Goal: Information Seeking & Learning: Check status

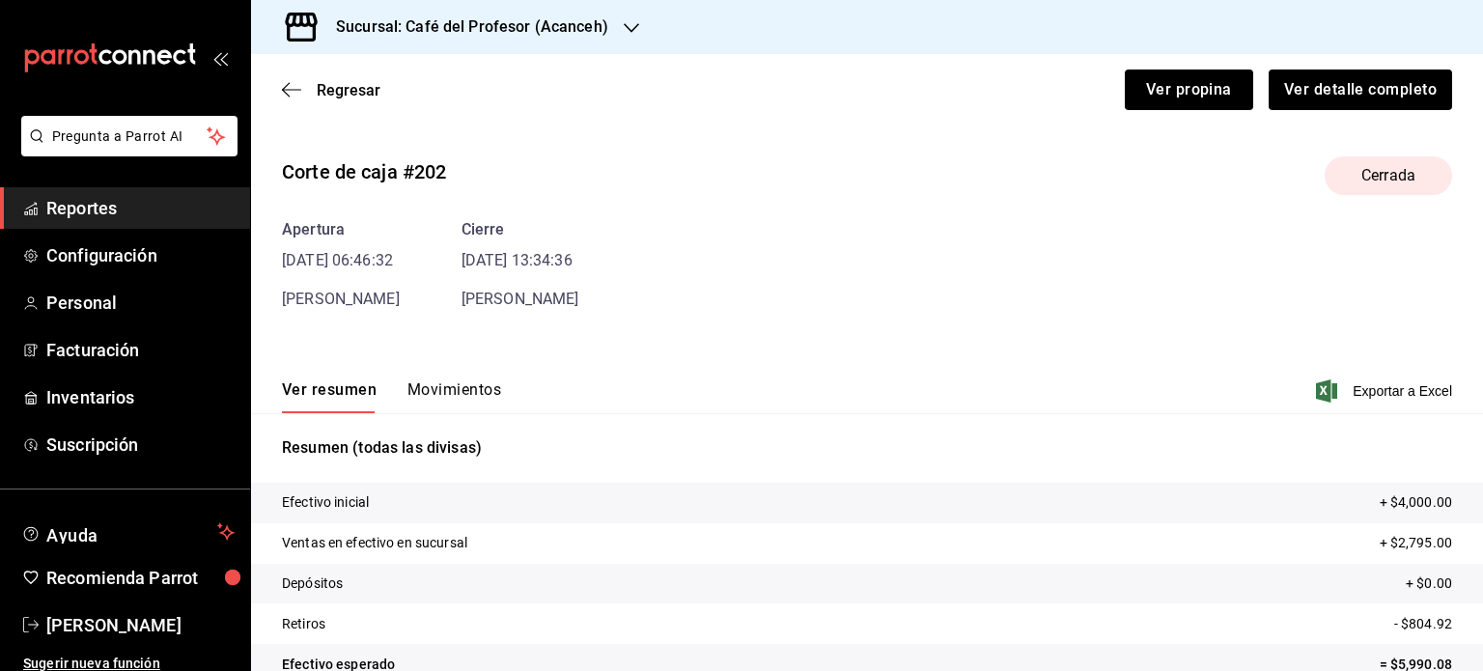
scroll to position [117, 0]
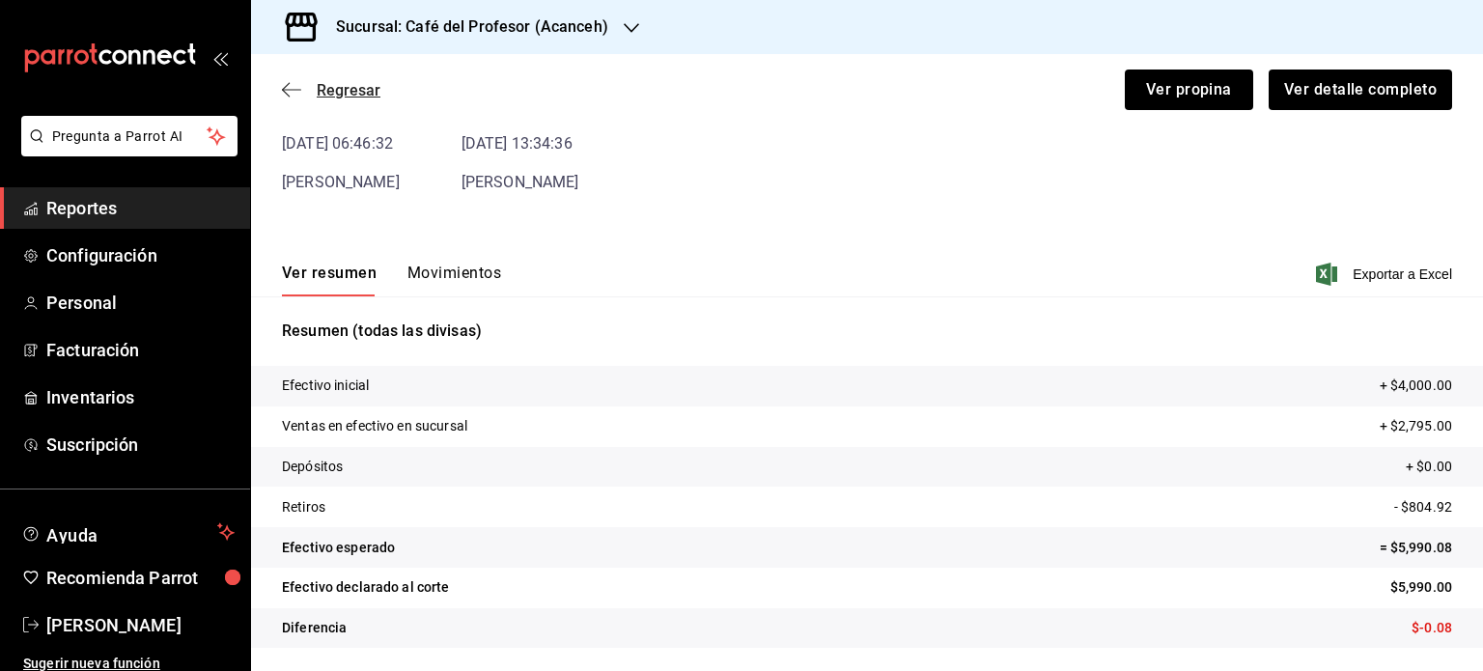
click at [286, 87] on icon "button" at bounding box center [291, 89] width 19 height 17
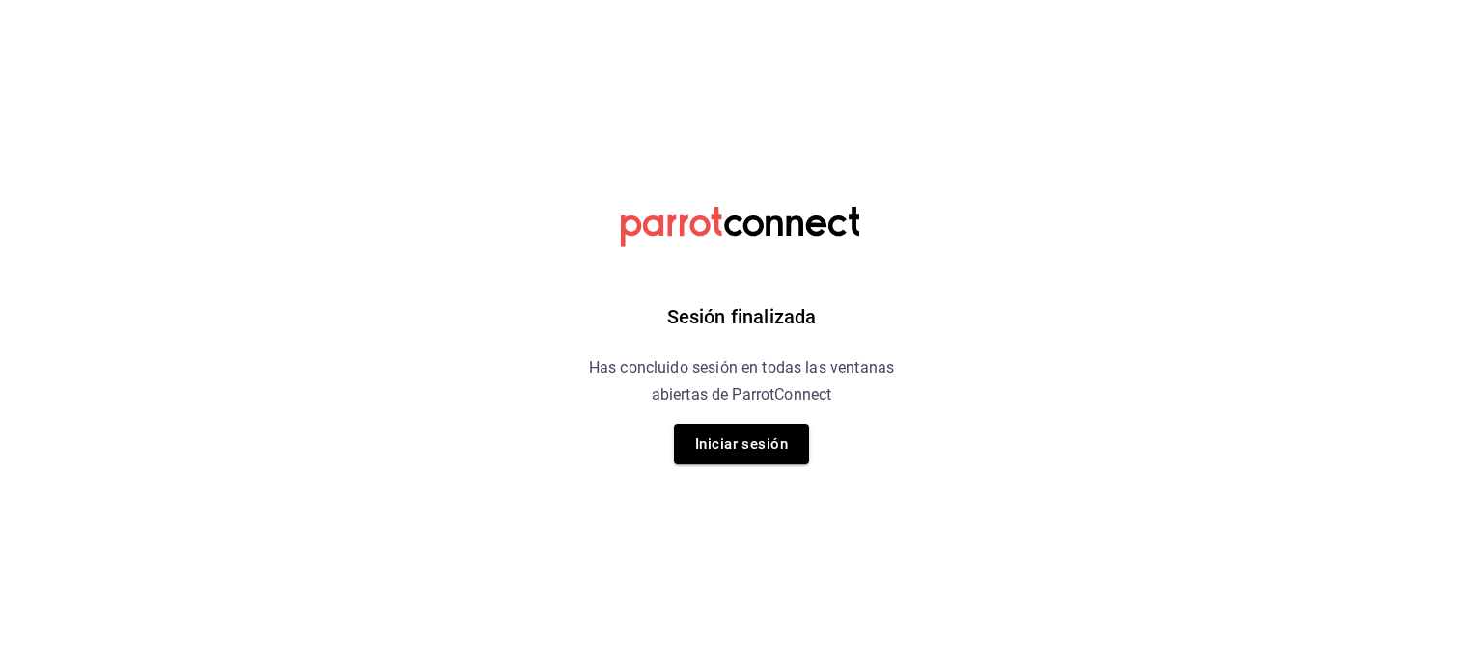
click at [734, 443] on button "Iniciar sesión" at bounding box center [741, 444] width 135 height 41
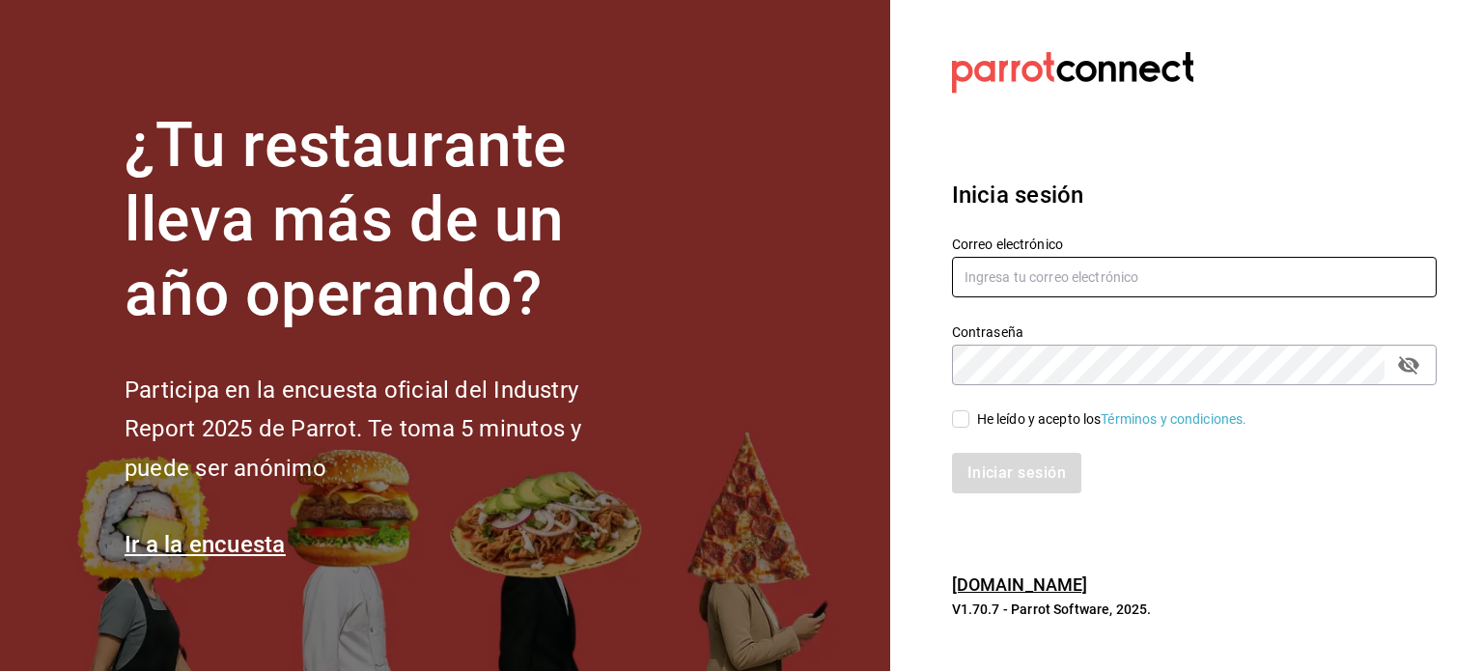
click at [1065, 273] on input "text" at bounding box center [1194, 277] width 485 height 41
type input "b"
click at [1034, 288] on input "text" at bounding box center [1194, 277] width 485 height 41
paste input "brendavelaz85@gmail.com"
type input "brendavelaz85@gmail.com"
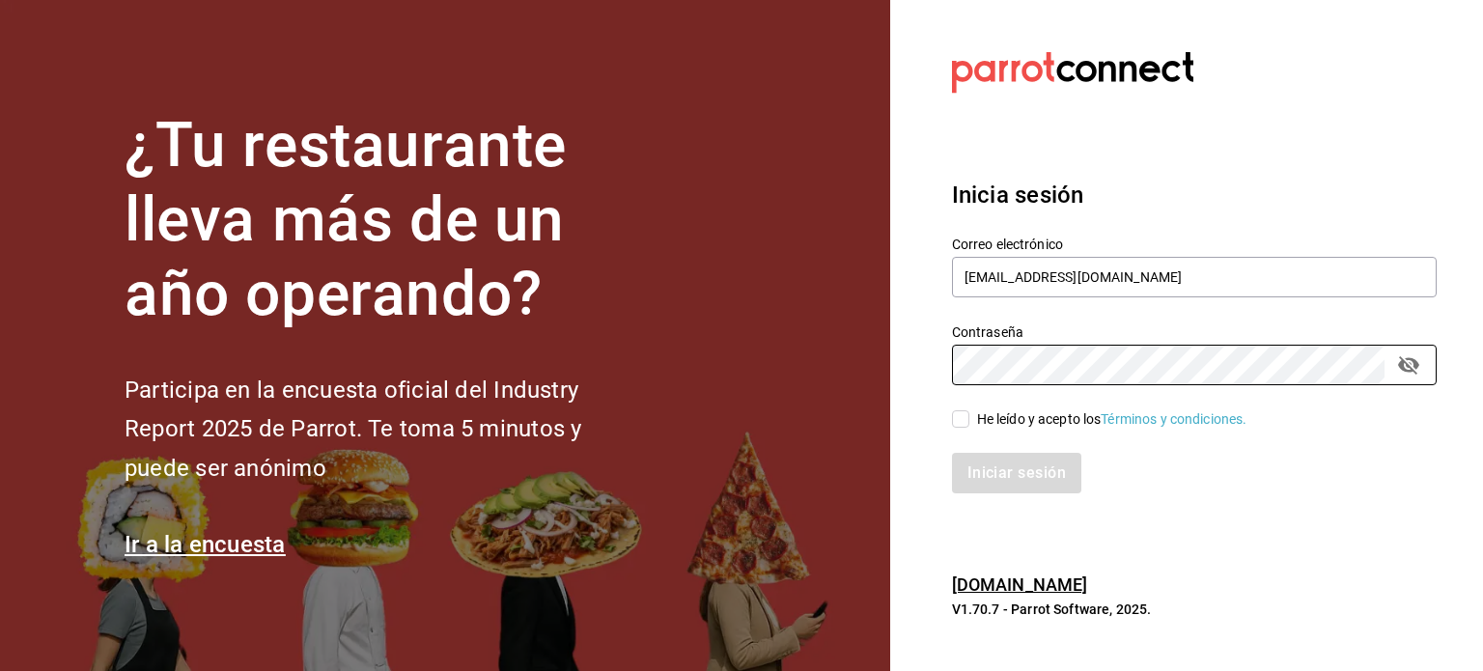
click at [985, 418] on div "He leído y acepto los Términos y condiciones." at bounding box center [1112, 420] width 270 height 20
click at [970, 418] on input "He leído y acepto los Términos y condiciones." at bounding box center [960, 418] width 17 height 17
checkbox input "true"
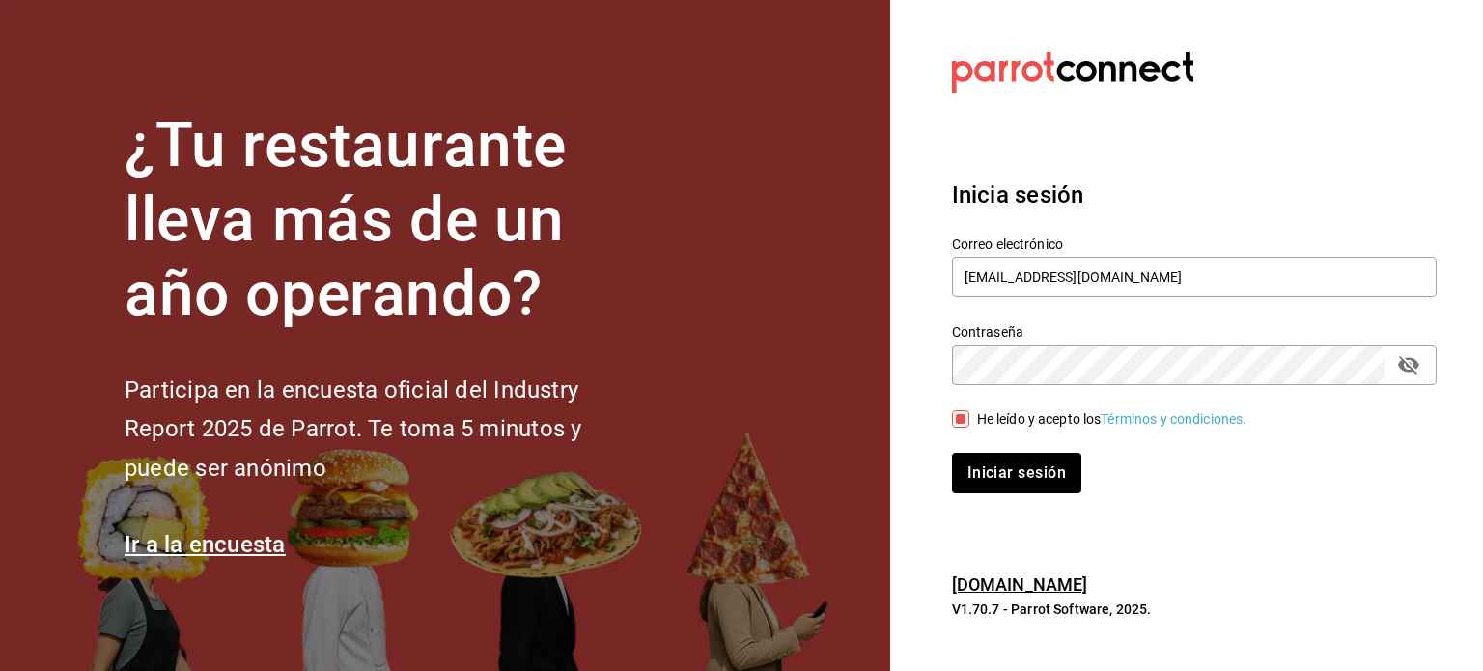
click at [1001, 497] on div "Inicia sesión Correo electrónico brendavelaz85@gmail.com Contraseña Contraseña …" at bounding box center [1194, 336] width 485 height 362
click at [1003, 482] on button "Iniciar sesión" at bounding box center [1017, 473] width 131 height 41
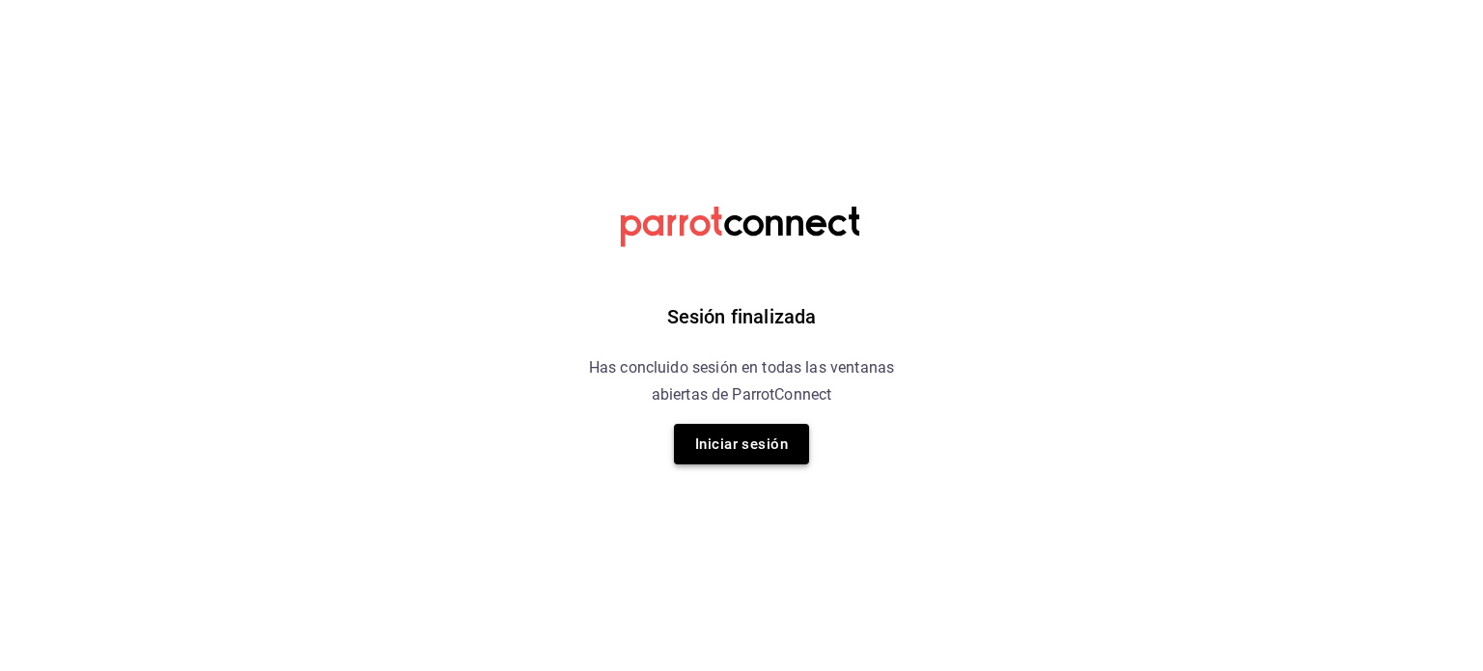
click at [722, 439] on button "Iniciar sesión" at bounding box center [741, 444] width 135 height 41
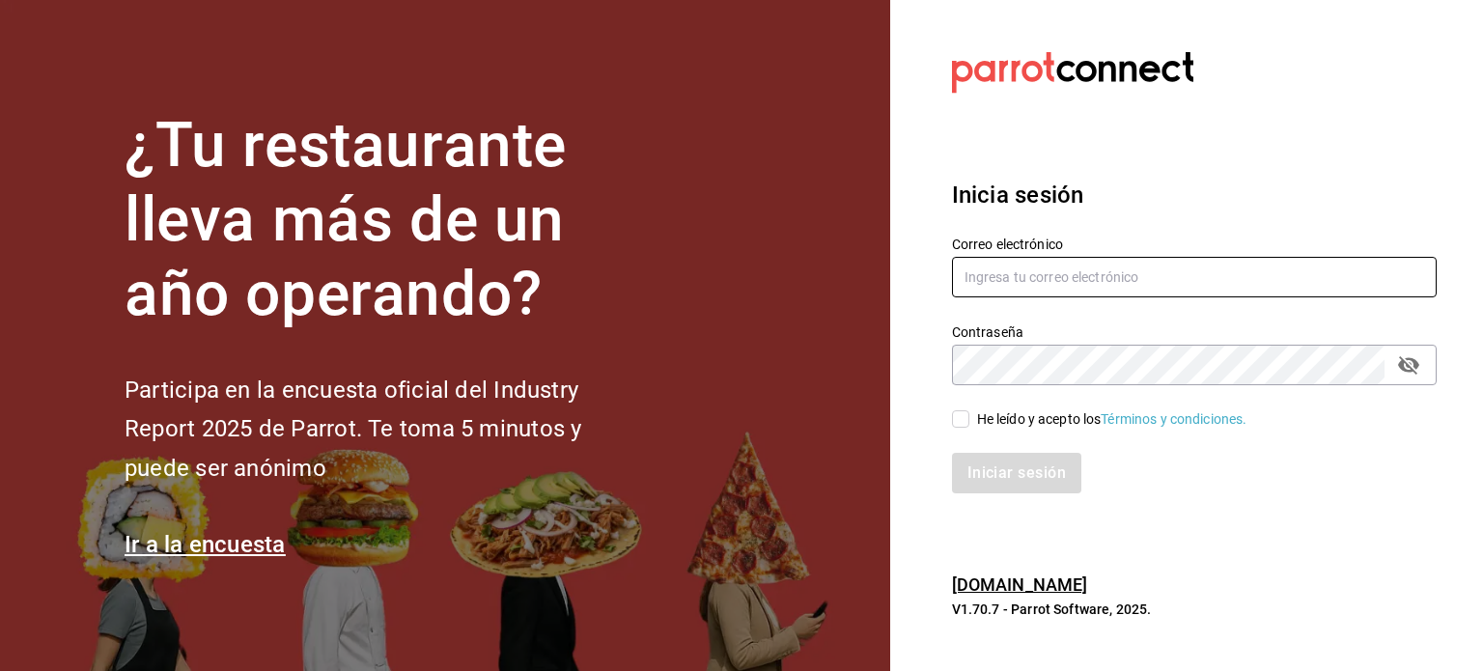
click at [1008, 268] on input "text" at bounding box center [1194, 277] width 485 height 41
type input "b"
paste input "brendavelaz85@gmail.com"
type input "brendavelaz85@gmail.com"
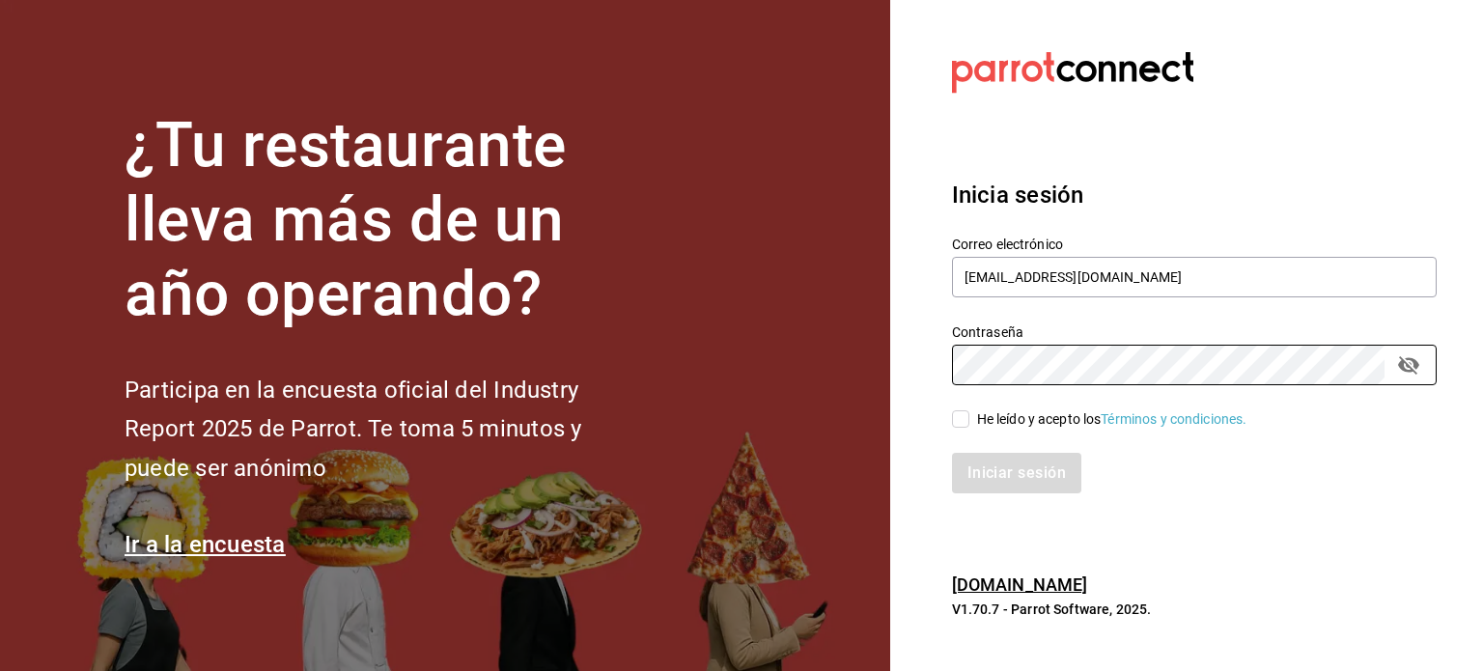
click at [967, 417] on input "He leído y acepto los Términos y condiciones." at bounding box center [960, 418] width 17 height 17
checkbox input "true"
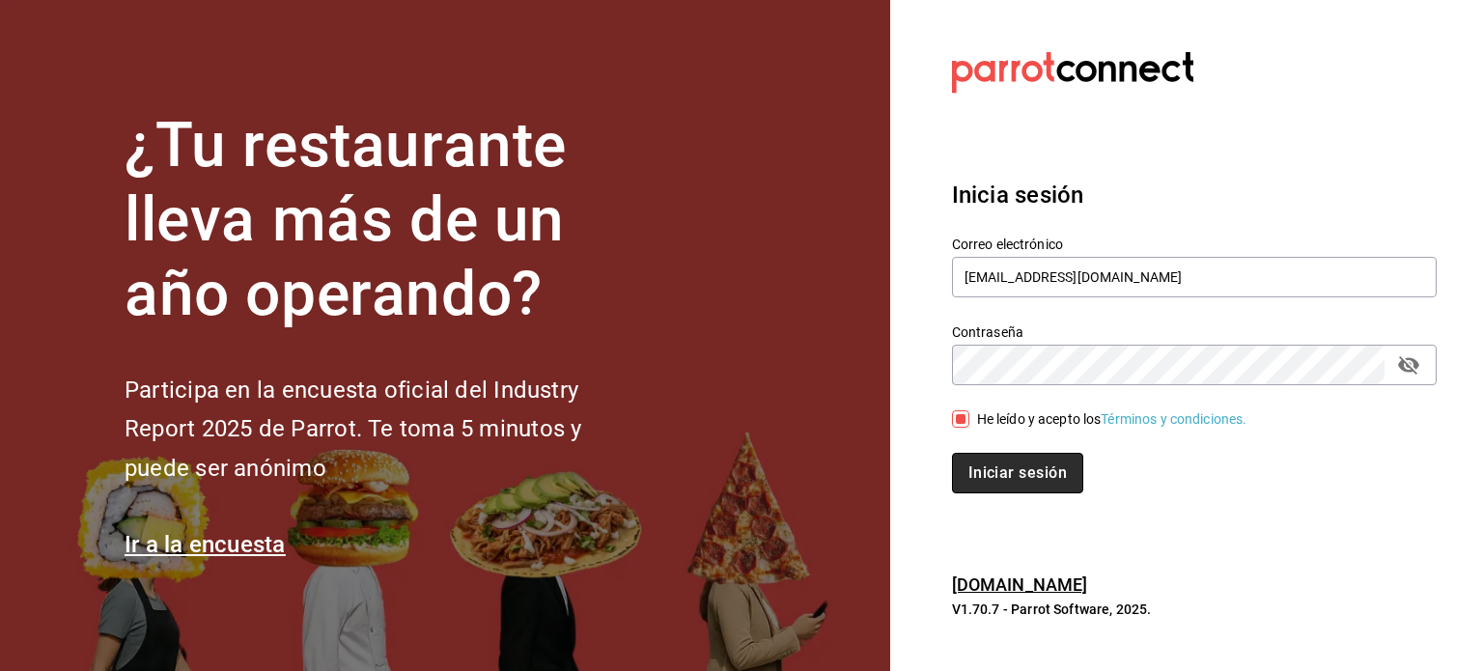
click at [985, 458] on button "Iniciar sesión" at bounding box center [1017, 473] width 131 height 41
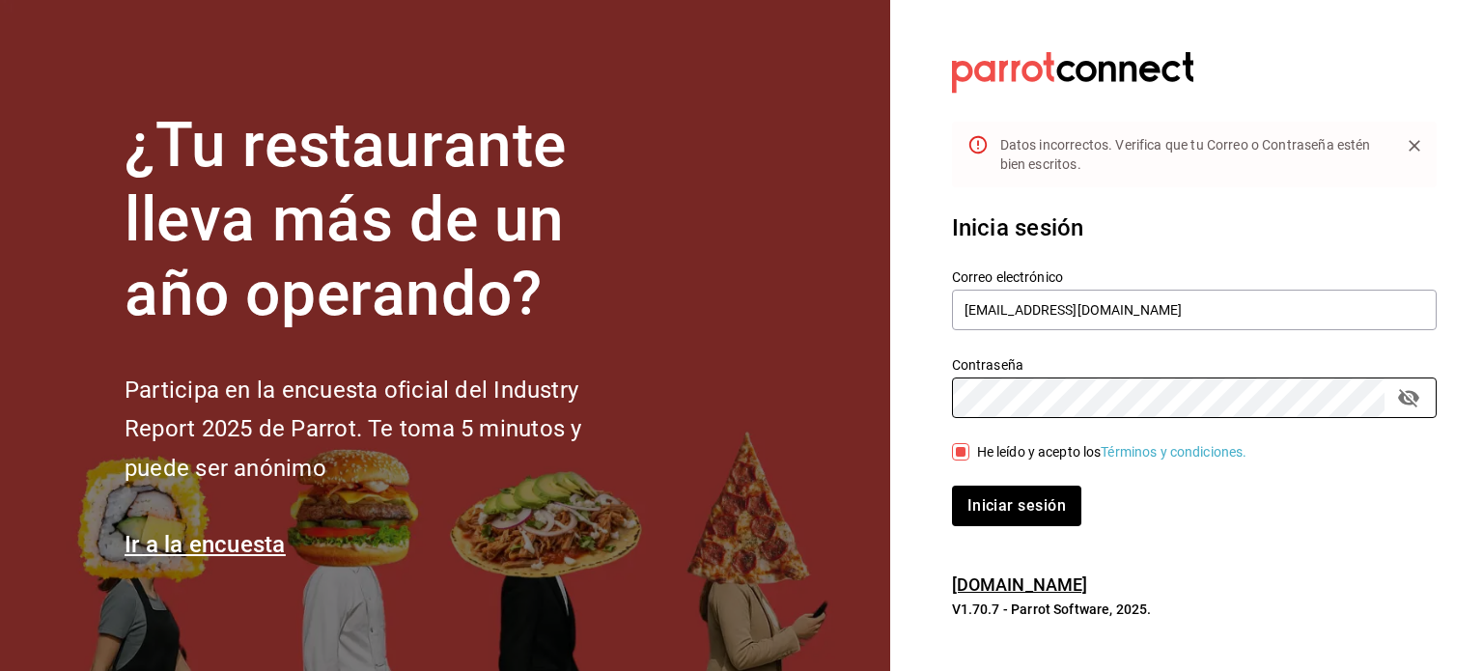
click at [952, 486] on button "Iniciar sesión" at bounding box center [1016, 506] width 129 height 41
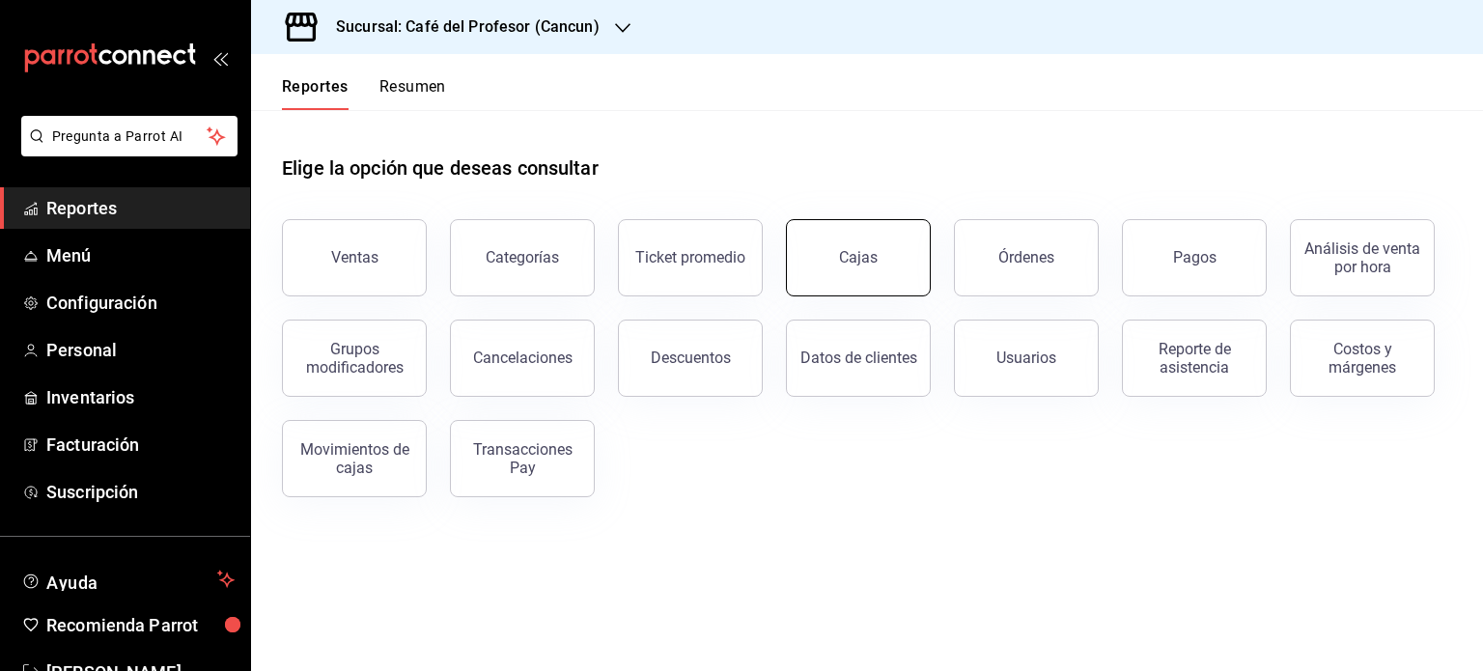
click at [873, 268] on link "Cajas" at bounding box center [858, 257] width 145 height 77
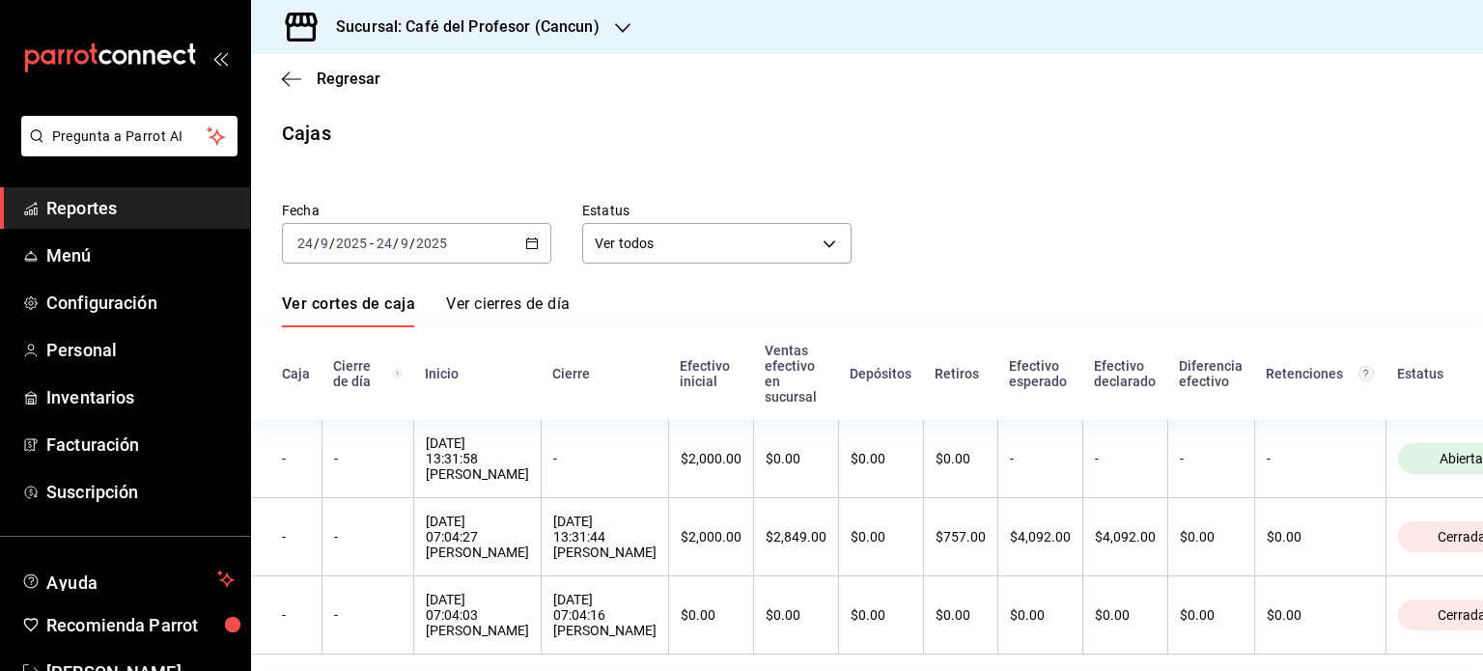
click at [525, 252] on div "2025-09-24 24 / 9 / 2025 - 2025-09-24 24 / 9 / 2025" at bounding box center [416, 243] width 269 height 41
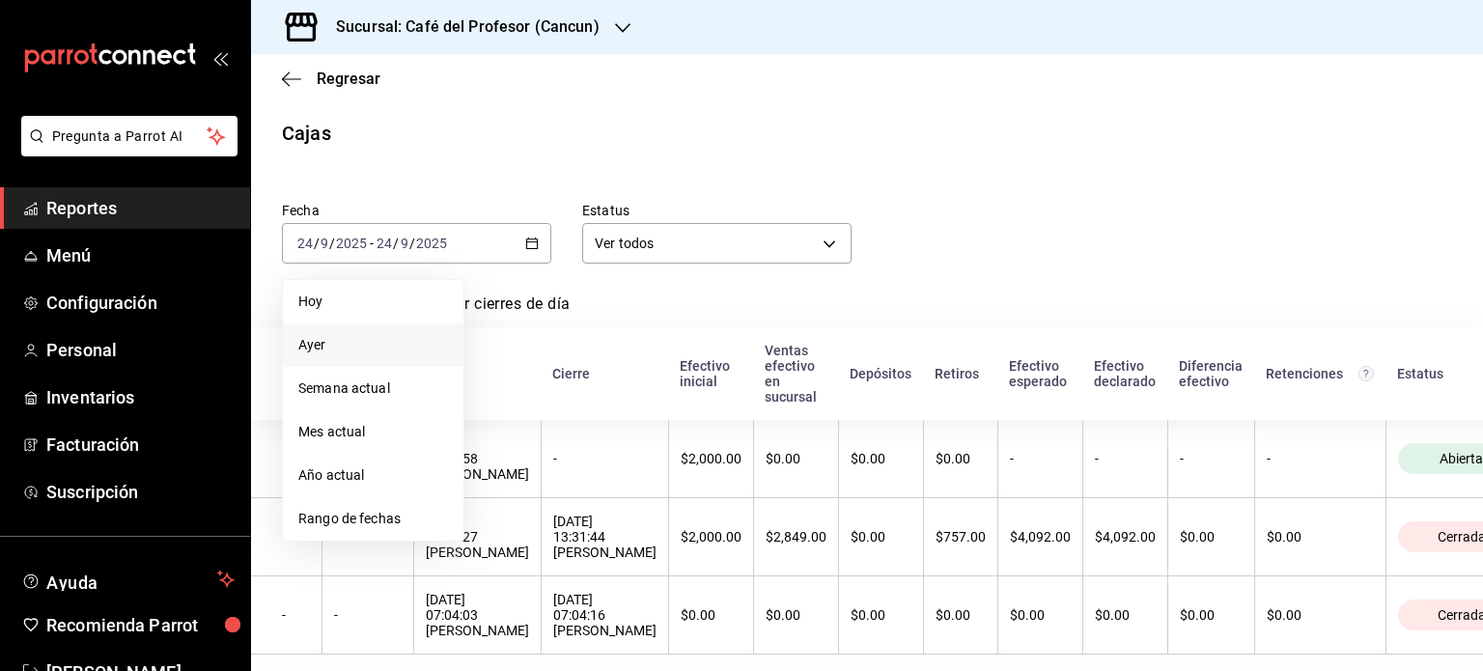
click at [340, 349] on span "Ayer" at bounding box center [373, 345] width 150 height 20
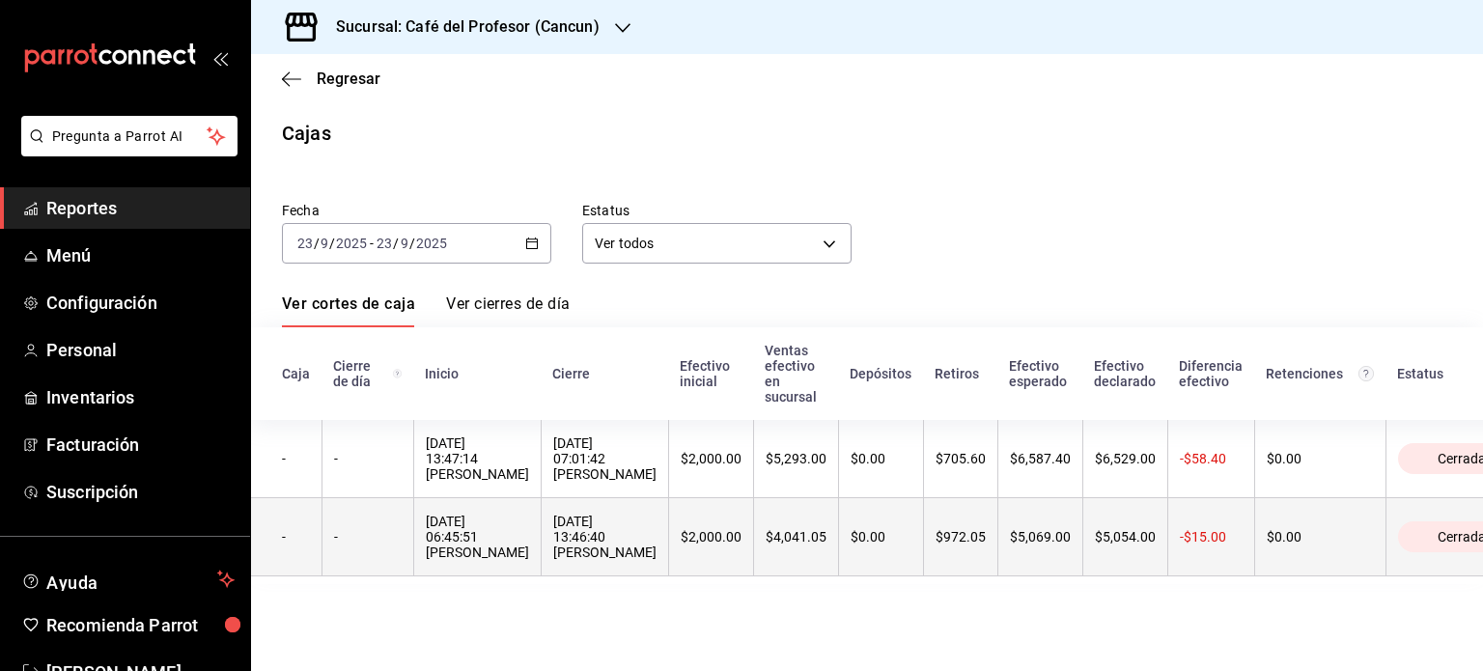
click at [664, 551] on th "23/09/2025 13:46:40 Yeray Díaz" at bounding box center [604, 537] width 127 height 78
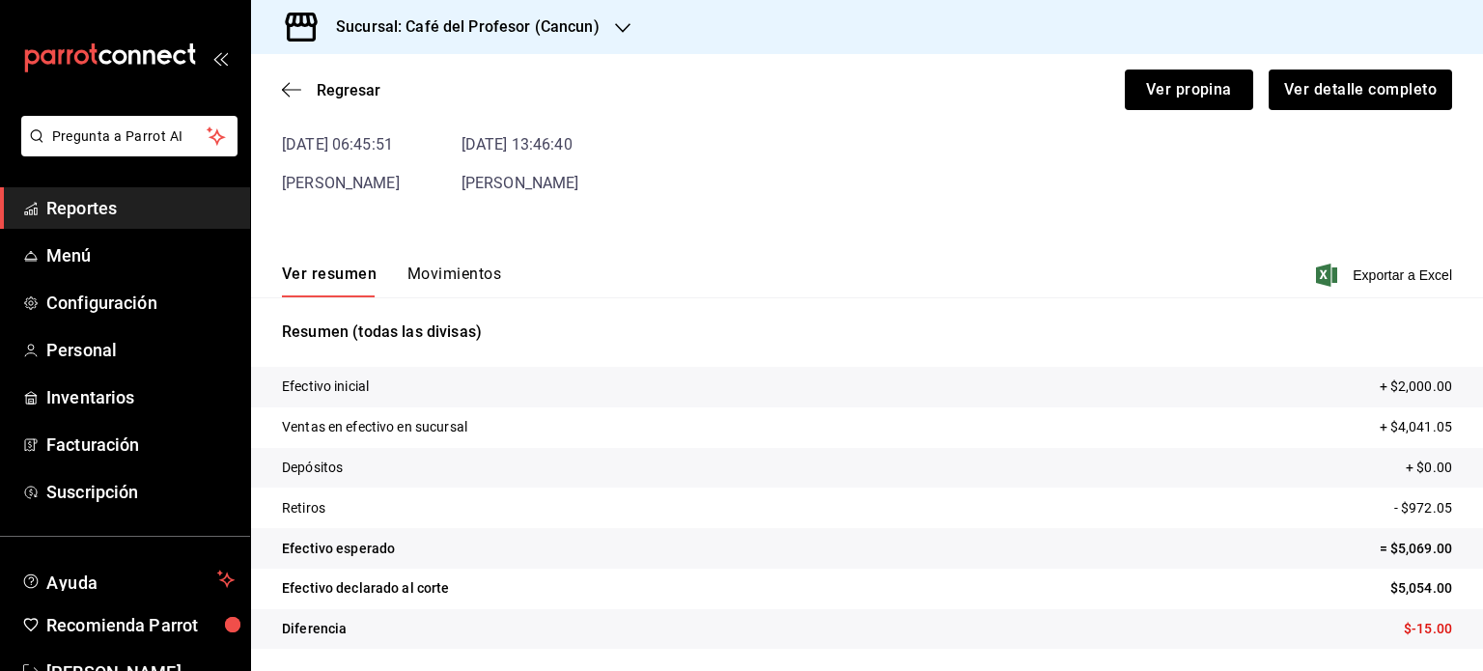
scroll to position [117, 0]
click at [1145, 93] on button "Ver propina" at bounding box center [1189, 90] width 128 height 41
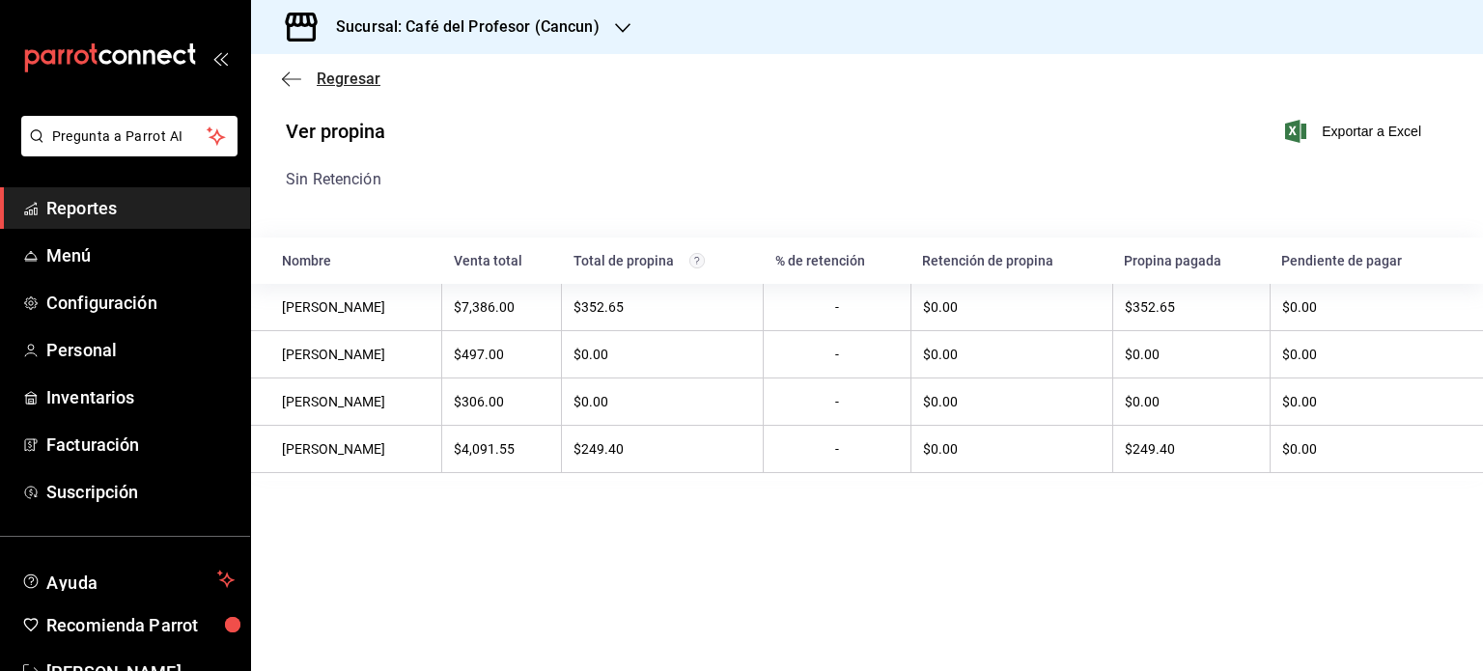
click at [309, 83] on span "Regresar" at bounding box center [331, 79] width 99 height 18
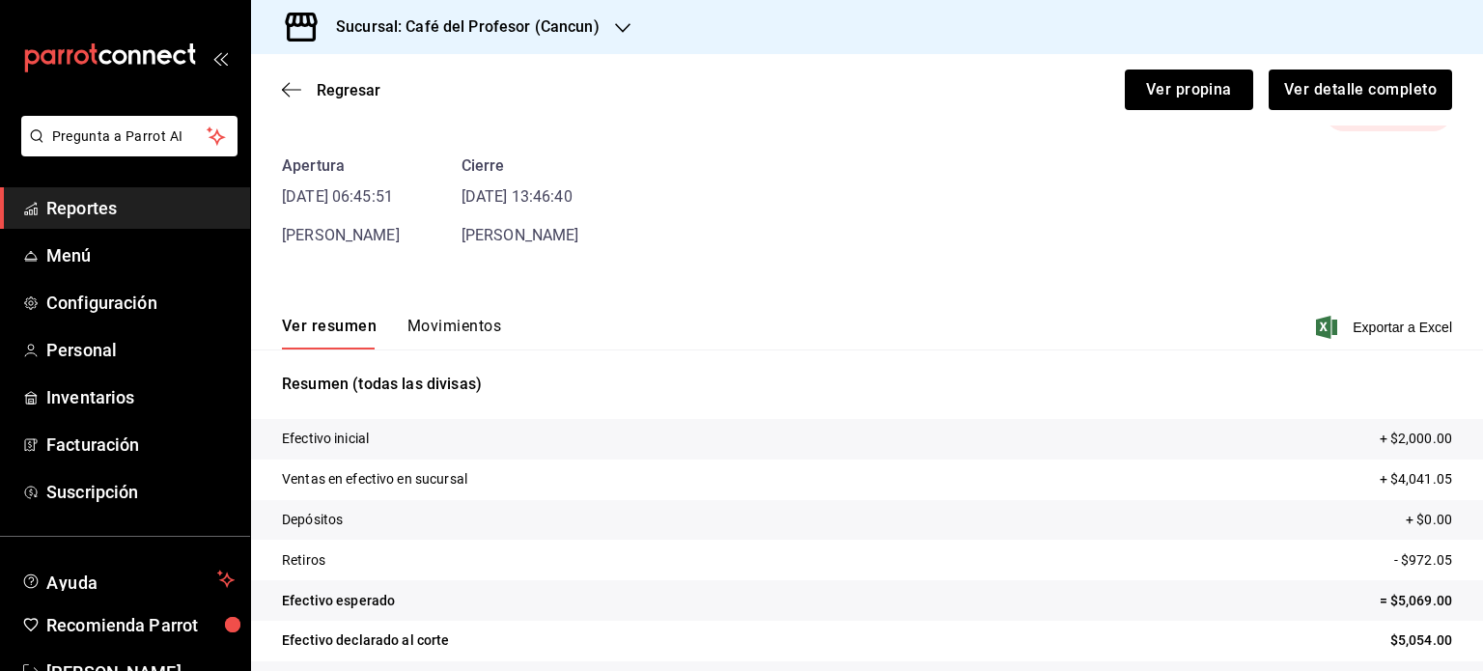
scroll to position [117, 0]
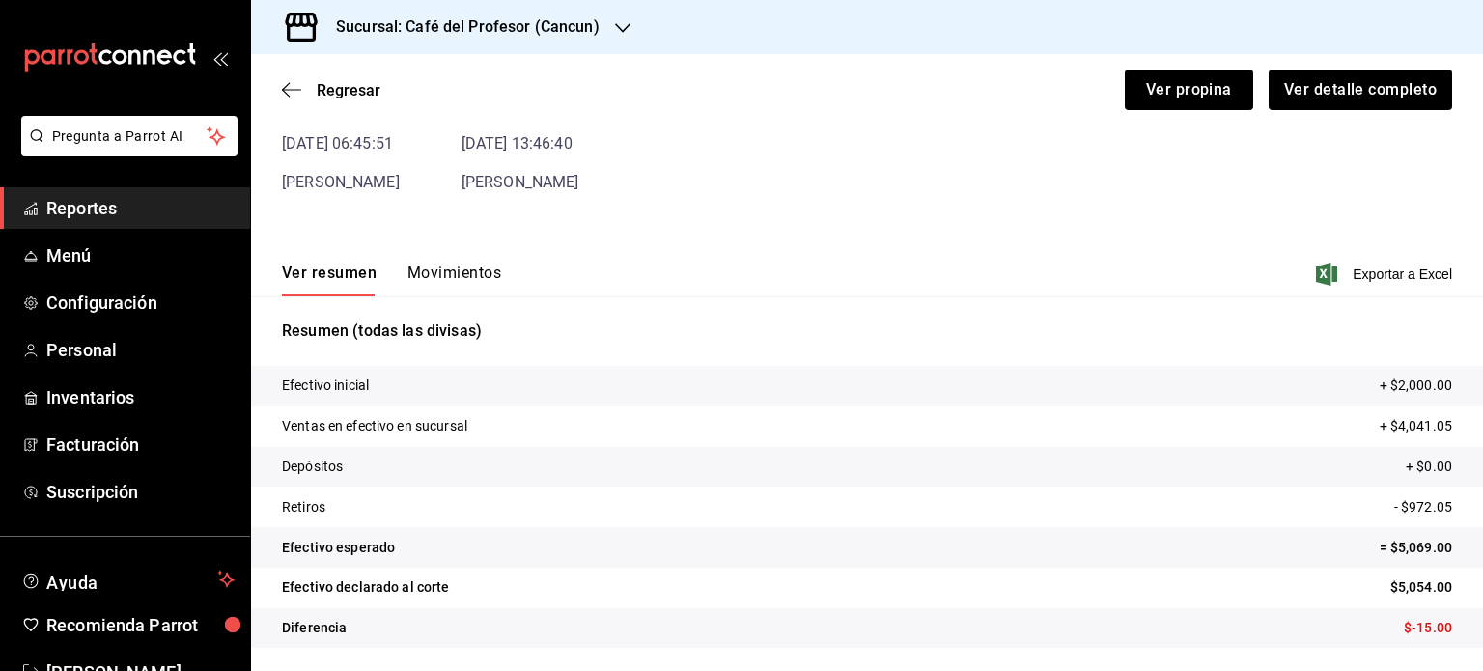
click at [586, 38] on h3 "Sucursal: Café del Profesor (Cancun)" at bounding box center [460, 26] width 279 height 23
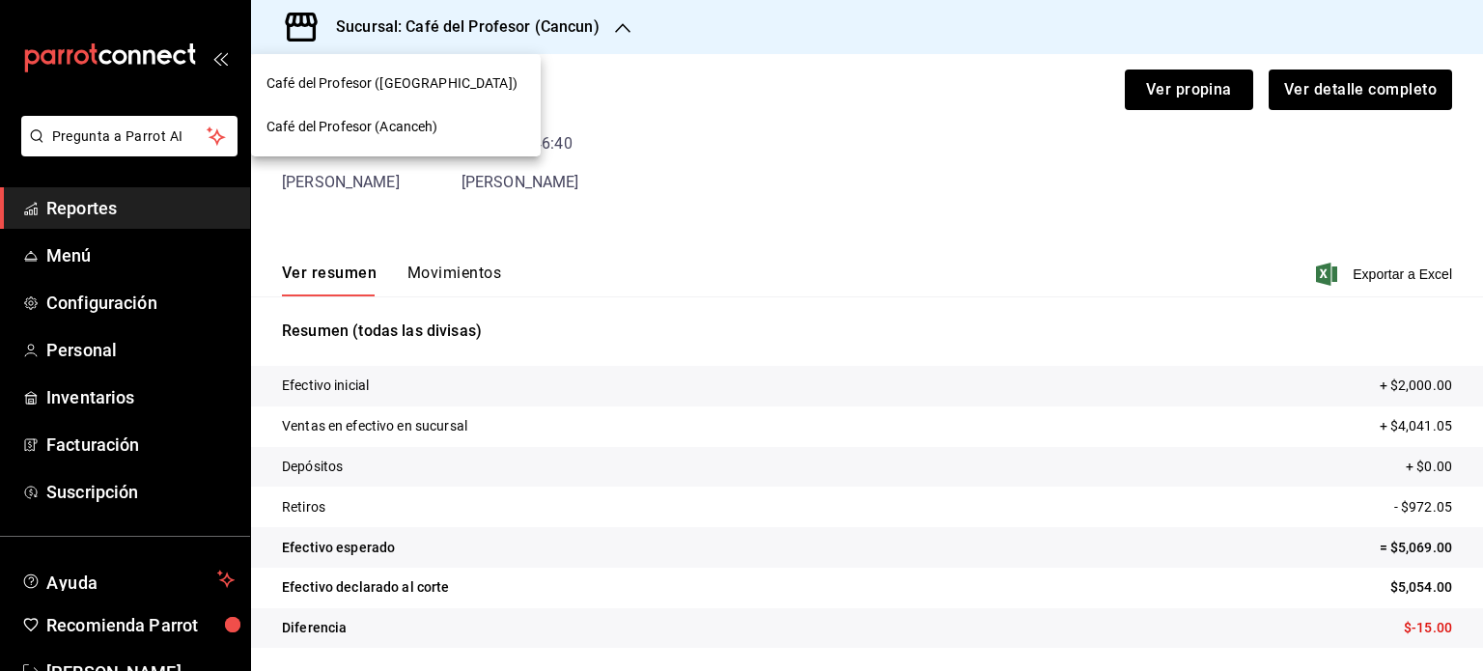
click at [367, 117] on span "Café del Profesor (Acanceh)" at bounding box center [353, 127] width 172 height 20
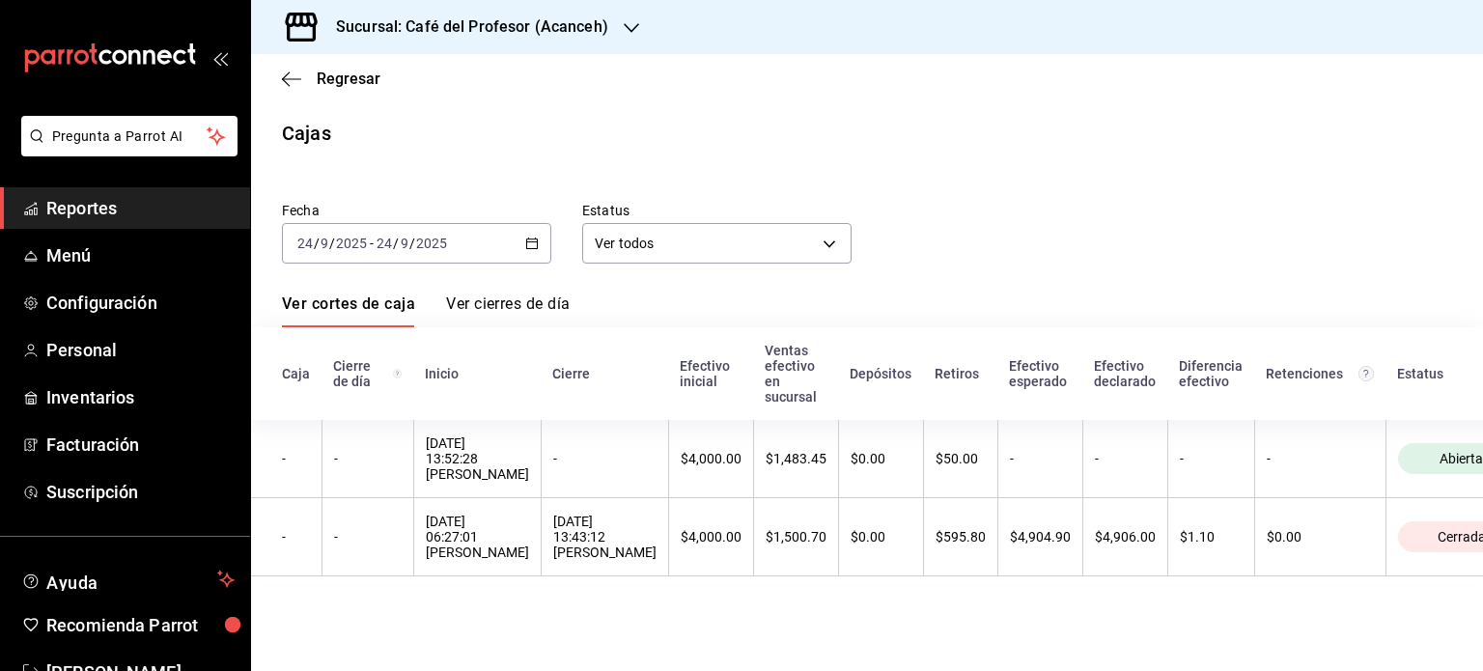
click at [525, 235] on div "2025-09-24 24 / 9 / 2025 - 2025-09-24 24 / 9 / 2025" at bounding box center [416, 243] width 269 height 41
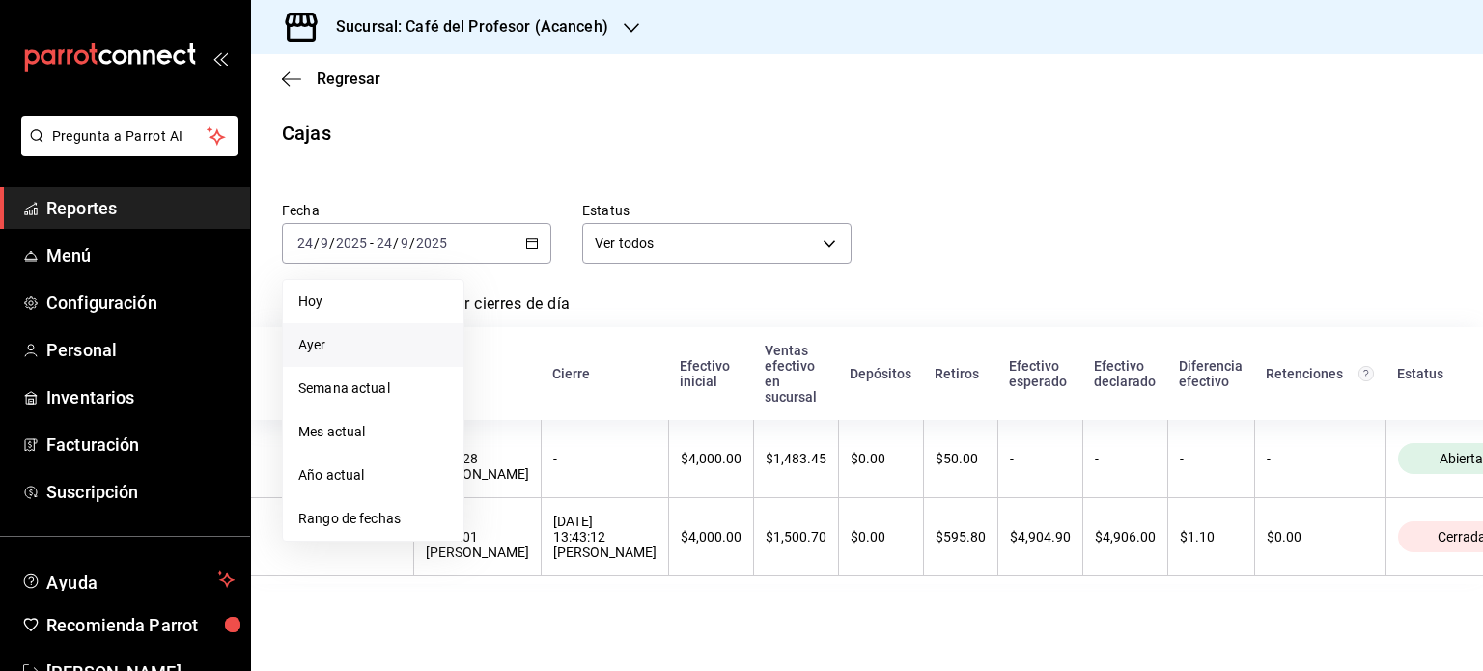
click at [374, 353] on span "Ayer" at bounding box center [373, 345] width 150 height 20
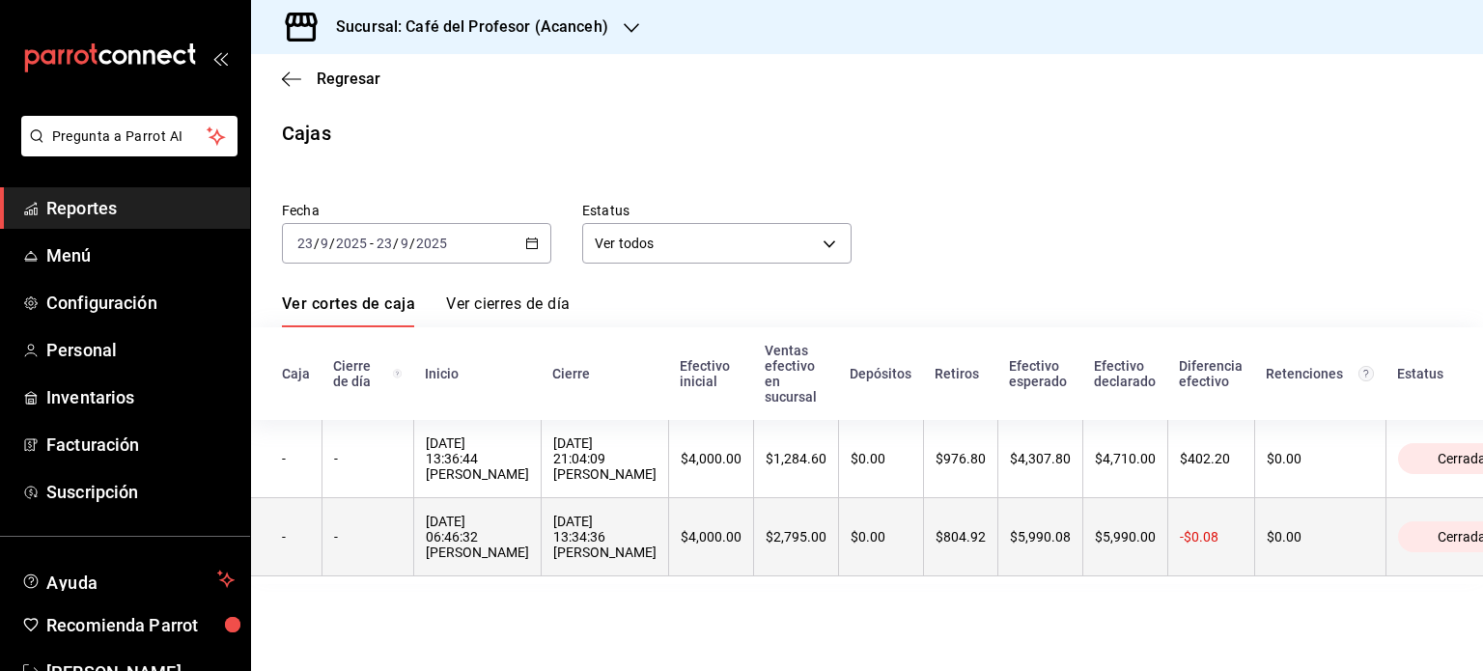
click at [559, 560] on div "23/09/2025 13:34:36 Oyuki Dzul Ruiz" at bounding box center [604, 537] width 103 height 46
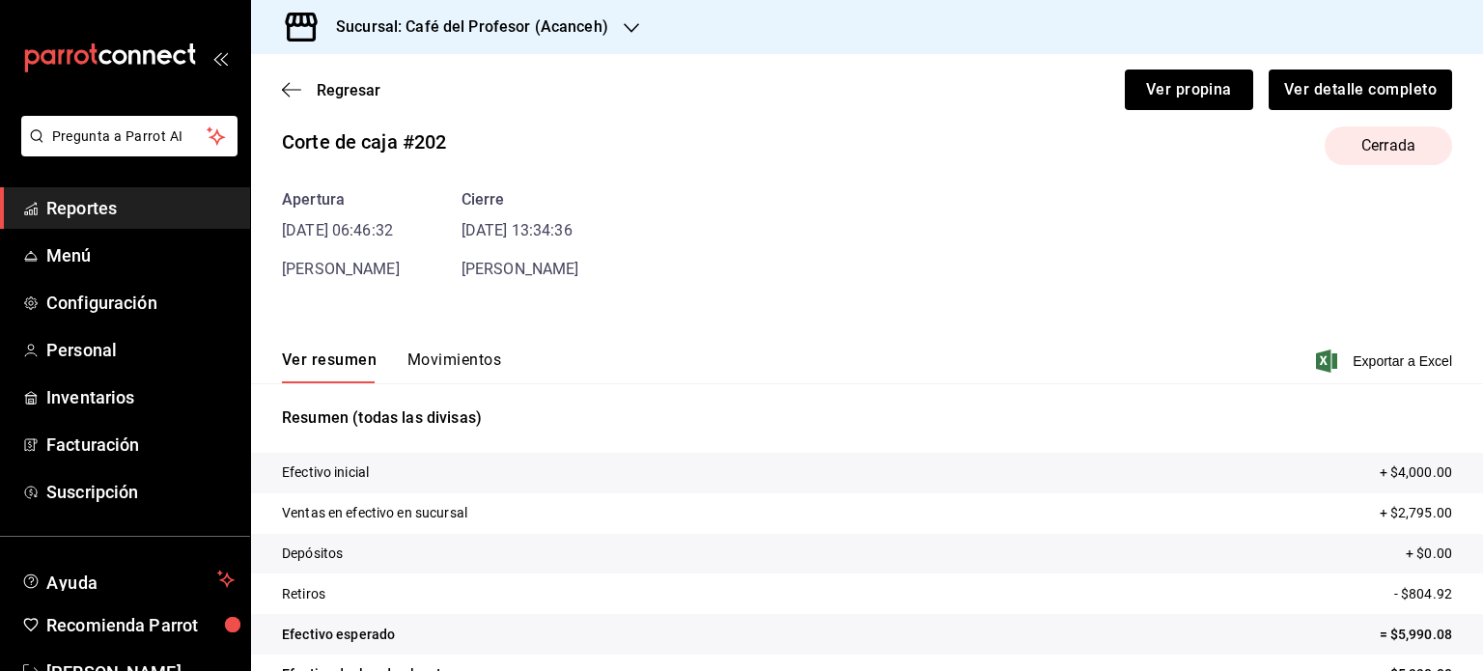
scroll to position [34, 0]
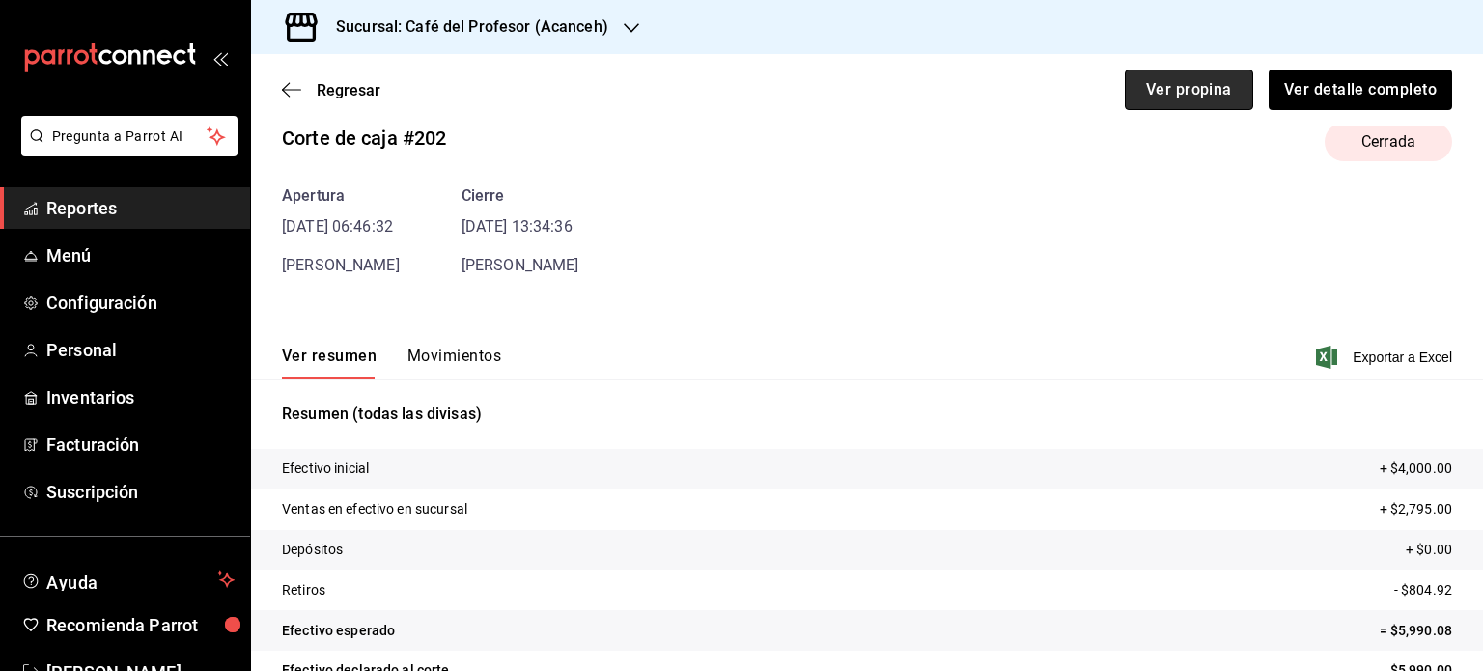
click at [1142, 90] on button "Ver propina" at bounding box center [1189, 90] width 128 height 41
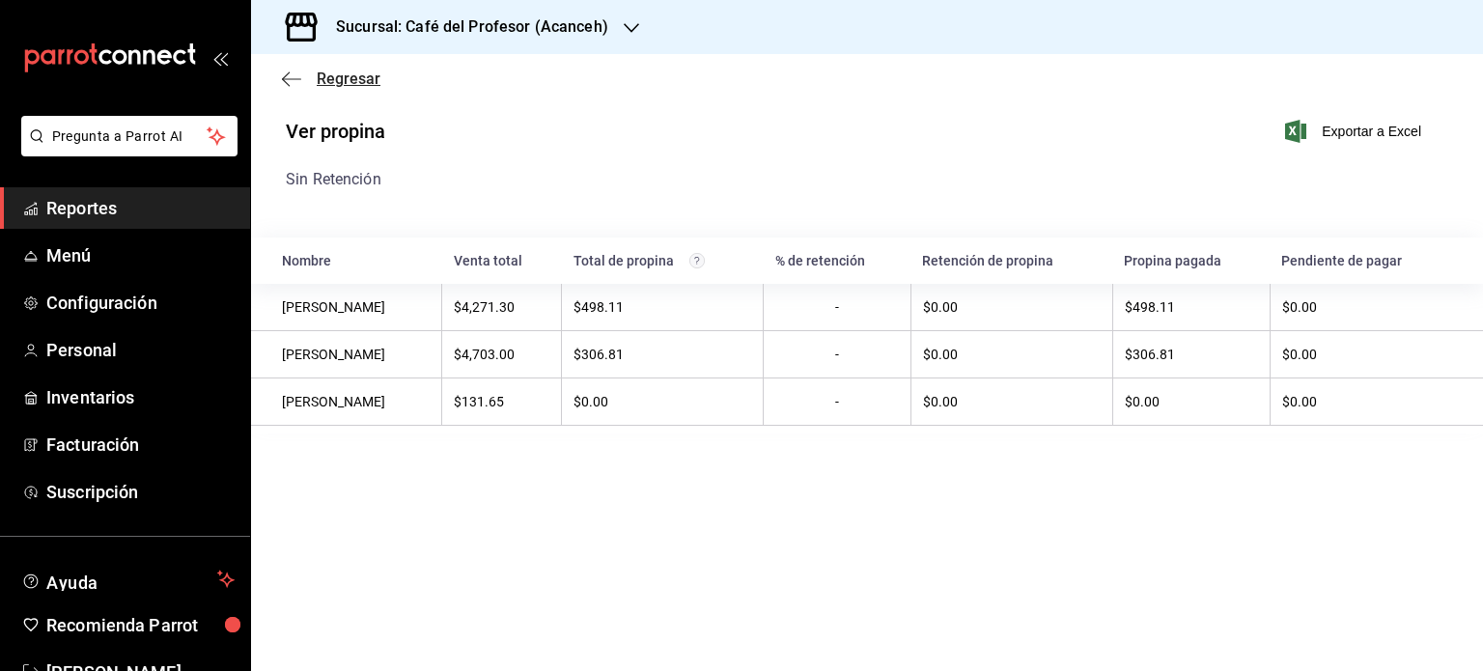
click at [306, 76] on span "Regresar" at bounding box center [331, 79] width 99 height 18
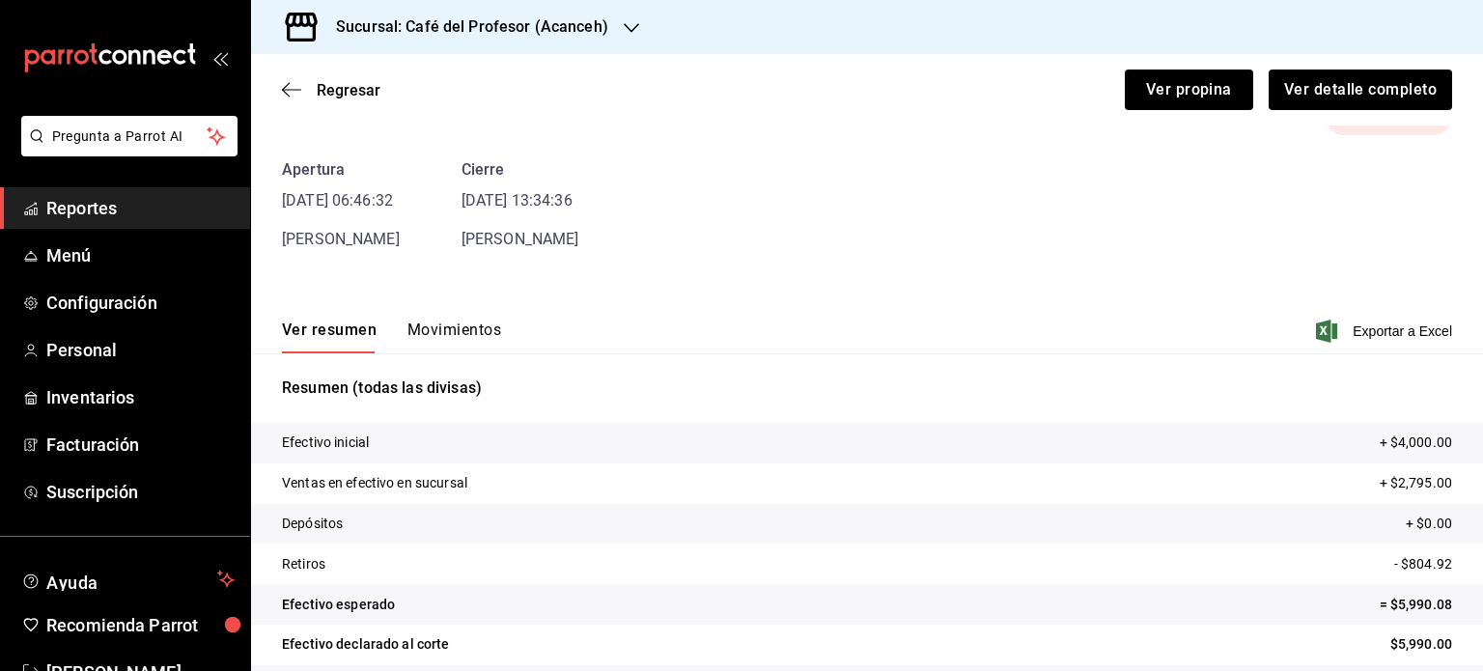
scroll to position [117, 0]
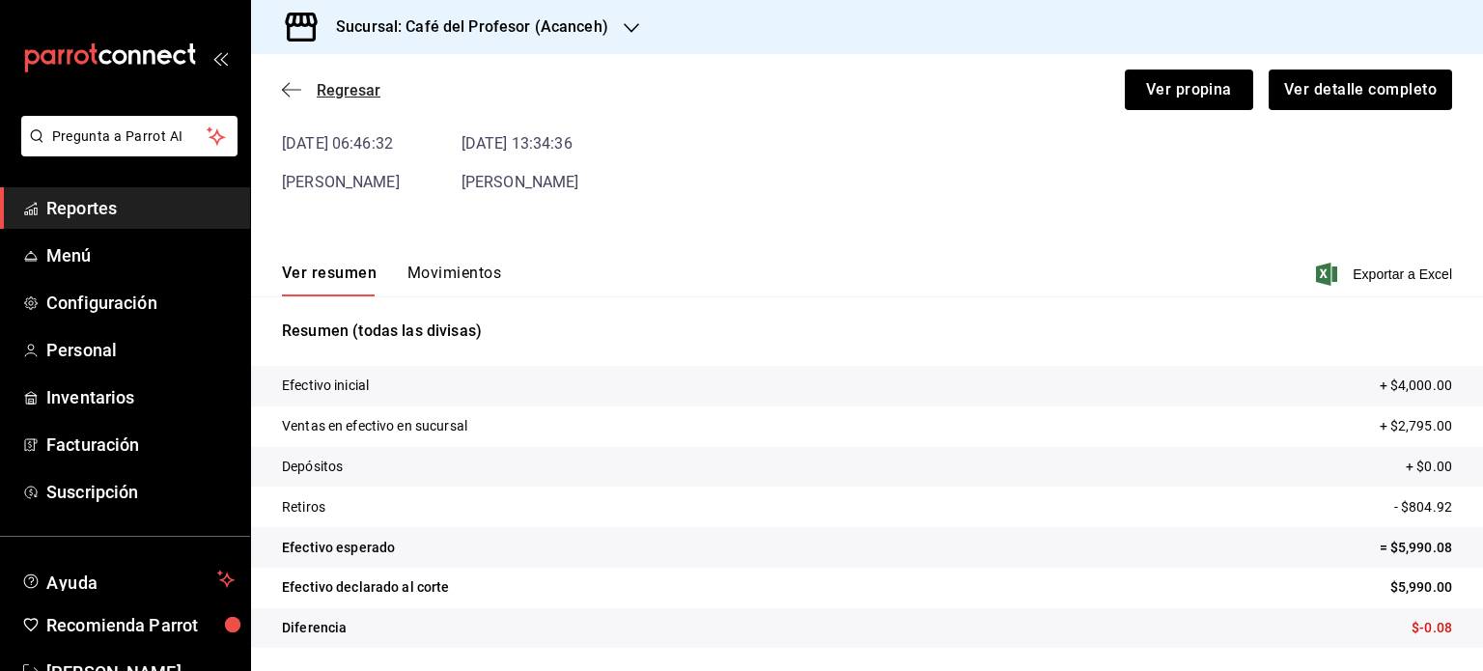
click at [338, 90] on span "Regresar" at bounding box center [349, 90] width 64 height 18
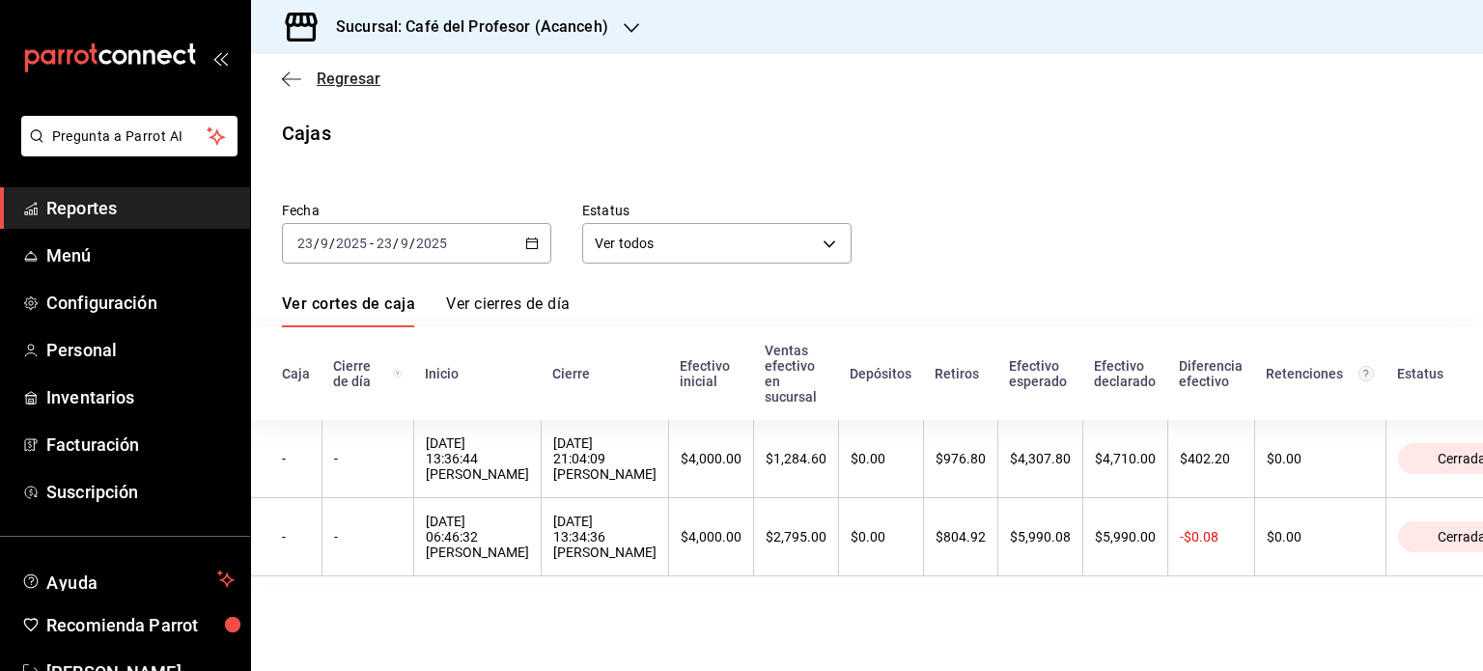
click at [308, 72] on span "Regresar" at bounding box center [331, 79] width 99 height 18
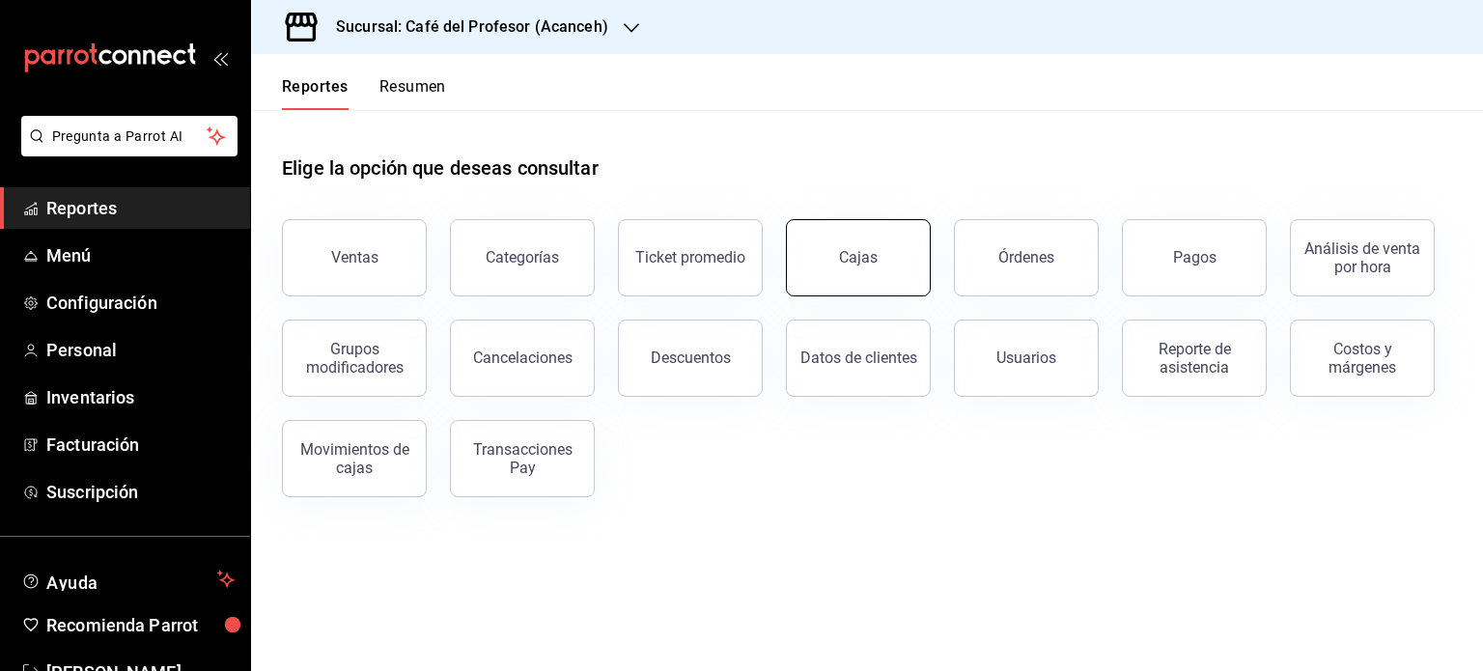
click at [808, 258] on link "Cajas" at bounding box center [858, 257] width 145 height 77
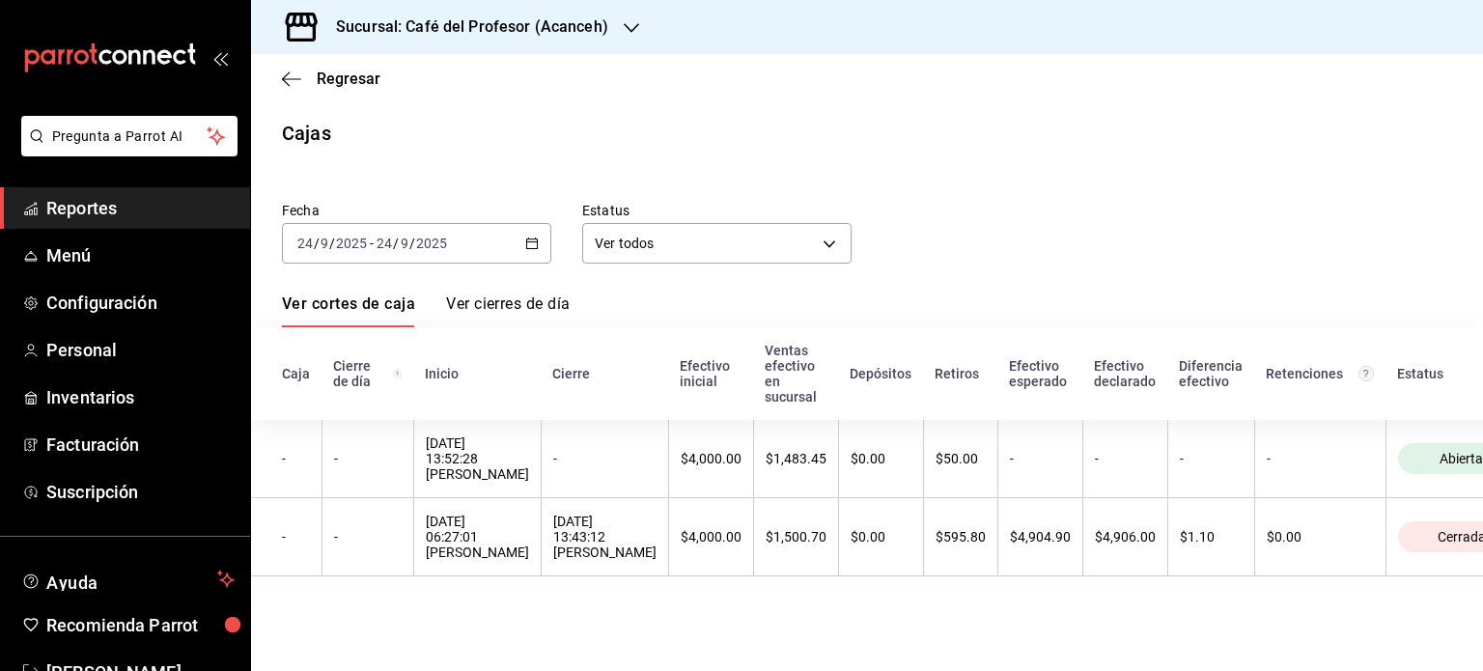
click at [527, 26] on h3 "Sucursal: Café del Profesor (Acanceh)" at bounding box center [465, 26] width 288 height 23
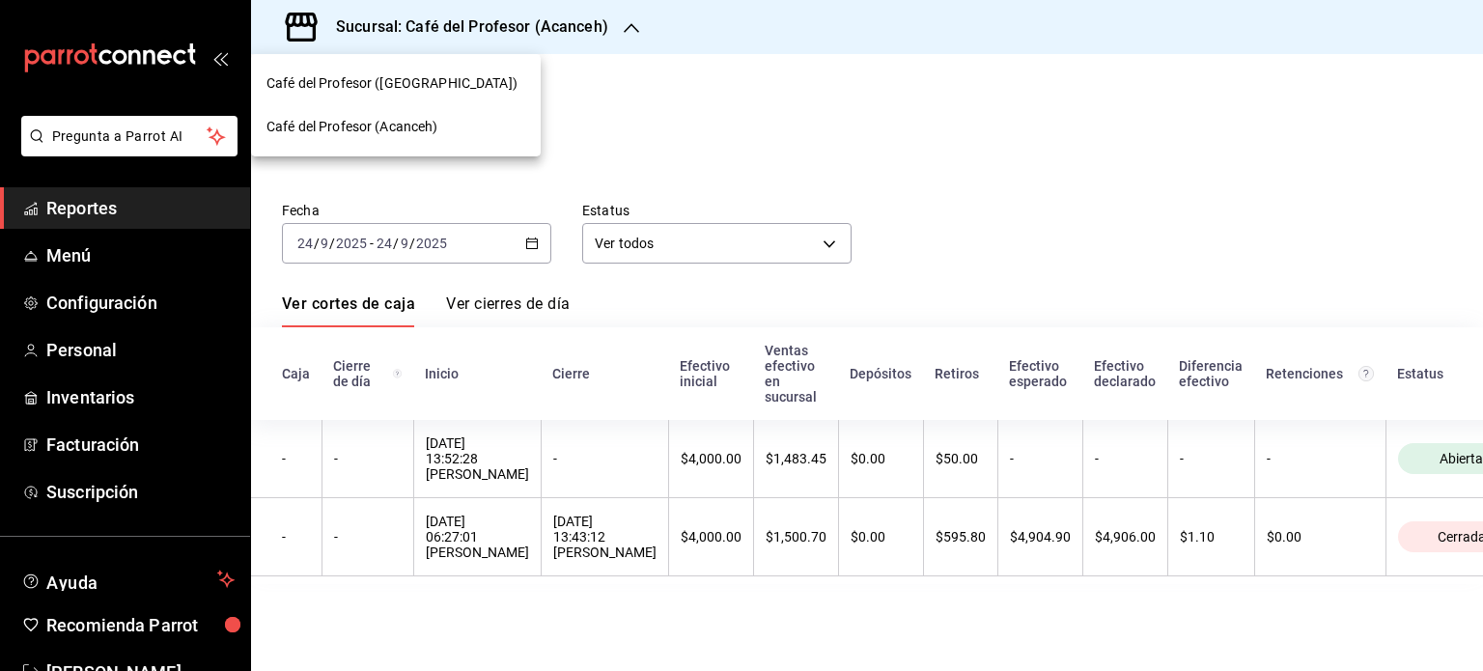
click at [438, 136] on span "Café del Profesor (Acanceh)" at bounding box center [353, 127] width 172 height 20
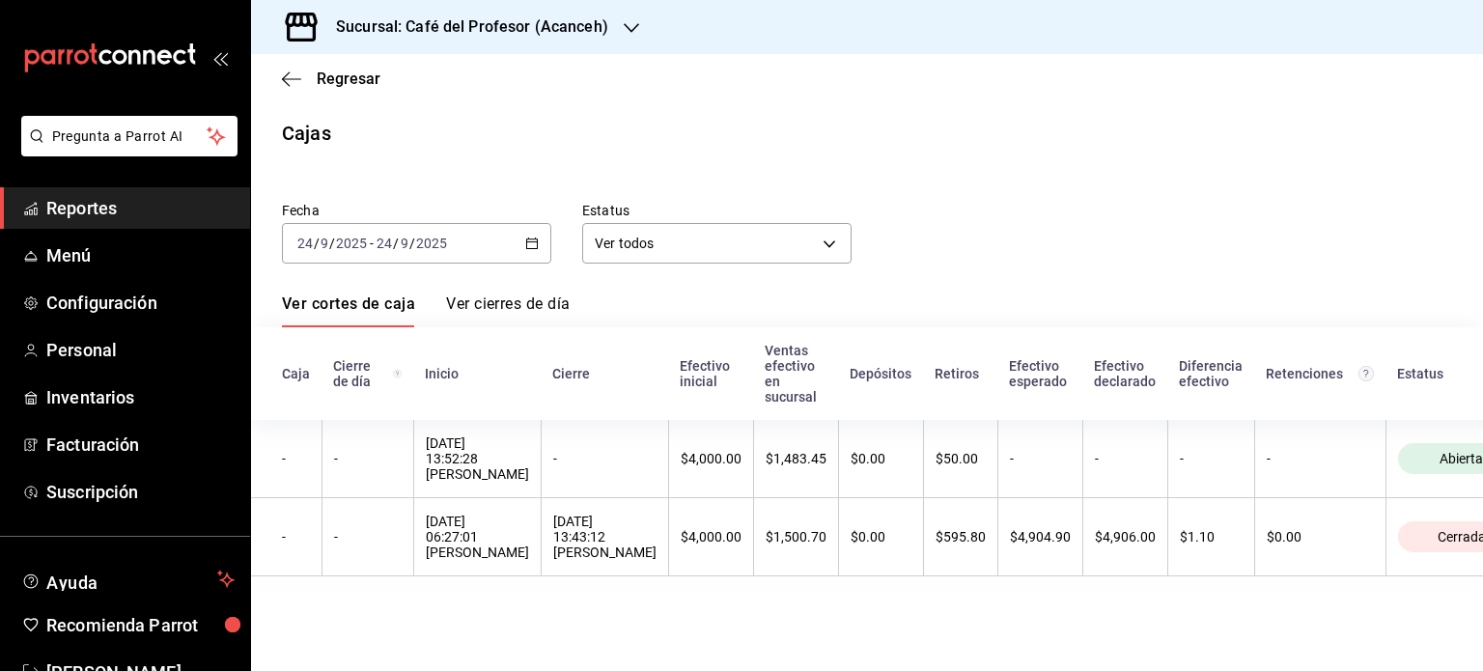
click at [534, 248] on \(Stroke\) "button" at bounding box center [532, 244] width 12 height 11
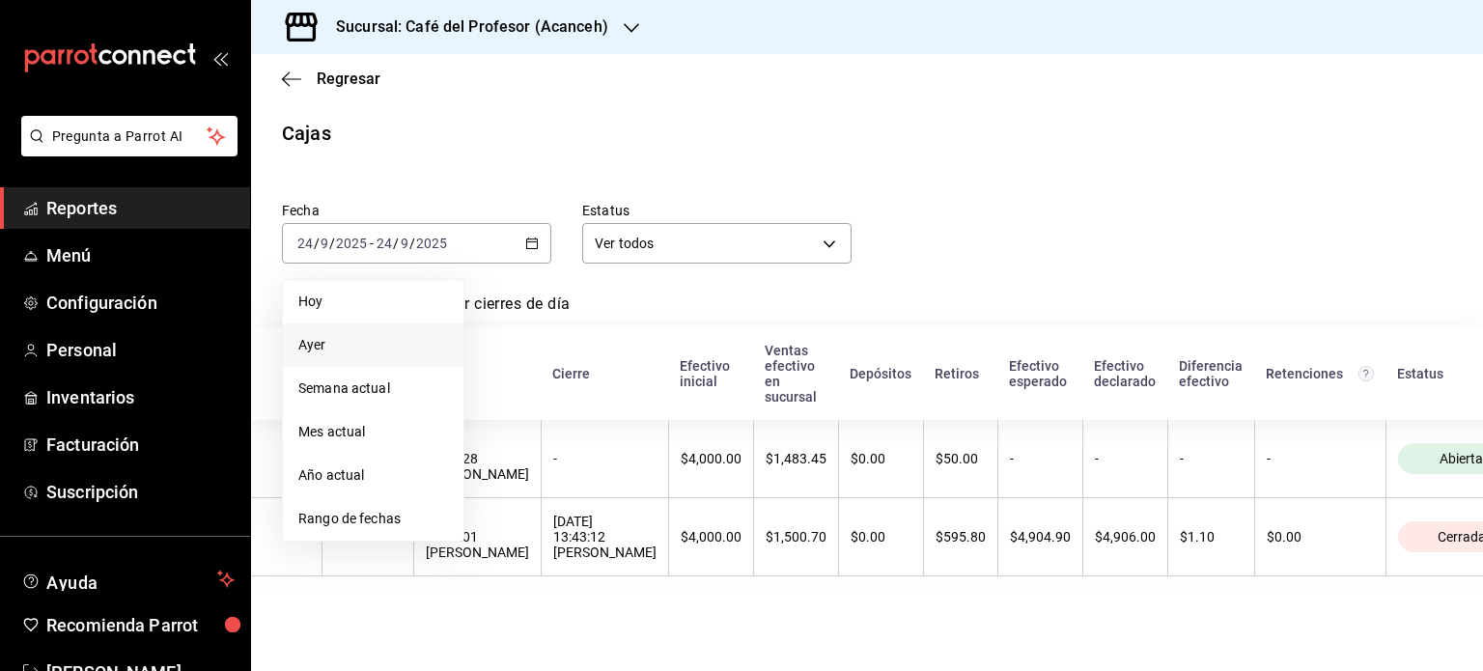
click at [344, 342] on span "Ayer" at bounding box center [373, 345] width 150 height 20
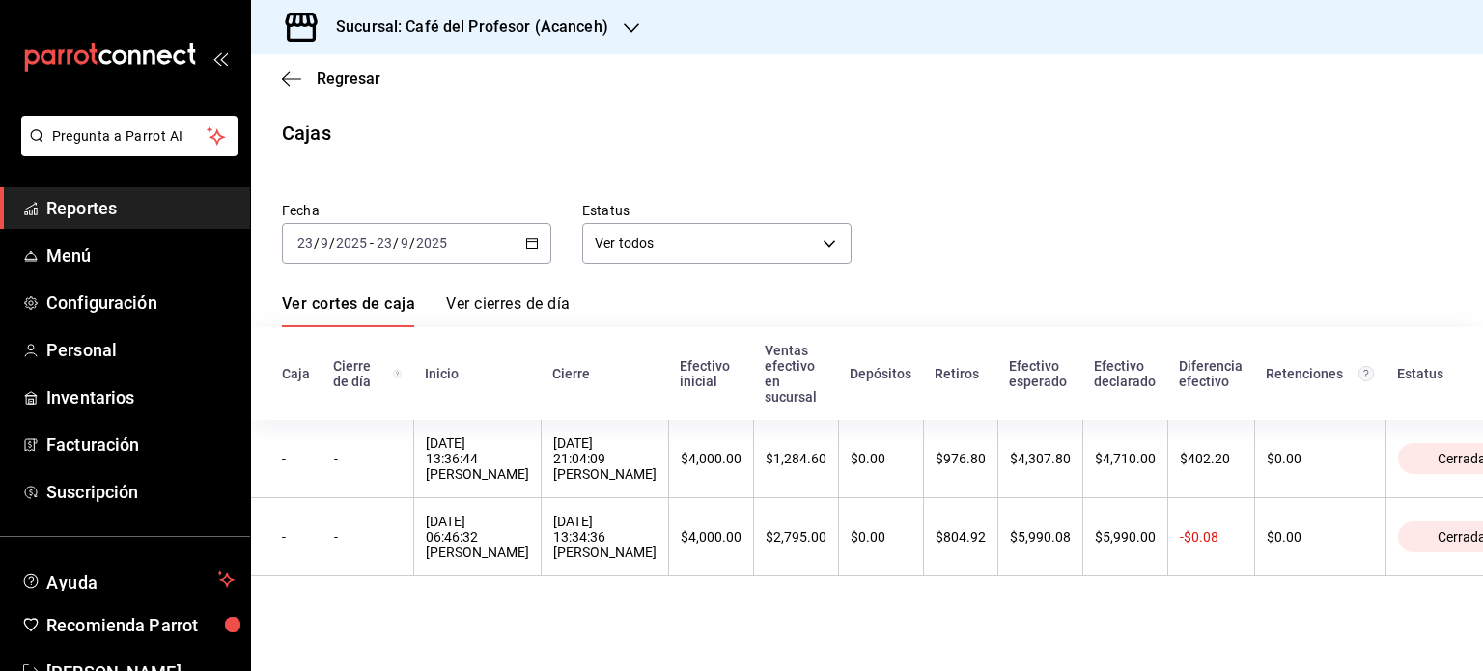
click at [537, 16] on h3 "Sucursal: Café del Profesor (Acanceh)" at bounding box center [465, 26] width 288 height 23
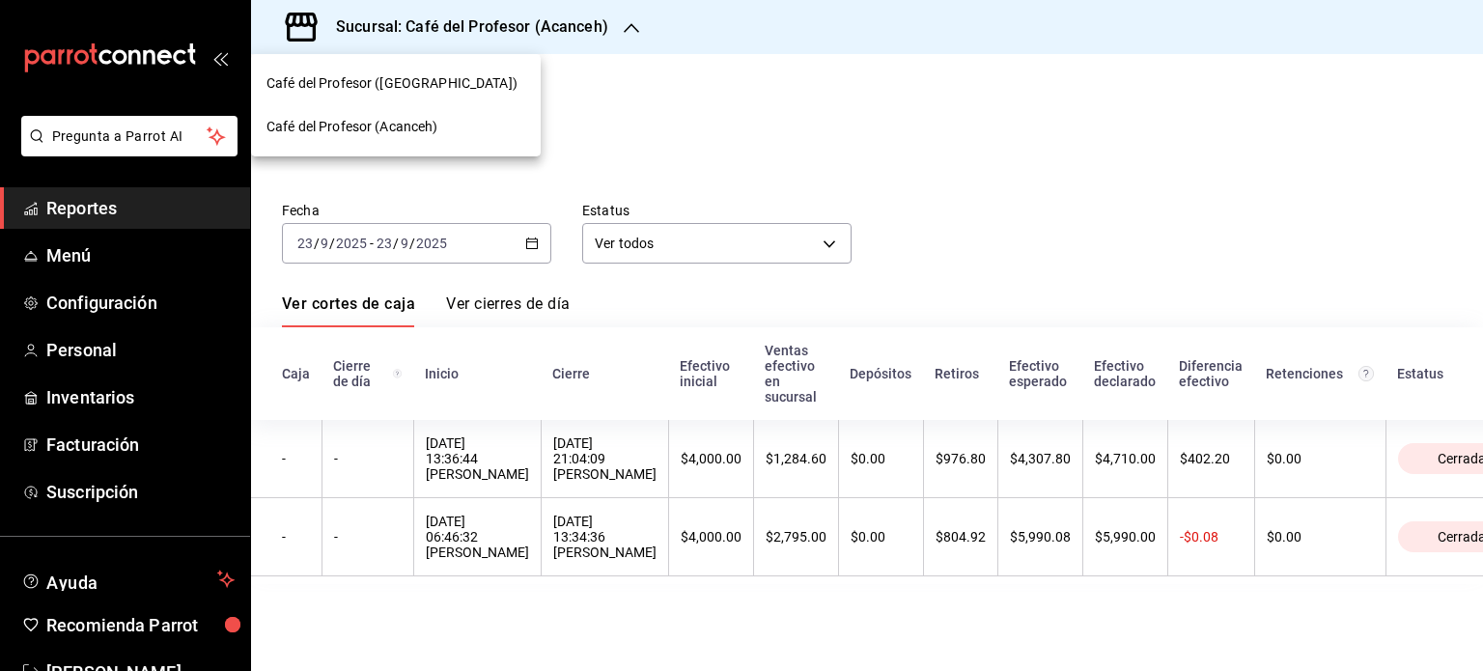
click at [367, 74] on span "Café del Profesor (Cancun)" at bounding box center [392, 83] width 251 height 20
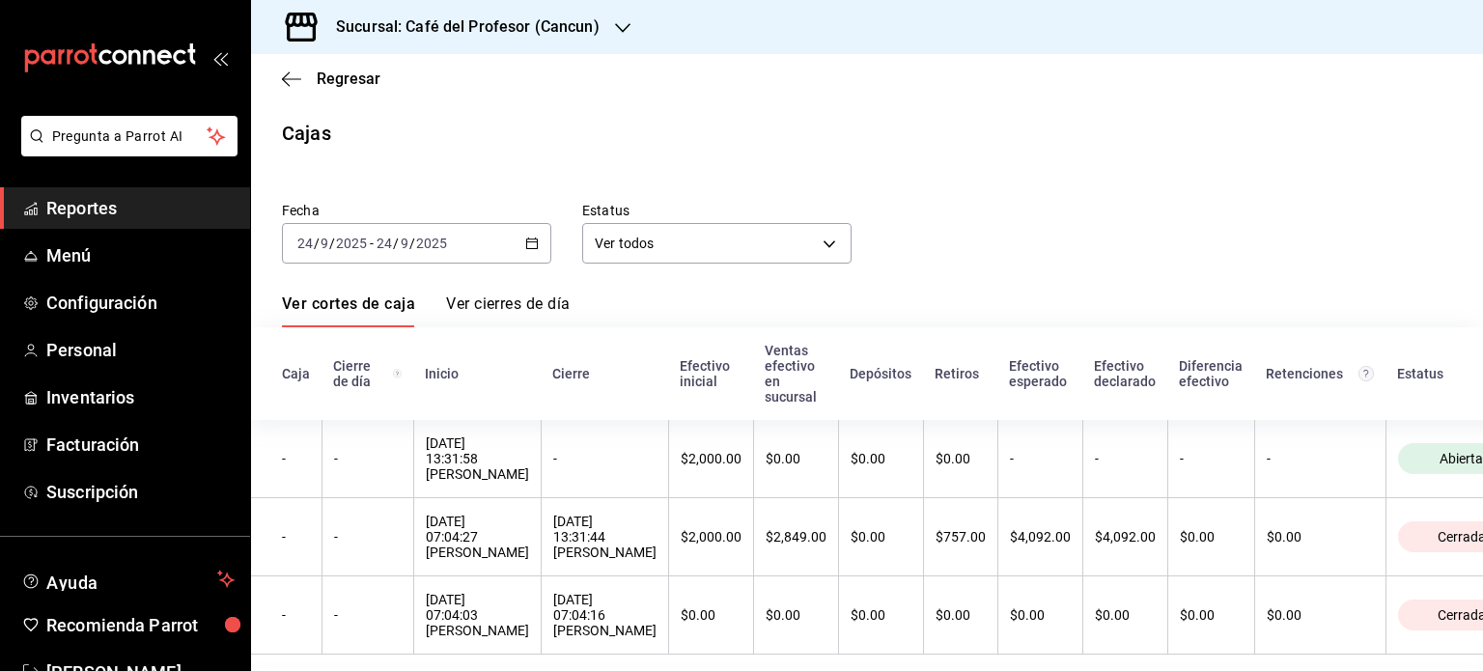
click at [531, 244] on icon "button" at bounding box center [532, 244] width 14 height 14
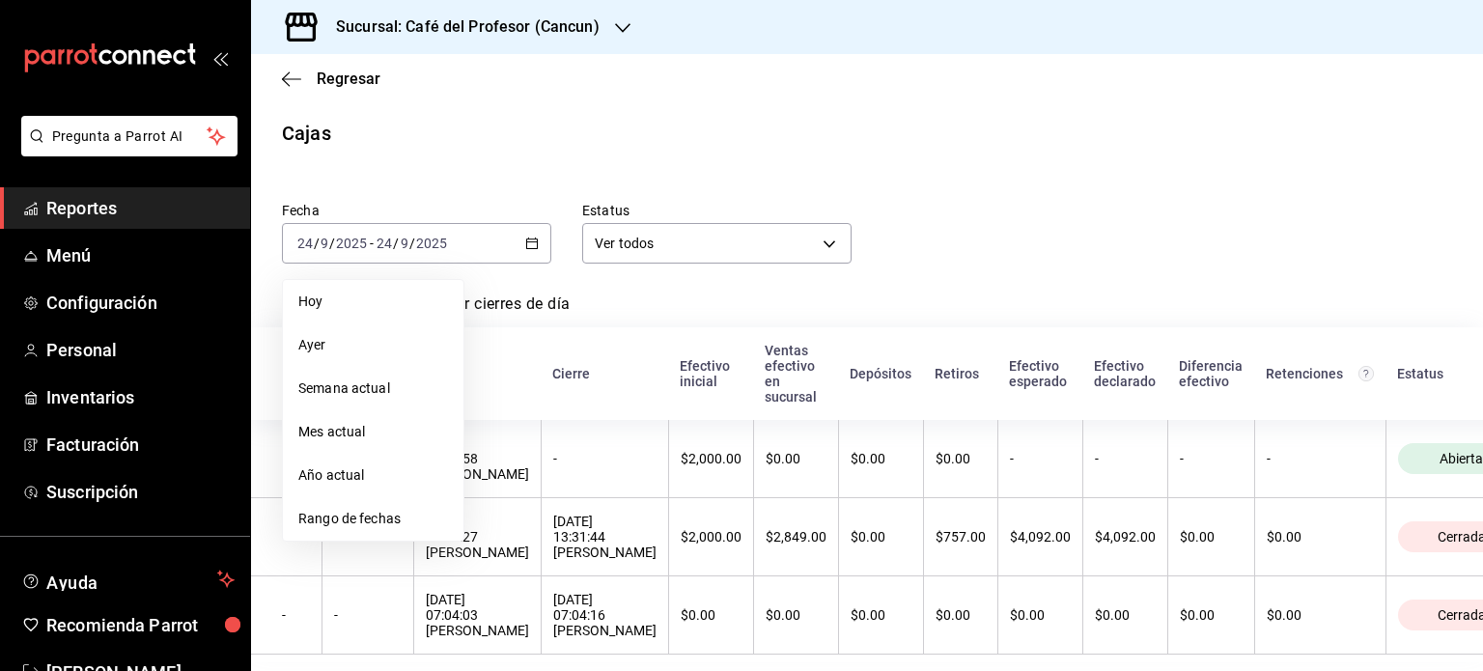
click at [363, 330] on li "Ayer" at bounding box center [373, 345] width 181 height 43
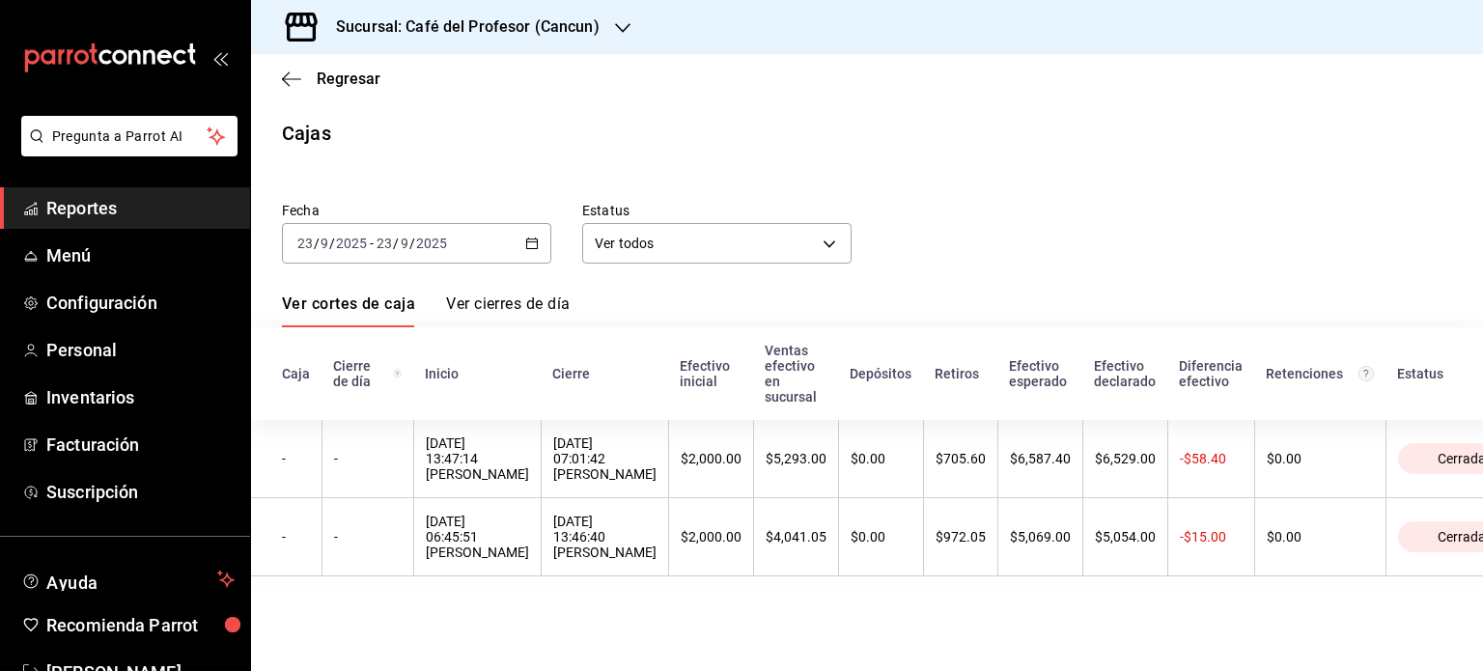
click at [615, 28] on icon "button" at bounding box center [622, 28] width 15 height 10
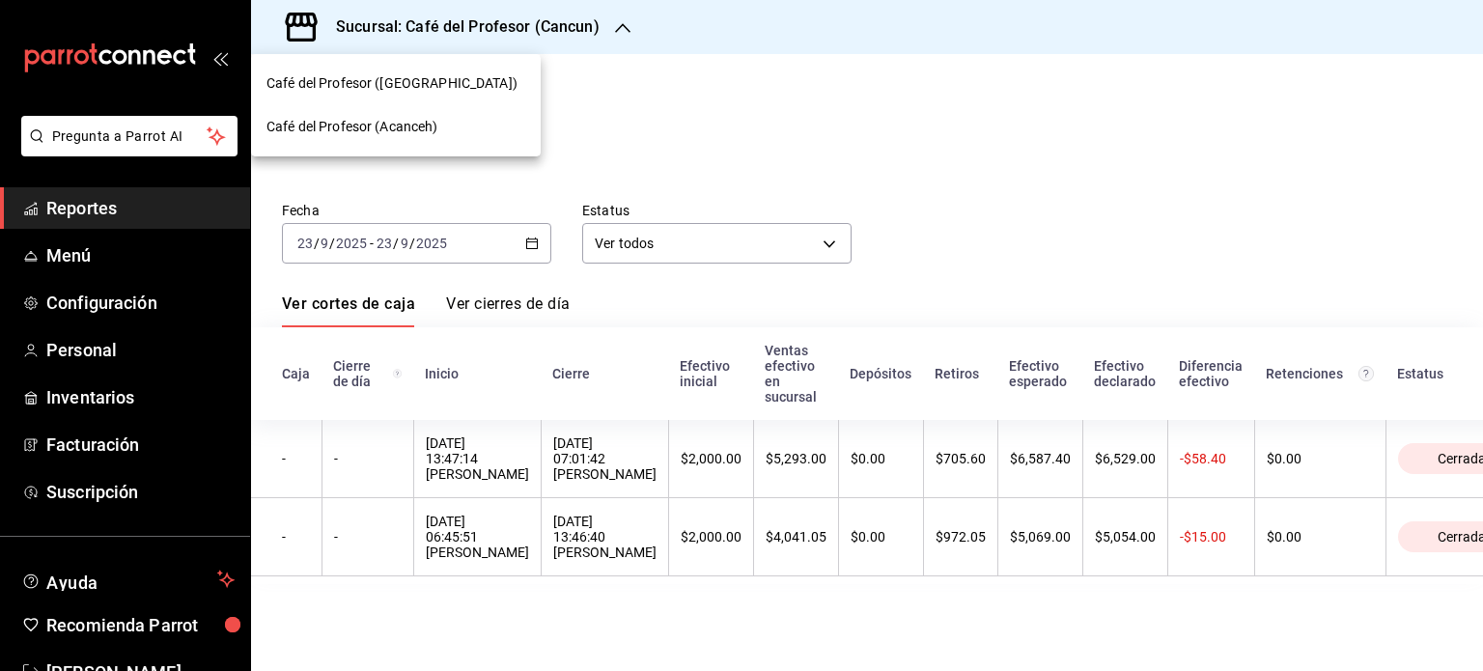
click at [730, 139] on div at bounding box center [741, 335] width 1483 height 671
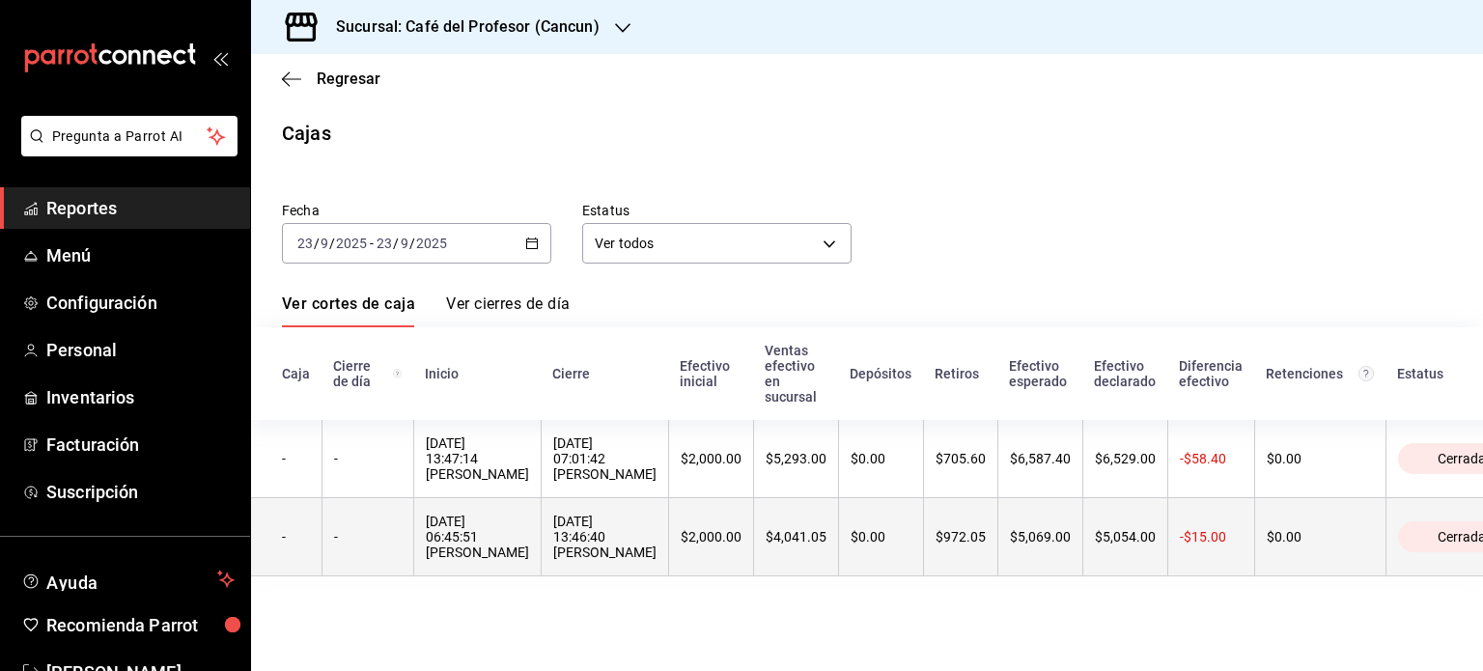
click at [1099, 544] on div "$5,054.00" at bounding box center [1125, 536] width 61 height 15
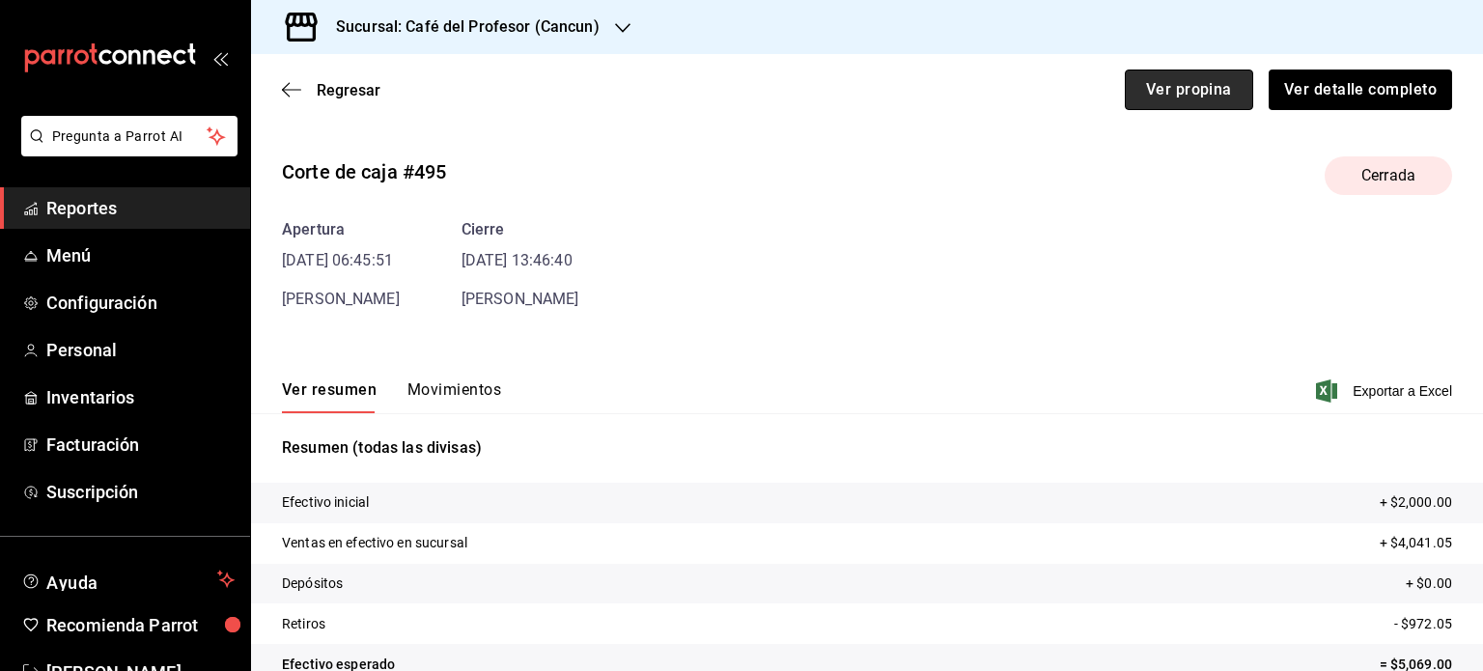
click at [1165, 87] on button "Ver propina" at bounding box center [1189, 90] width 128 height 41
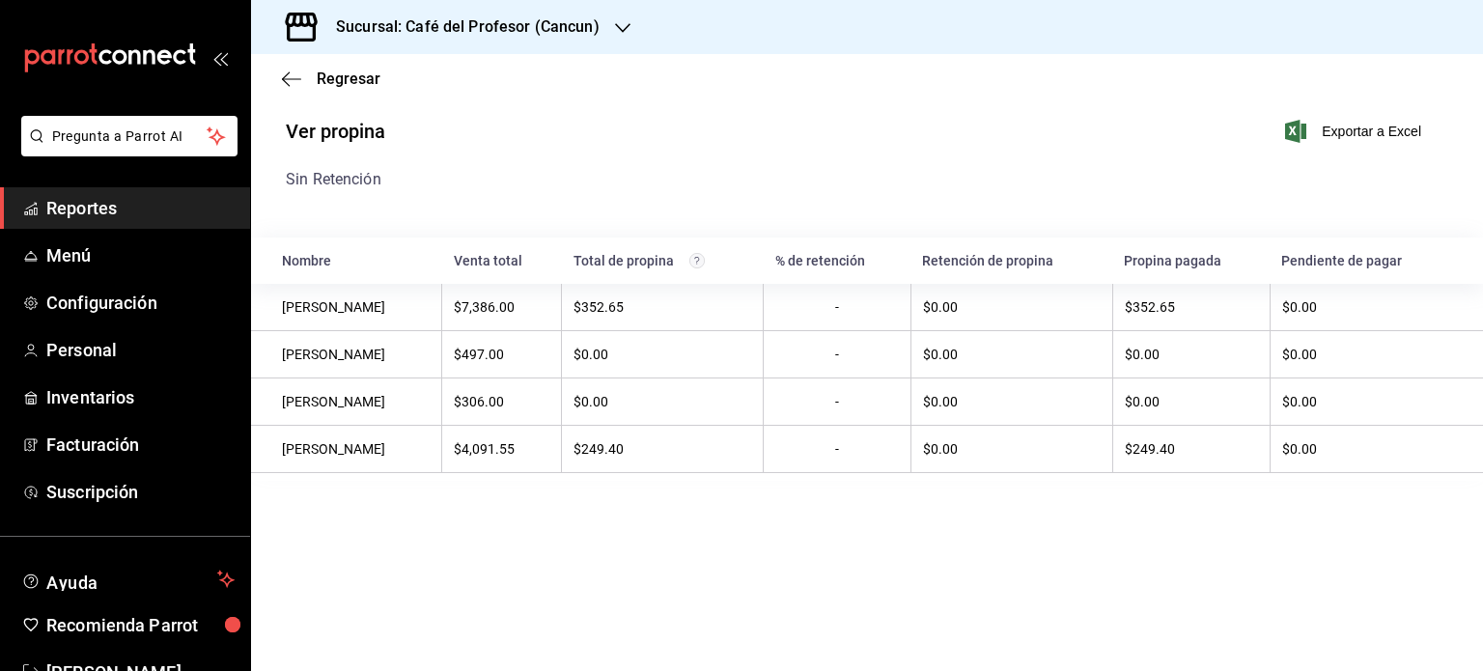
click at [619, 30] on icon "button" at bounding box center [622, 28] width 15 height 10
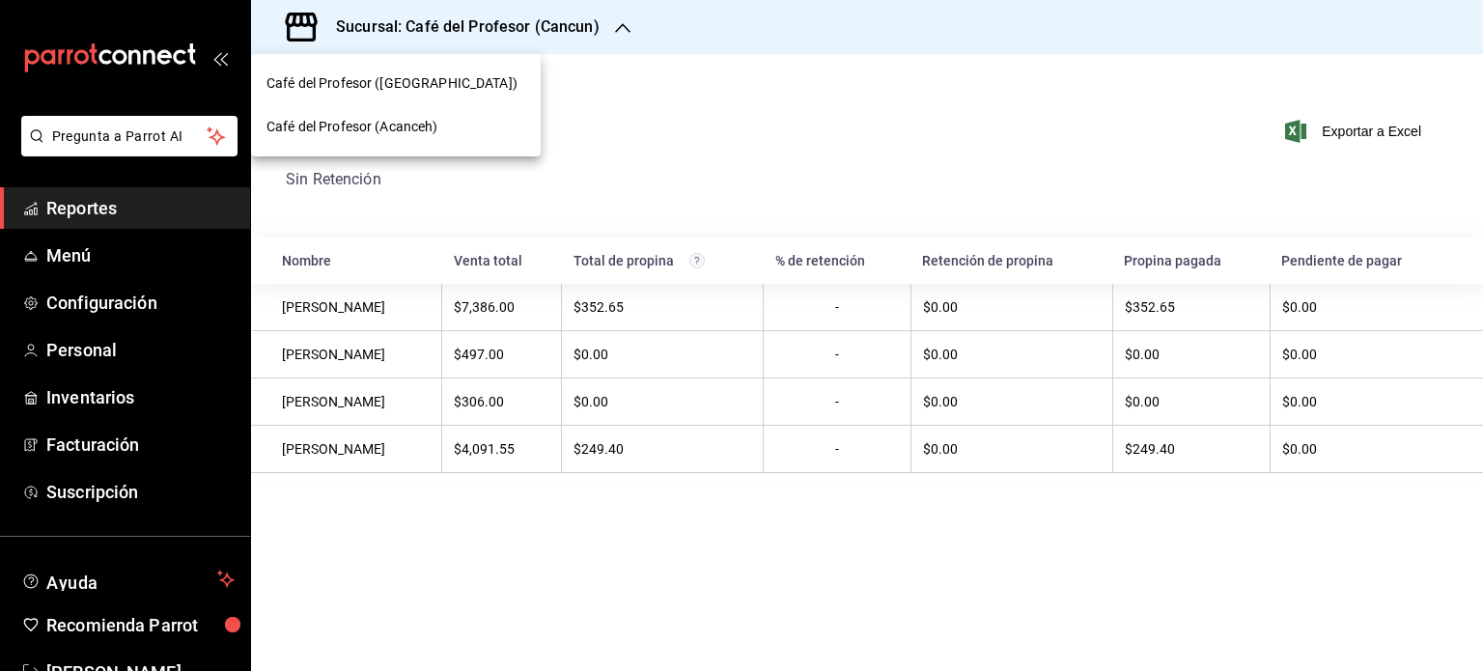
click at [663, 42] on div at bounding box center [741, 335] width 1483 height 671
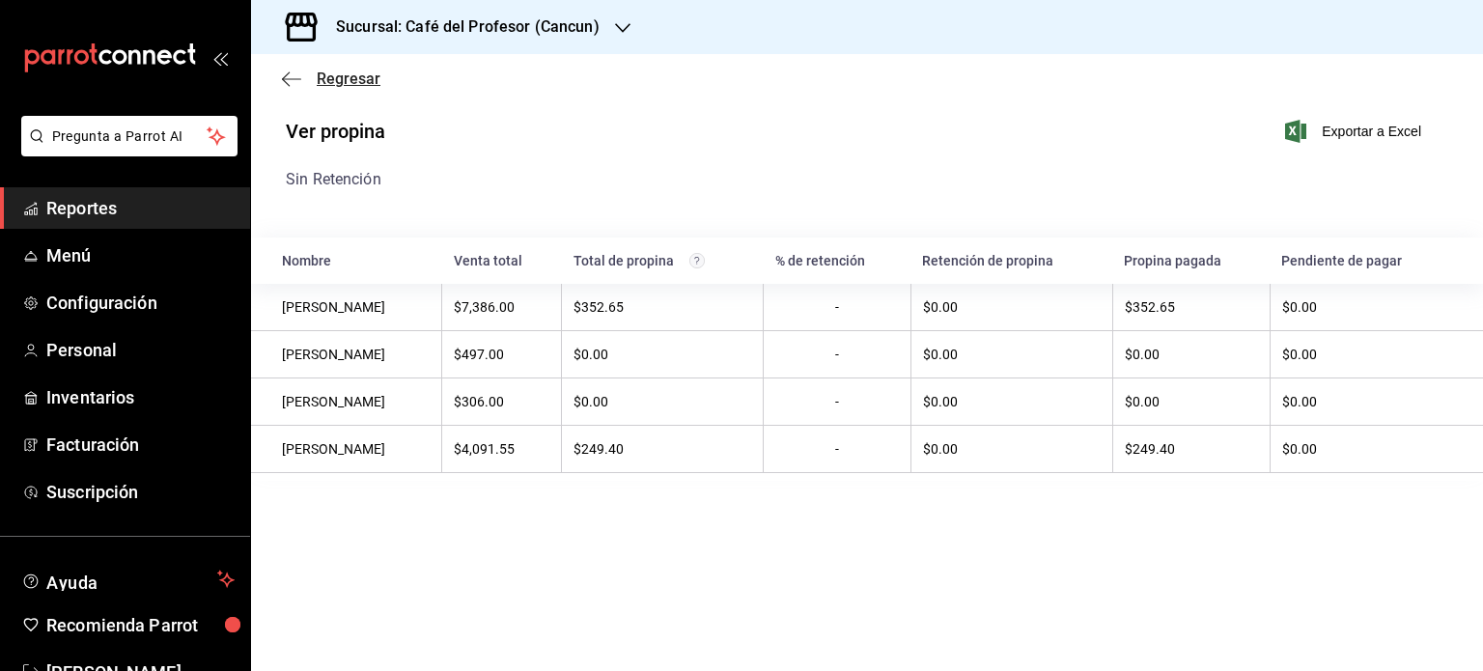
click at [290, 78] on icon "button" at bounding box center [291, 78] width 19 height 1
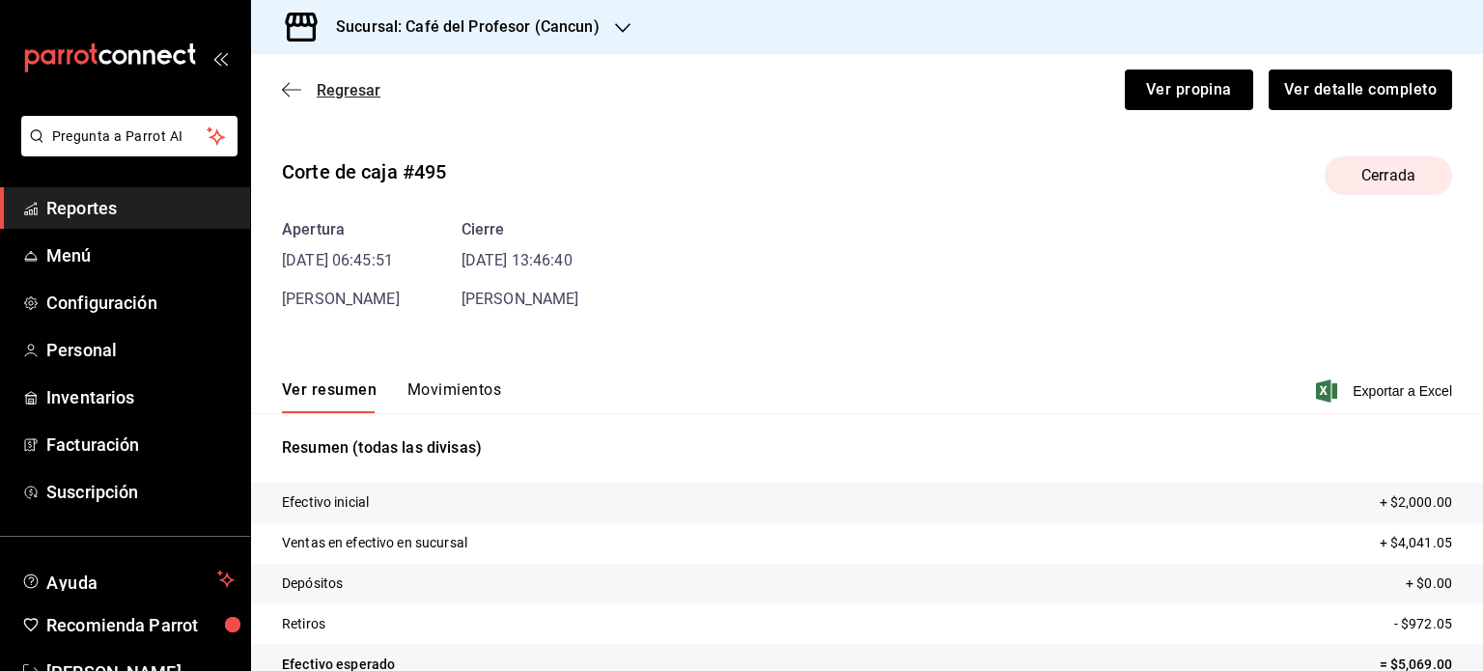
click at [340, 95] on span "Regresar" at bounding box center [349, 90] width 64 height 18
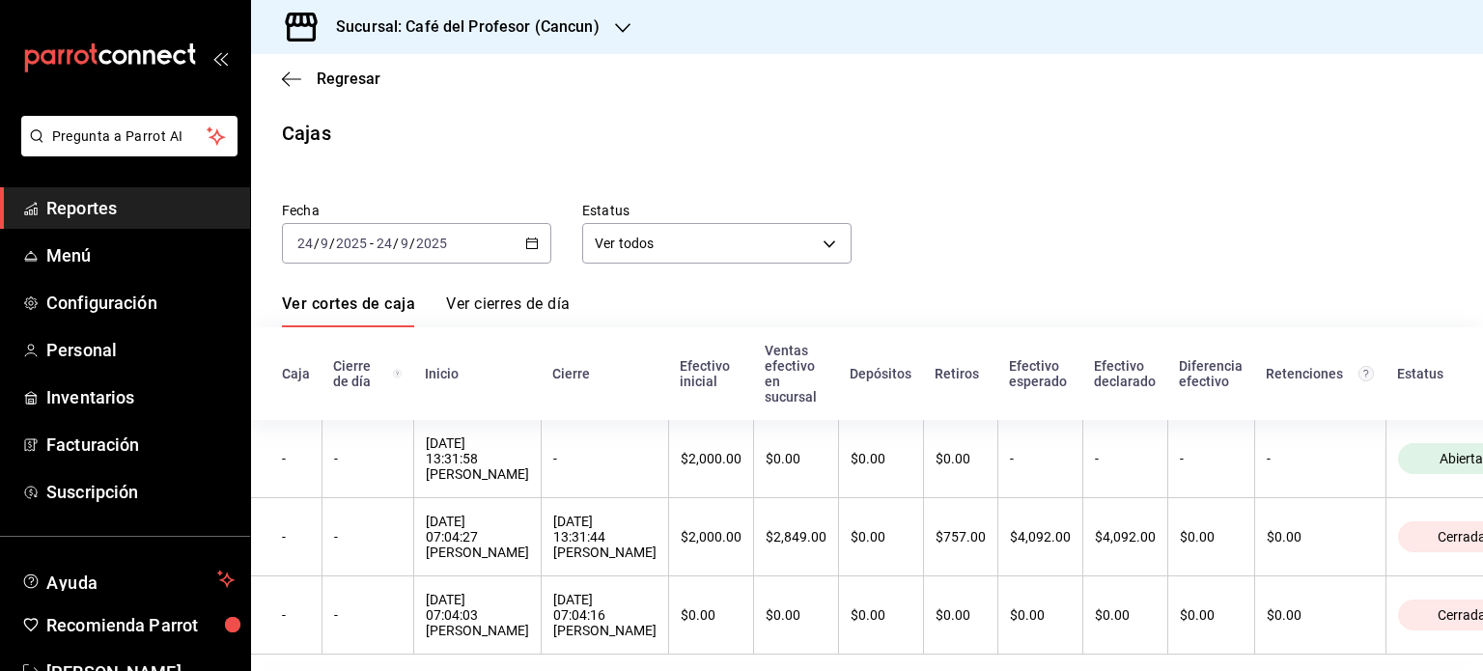
click at [529, 246] on icon "button" at bounding box center [532, 244] width 14 height 14
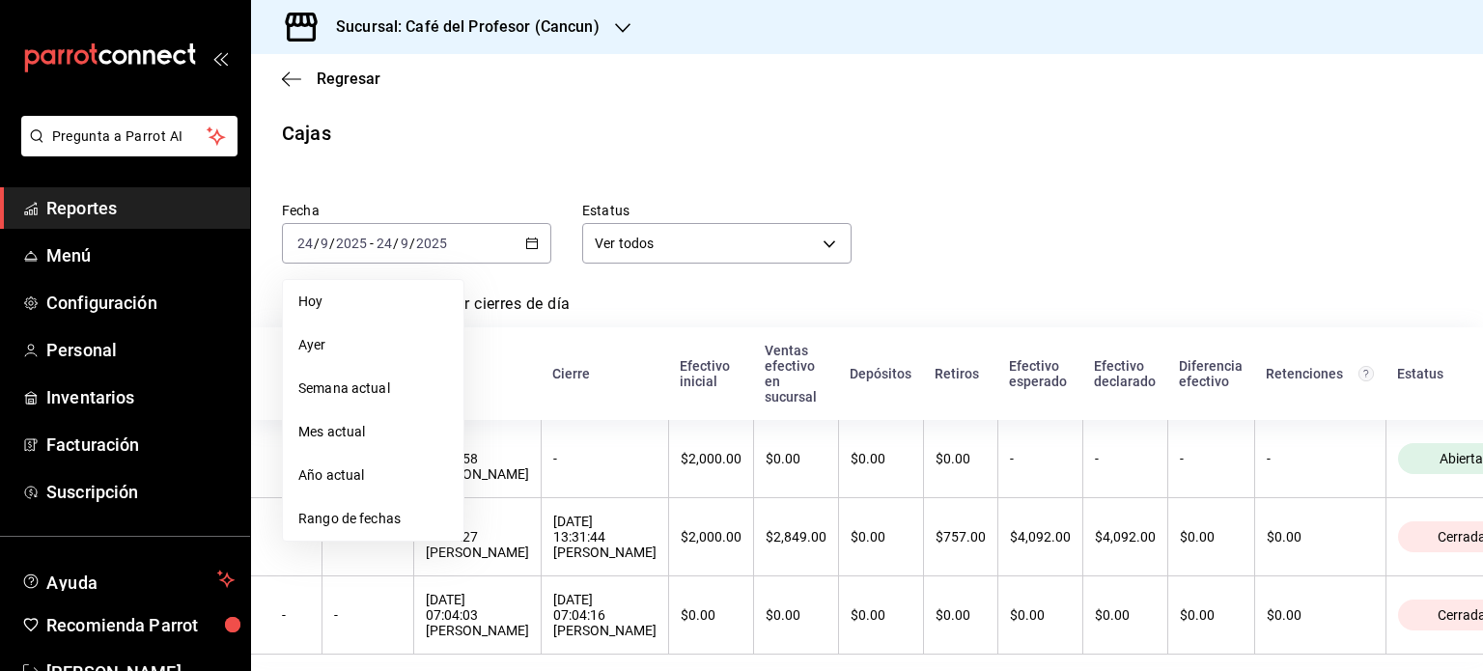
click at [344, 352] on span "Ayer" at bounding box center [373, 345] width 150 height 20
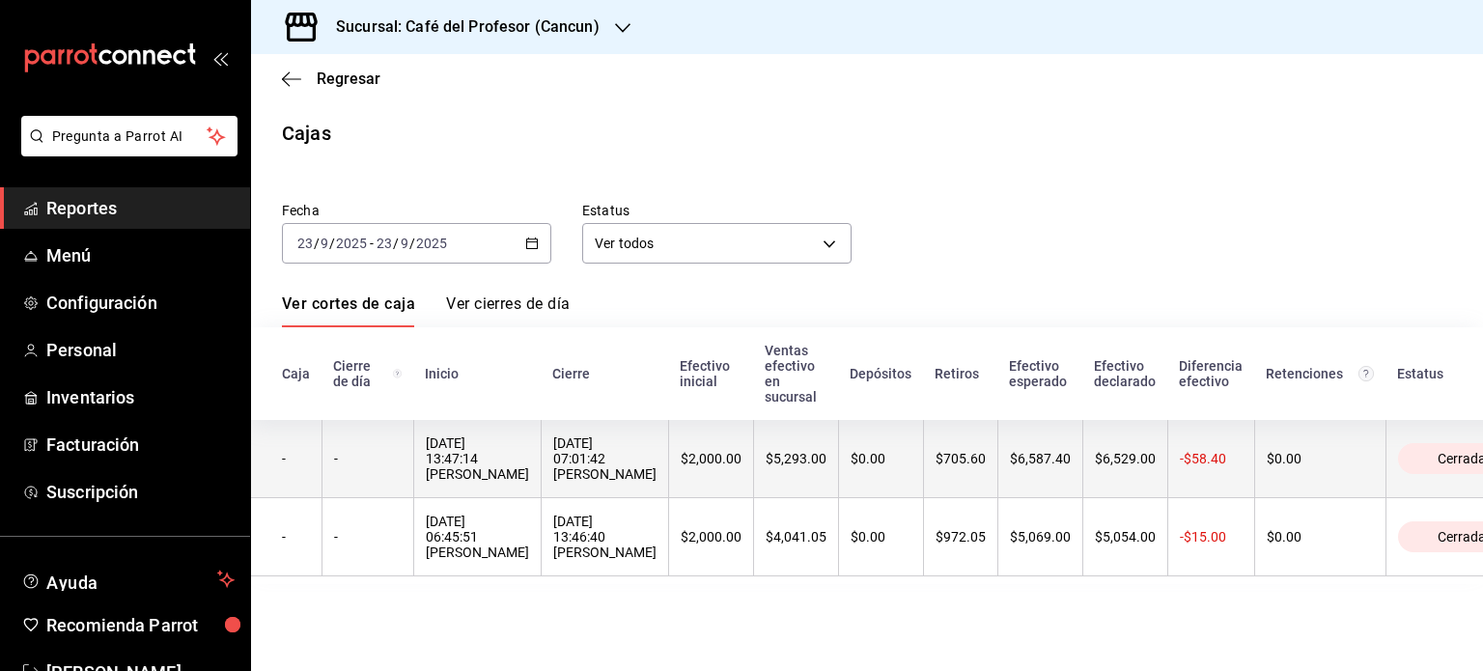
click at [611, 482] on div "24/09/2025 07:01:42 Camila Guerrero Matos" at bounding box center [604, 459] width 103 height 46
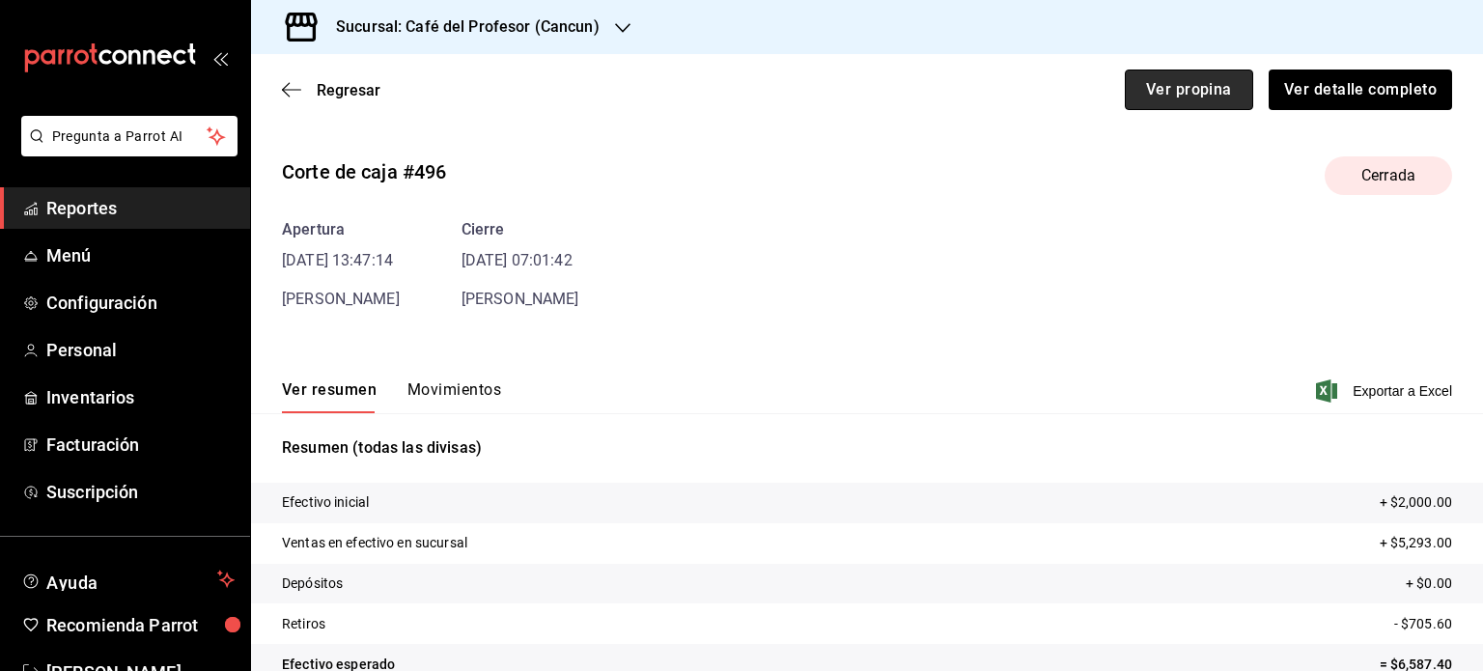
click at [1152, 91] on button "Ver propina" at bounding box center [1189, 90] width 128 height 41
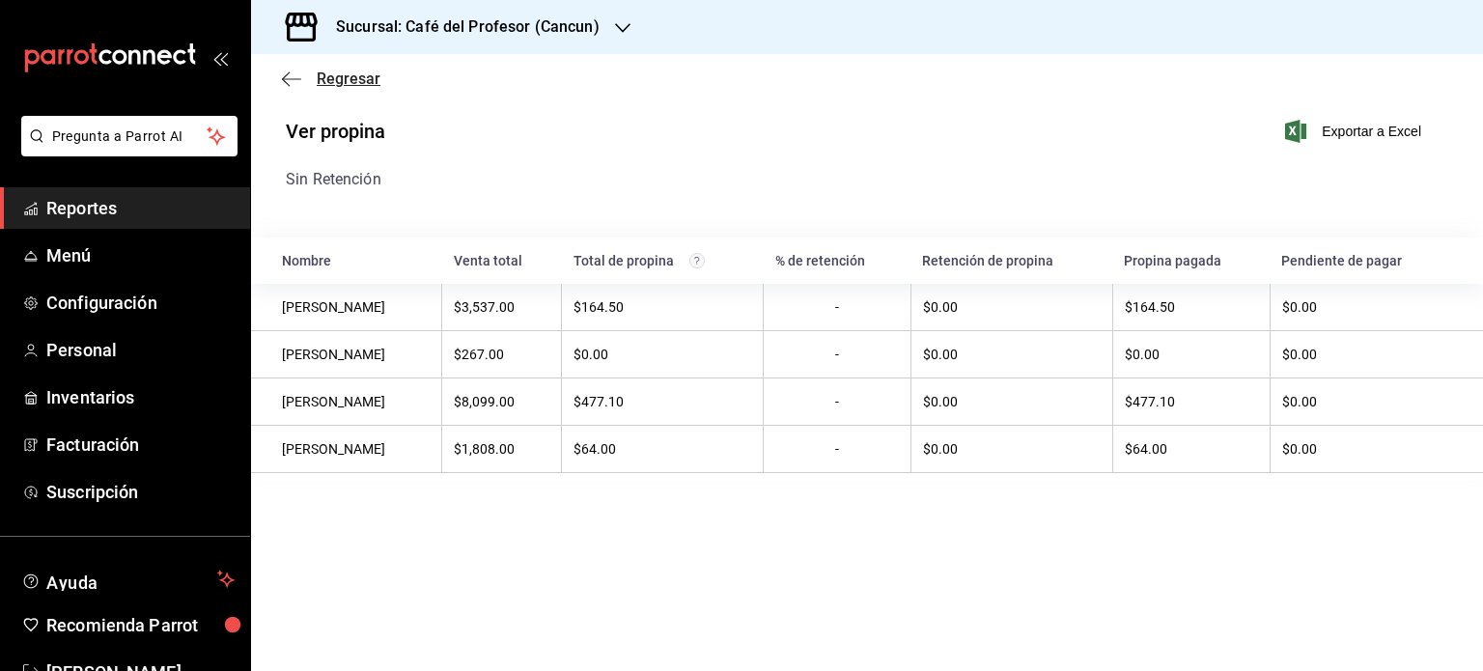
click at [351, 85] on span "Regresar" at bounding box center [349, 79] width 64 height 18
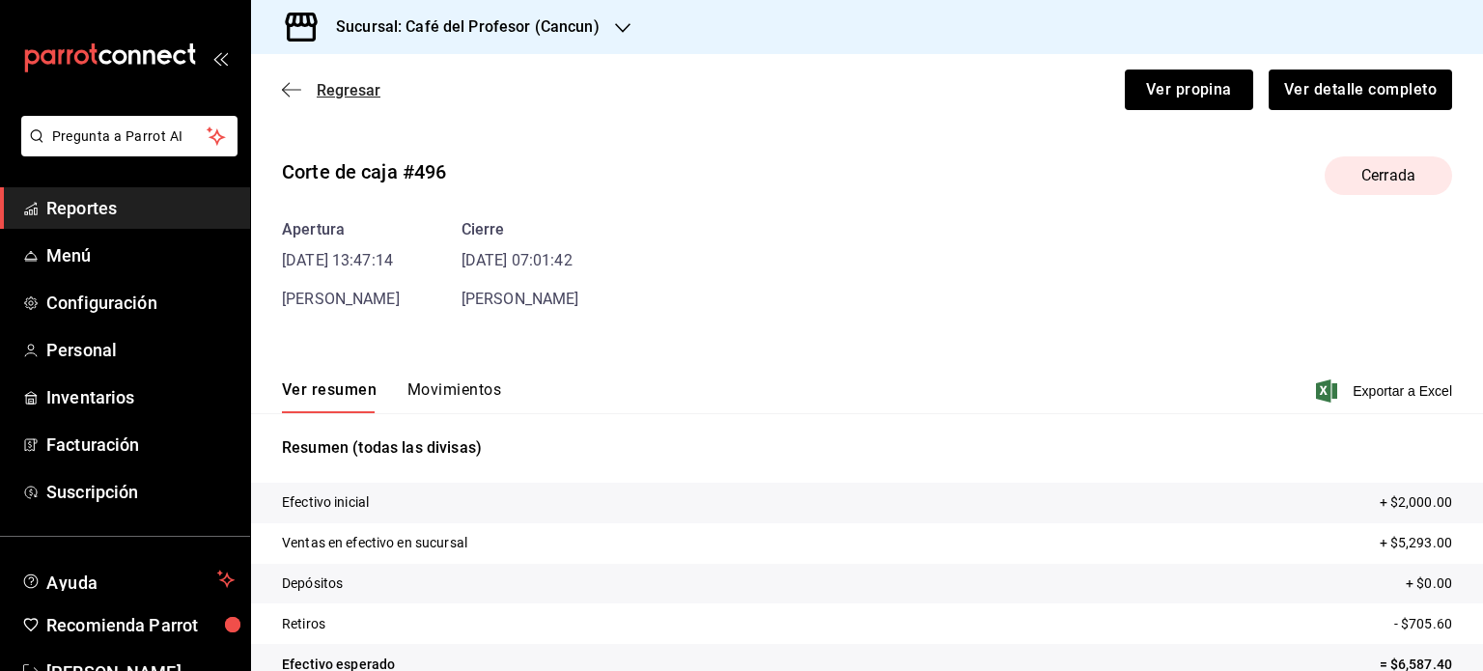
click at [347, 97] on span "Regresar" at bounding box center [349, 90] width 64 height 18
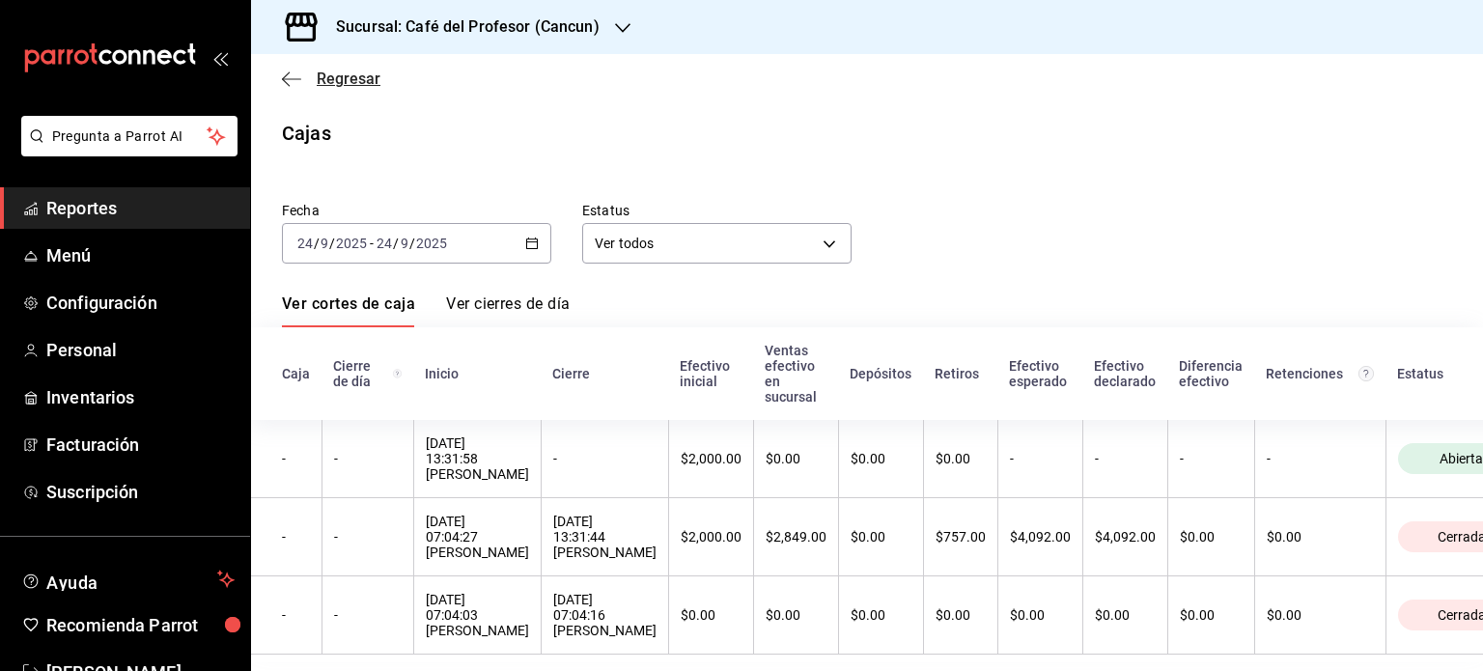
click at [357, 76] on span "Regresar" at bounding box center [349, 79] width 64 height 18
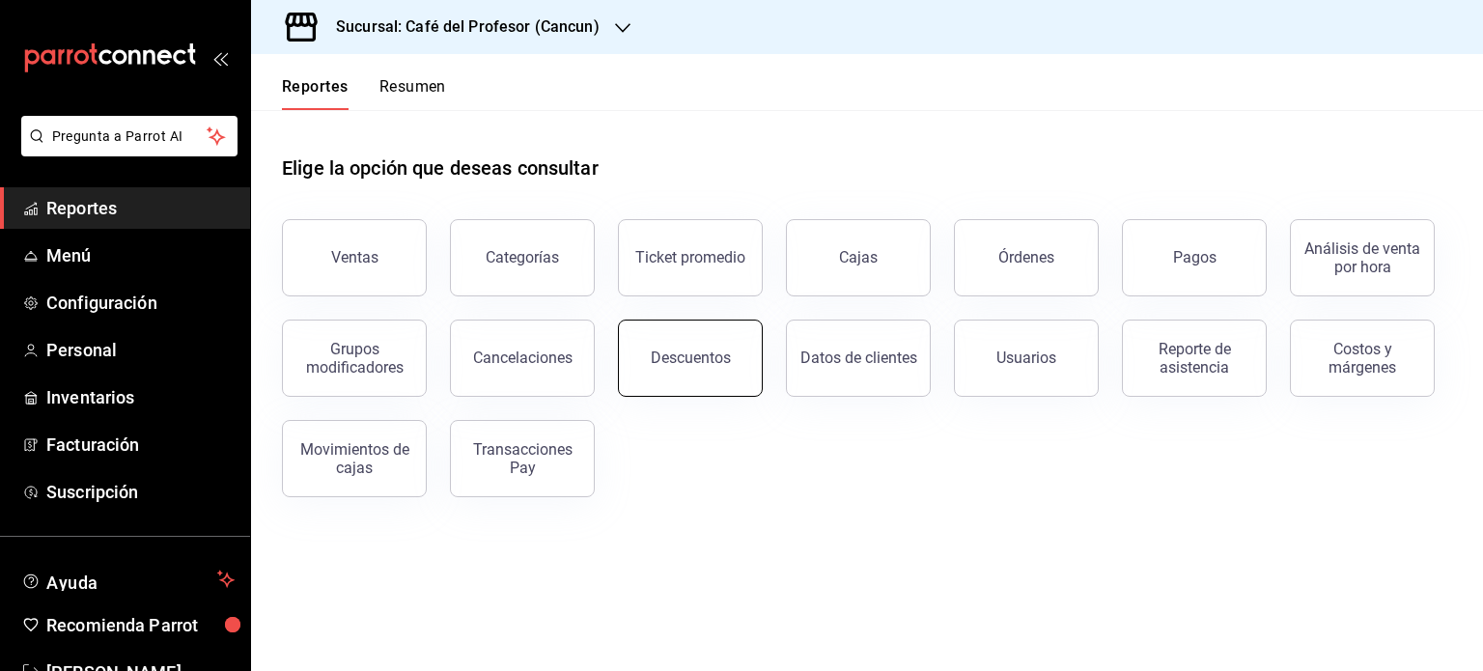
click at [705, 354] on div "Descuentos" at bounding box center [691, 358] width 80 height 18
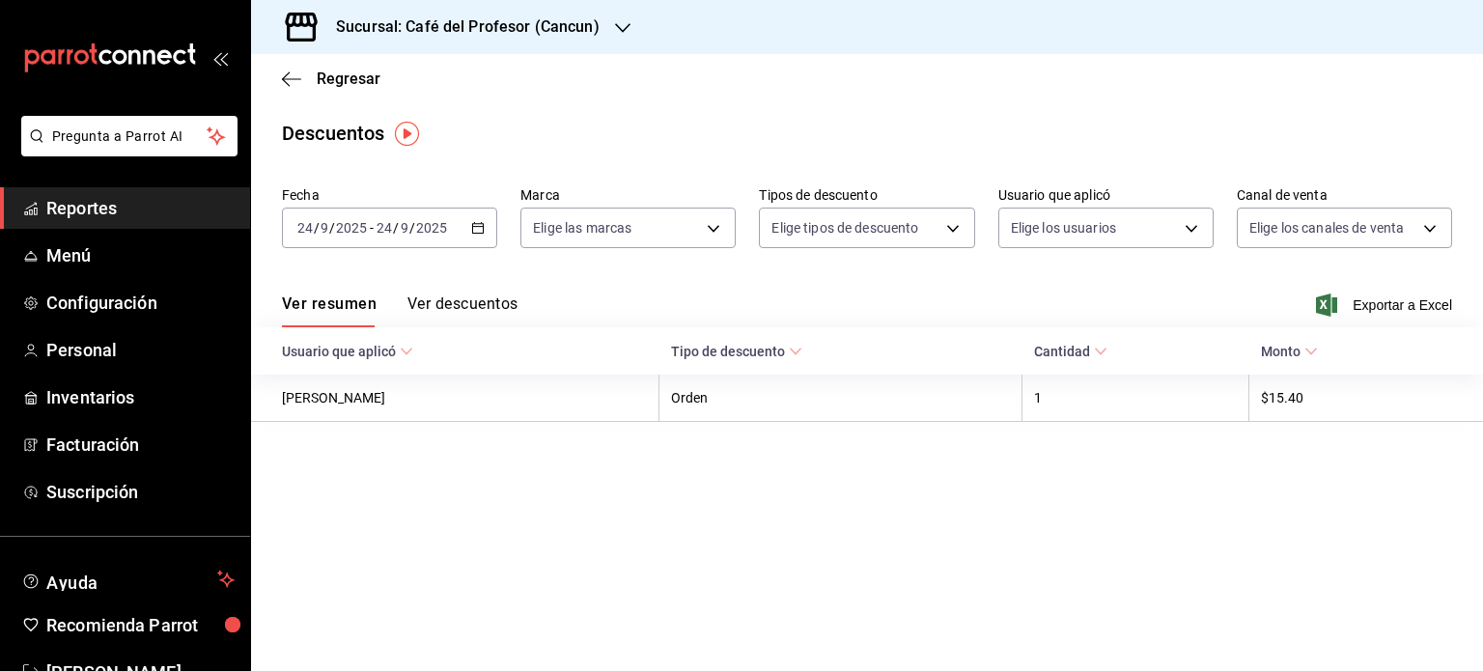
click at [472, 227] on icon "button" at bounding box center [478, 228] width 14 height 14
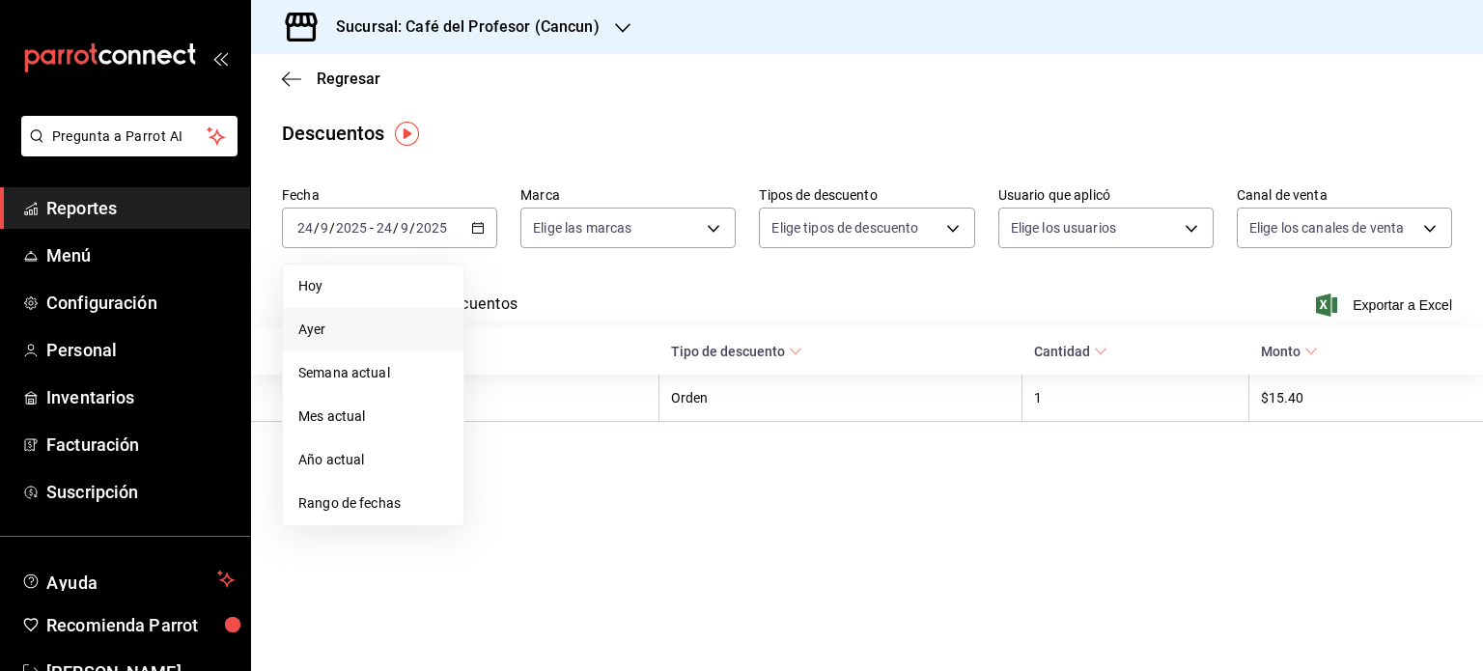
click at [336, 339] on span "Ayer" at bounding box center [373, 330] width 150 height 20
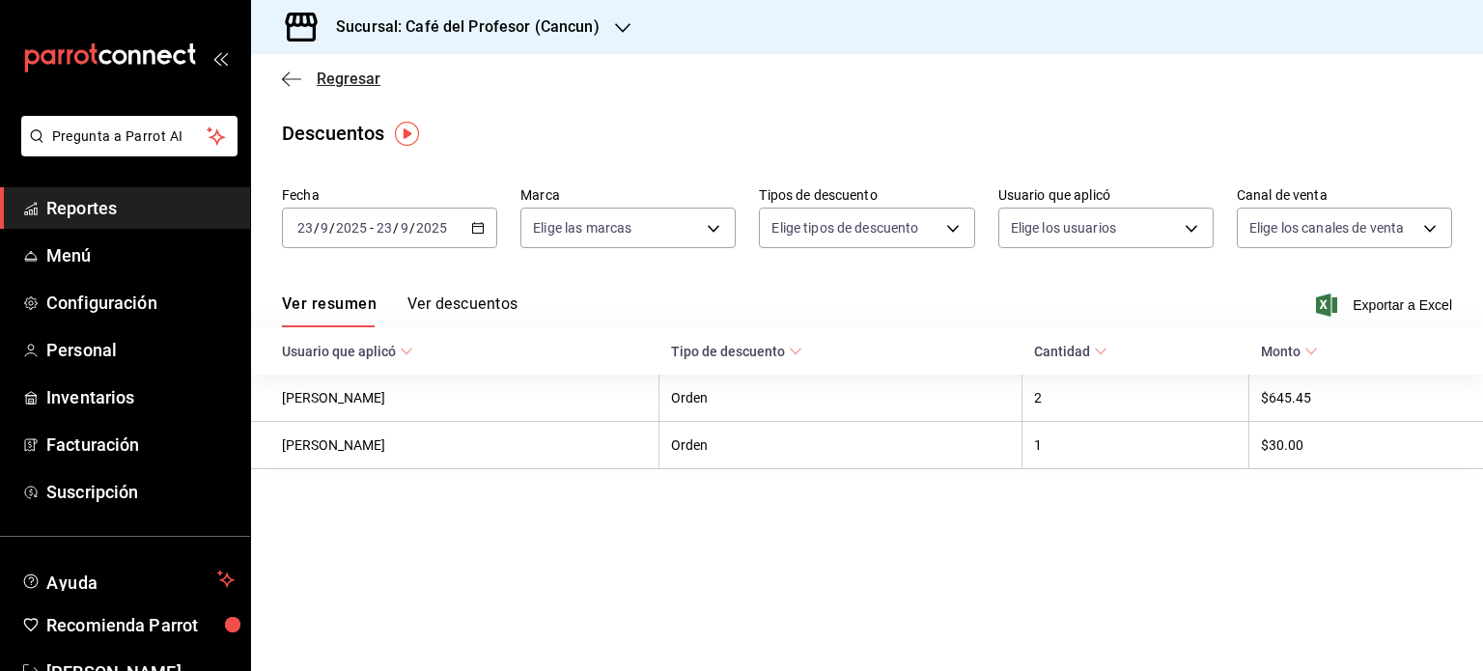
click at [329, 84] on span "Regresar" at bounding box center [349, 79] width 64 height 18
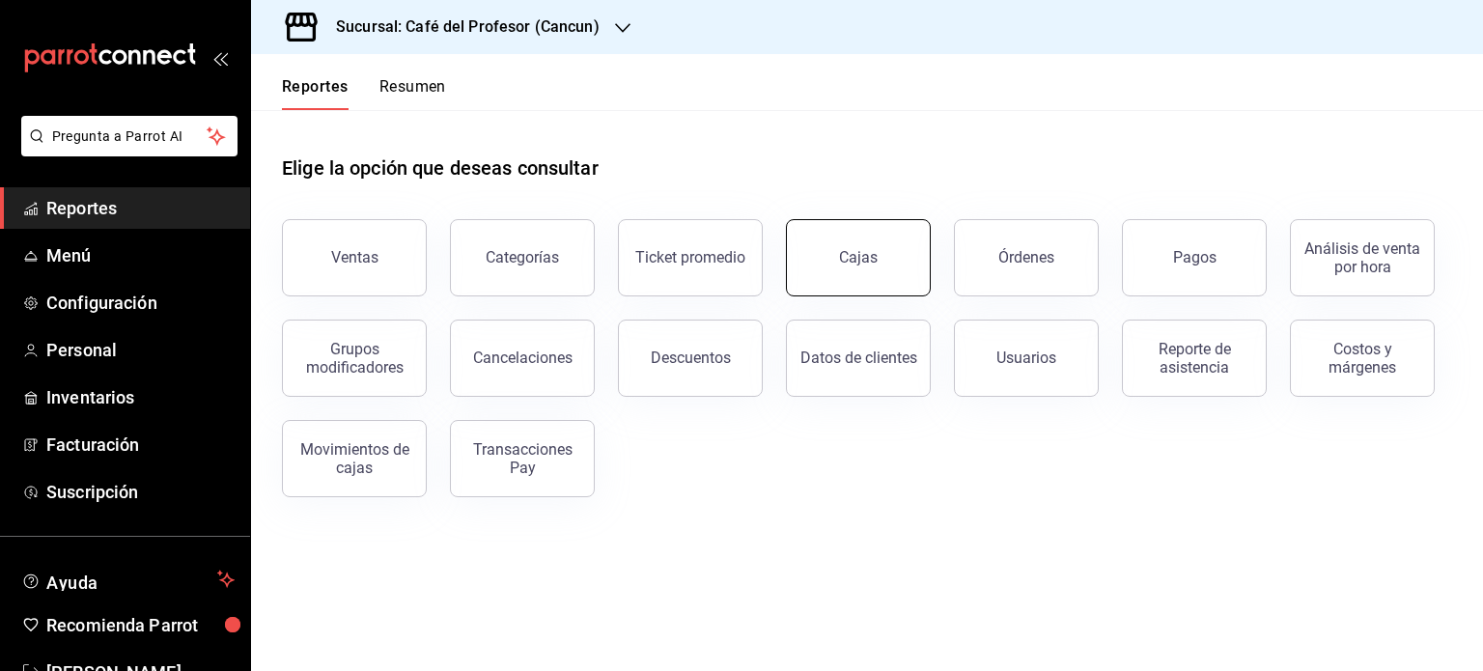
click at [860, 250] on div "Cajas" at bounding box center [859, 257] width 40 height 23
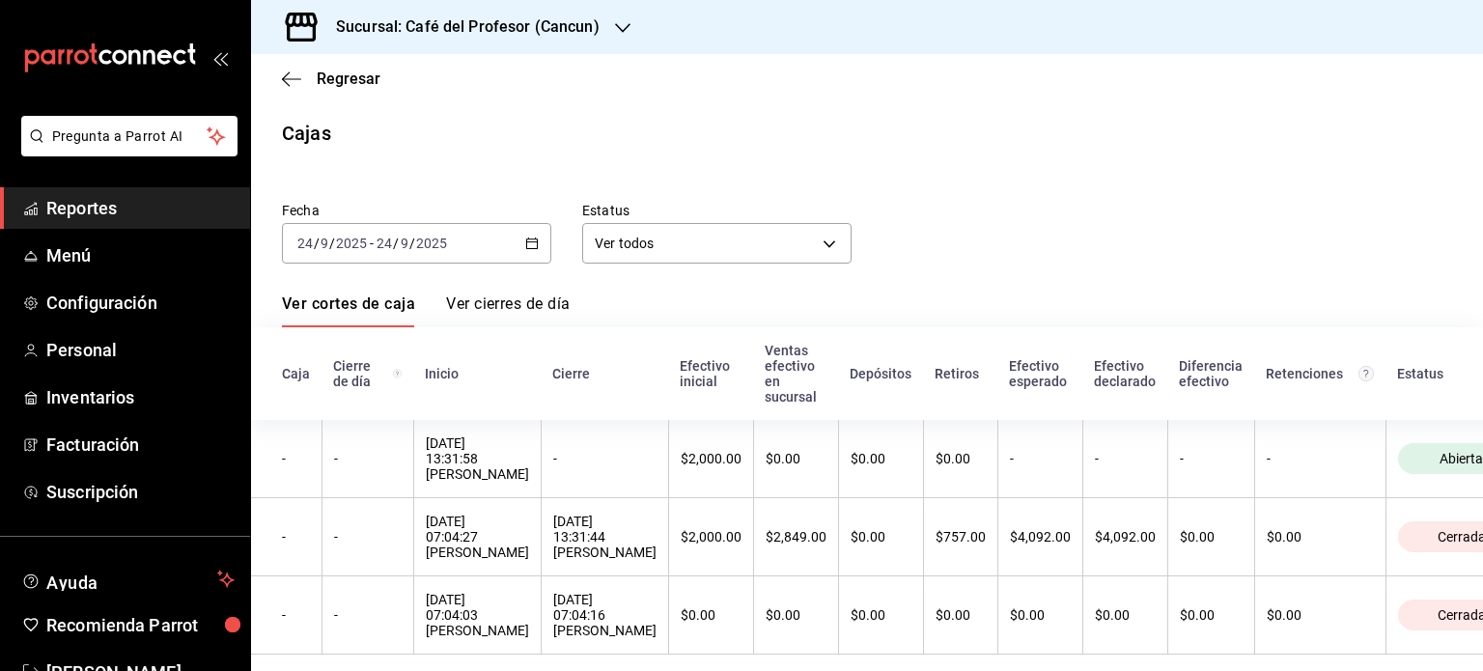
click at [537, 20] on h3 "Sucursal: Café del Profesor (Cancun)" at bounding box center [460, 26] width 279 height 23
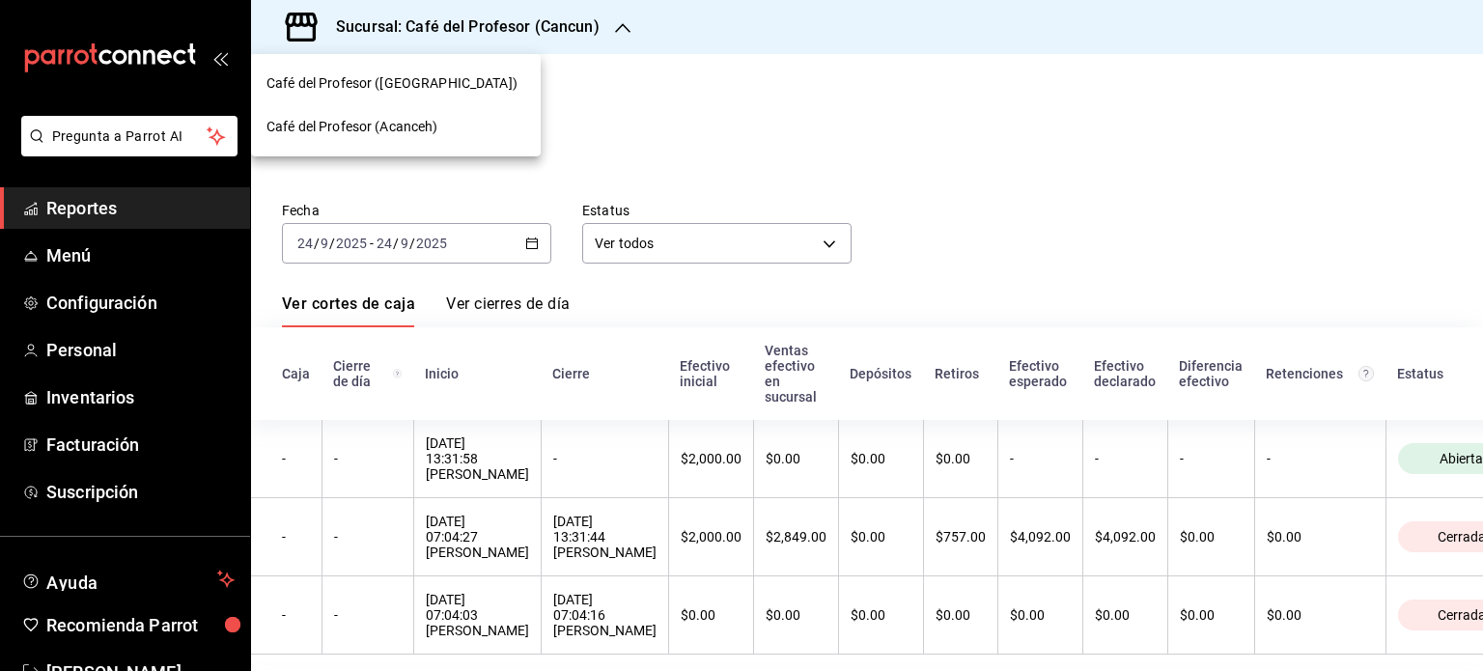
click at [403, 89] on span "Café del Profesor (Cancun)" at bounding box center [392, 83] width 251 height 20
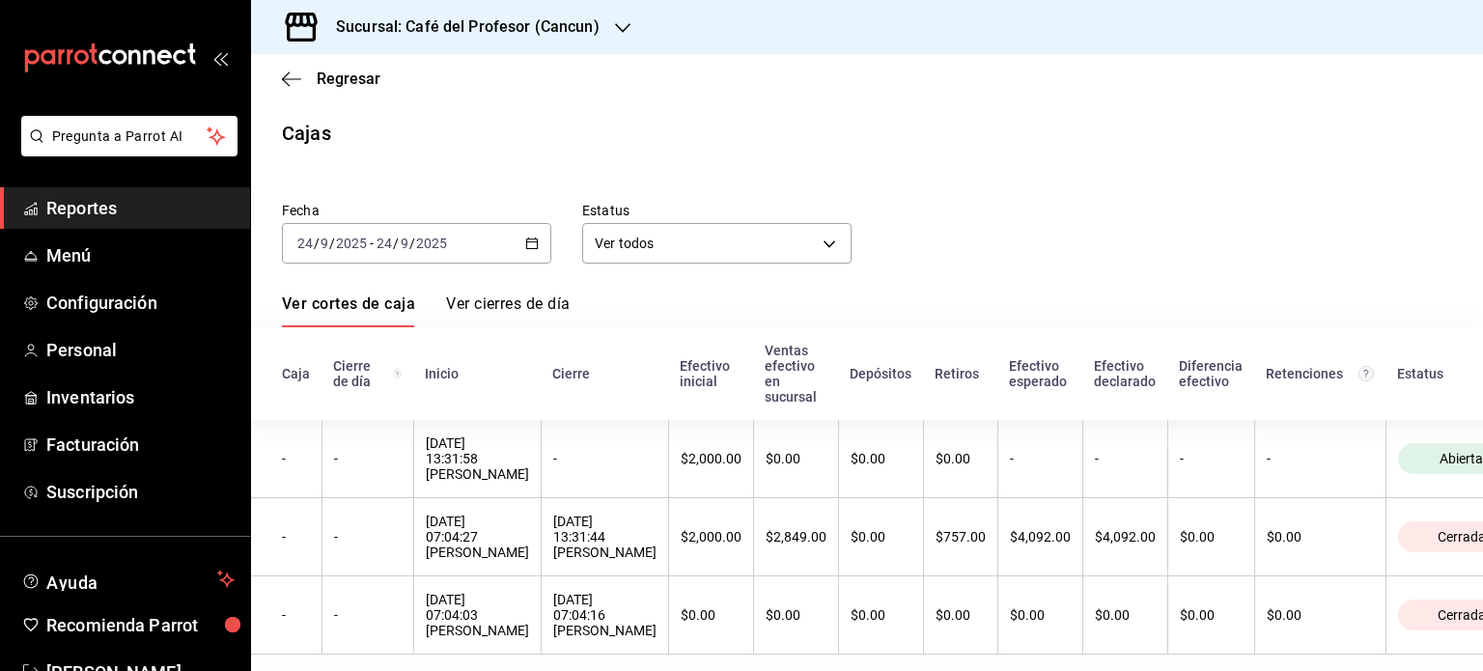
click at [518, 35] on h3 "Sucursal: Café del Profesor (Cancun)" at bounding box center [460, 26] width 279 height 23
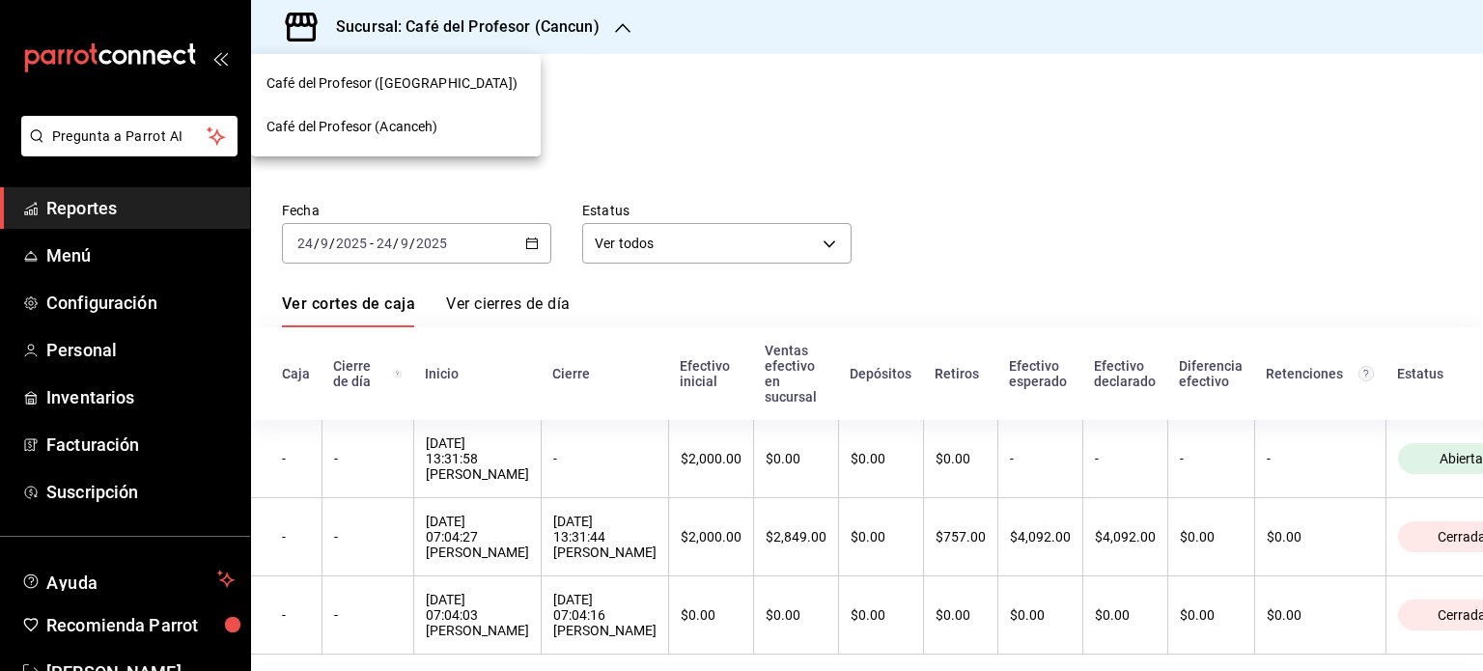
click at [431, 134] on span "Café del Profesor (Acanceh)" at bounding box center [353, 127] width 172 height 20
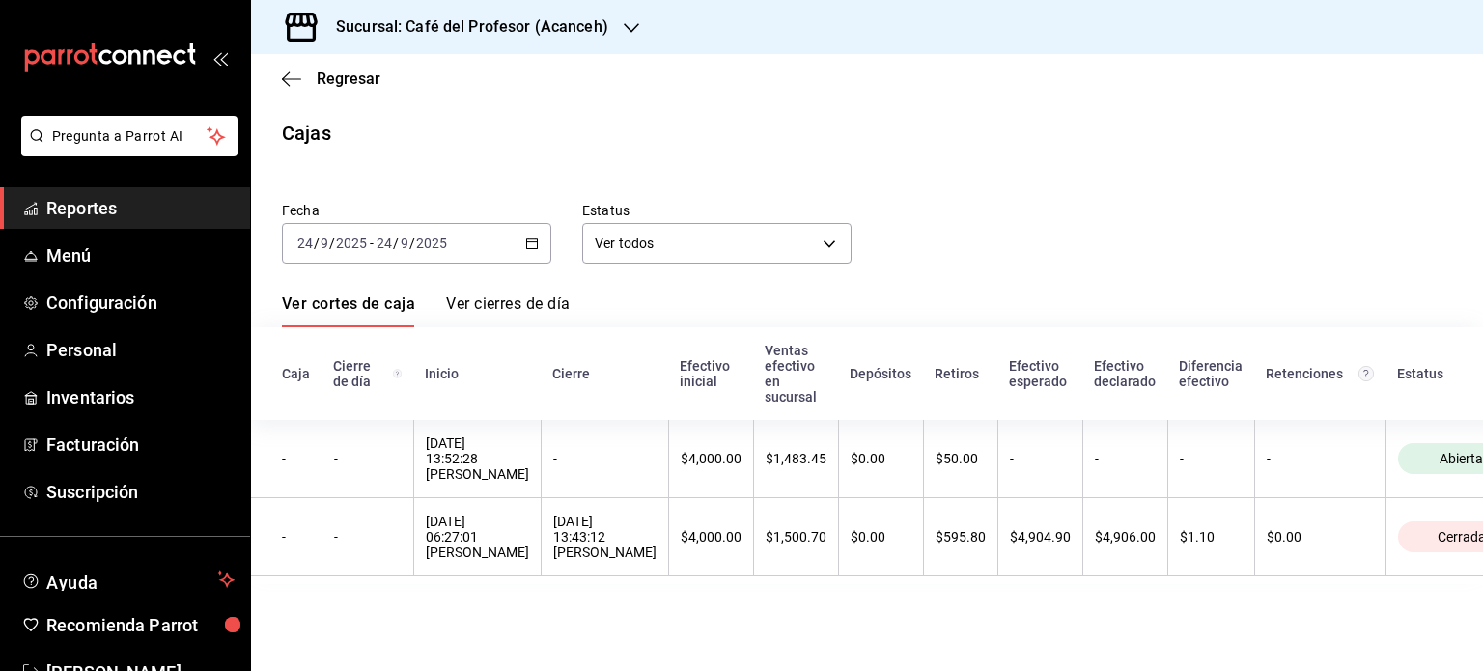
click at [525, 244] on icon "button" at bounding box center [532, 244] width 14 height 14
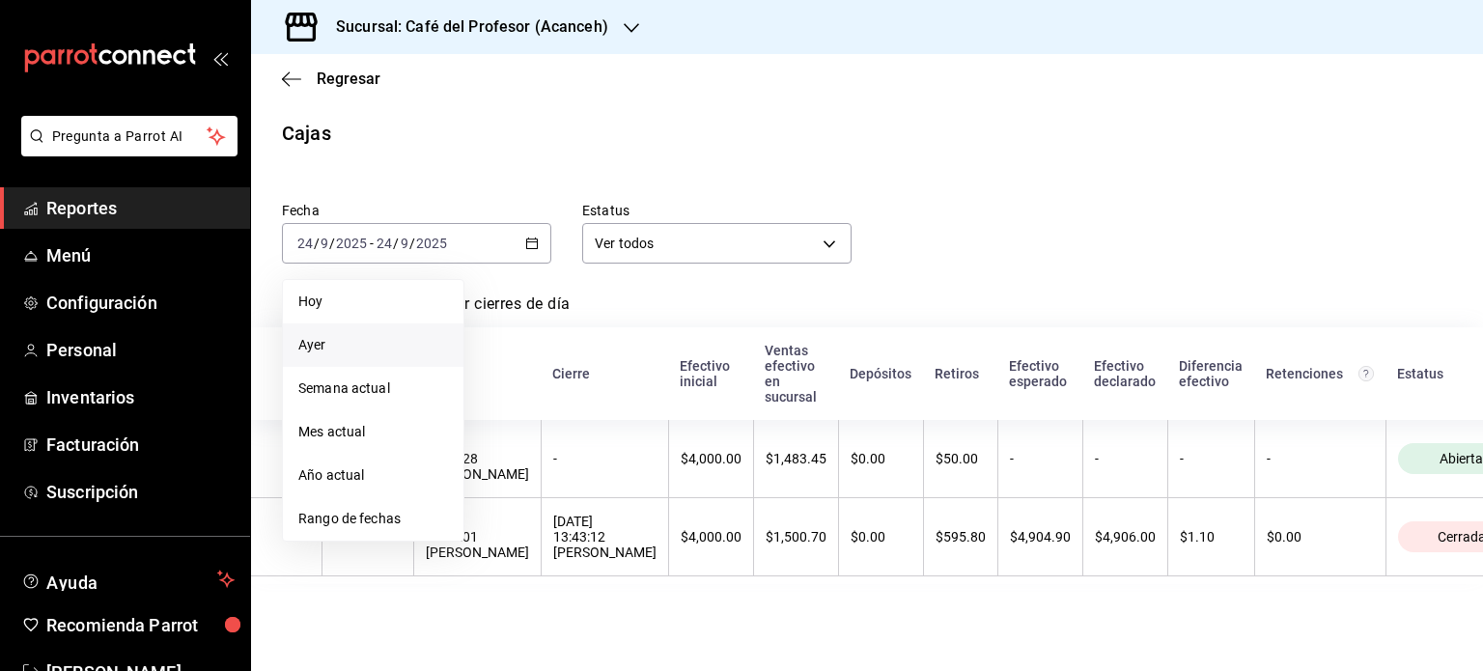
click at [339, 342] on span "Ayer" at bounding box center [373, 345] width 150 height 20
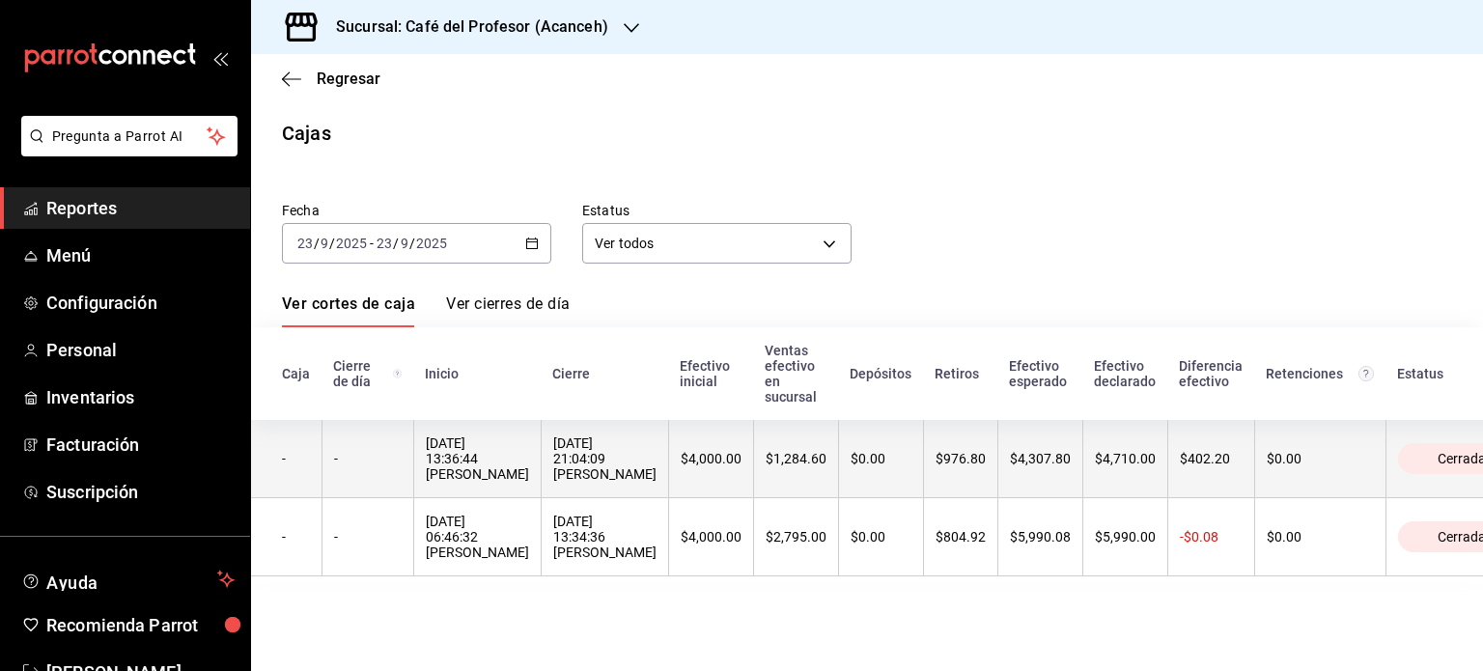
click at [702, 459] on div "$4,000.00" at bounding box center [711, 458] width 61 height 15
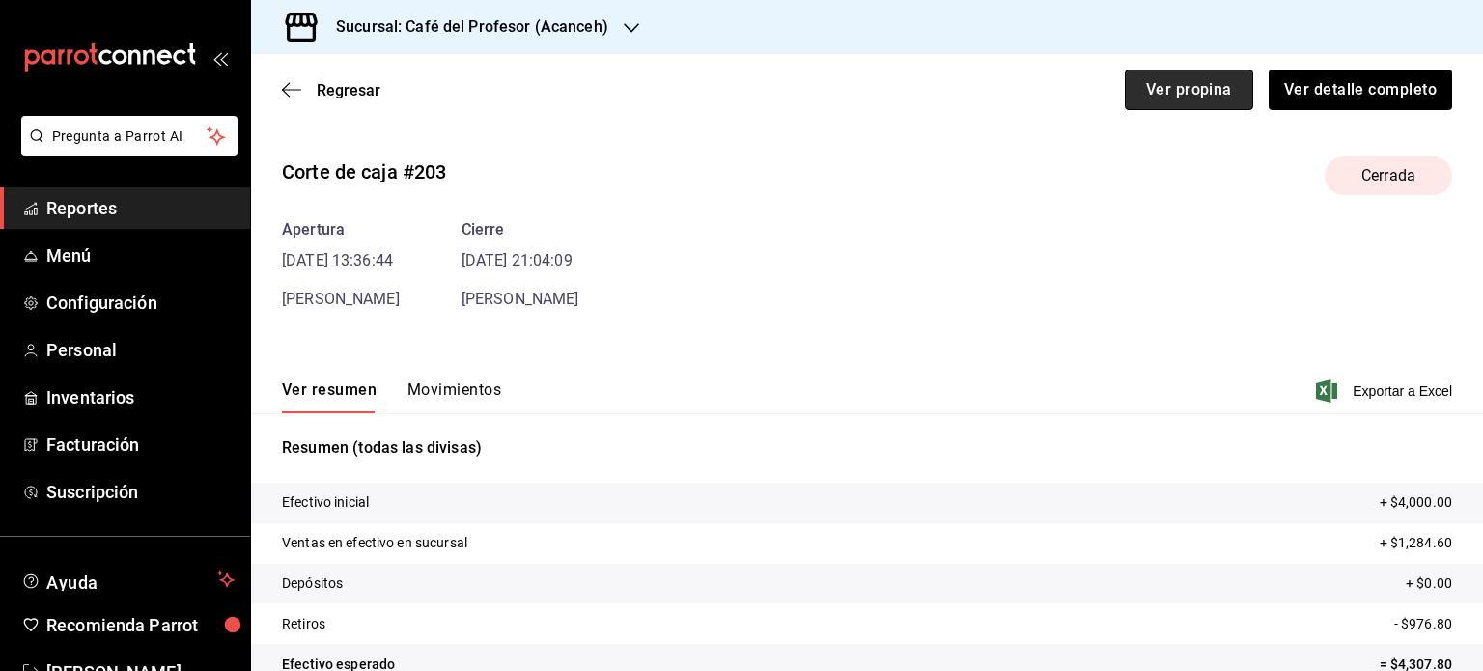
click at [1137, 85] on button "Ver propina" at bounding box center [1189, 90] width 128 height 41
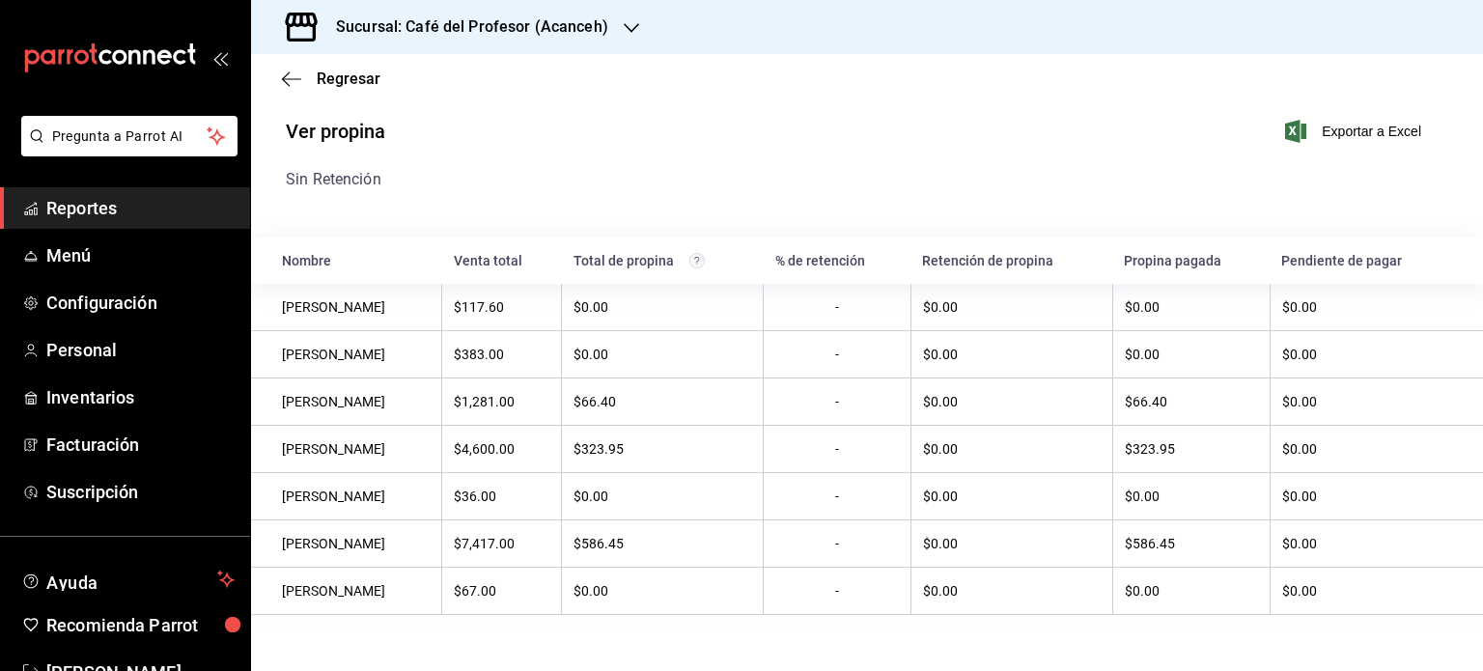
click at [279, 80] on div "Regresar" at bounding box center [867, 78] width 1232 height 49
click at [294, 80] on icon "button" at bounding box center [291, 79] width 19 height 17
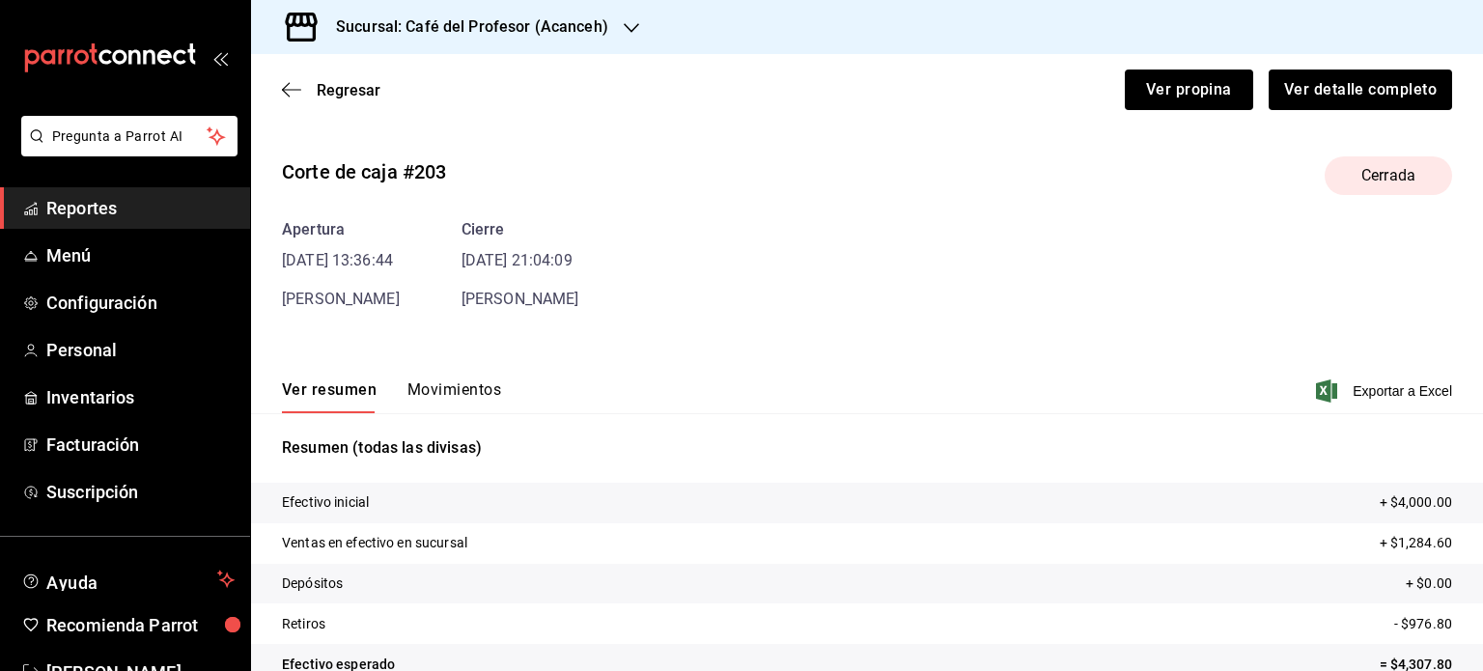
click at [599, 22] on h3 "Sucursal: Café del Profesor (Acanceh)" at bounding box center [465, 26] width 288 height 23
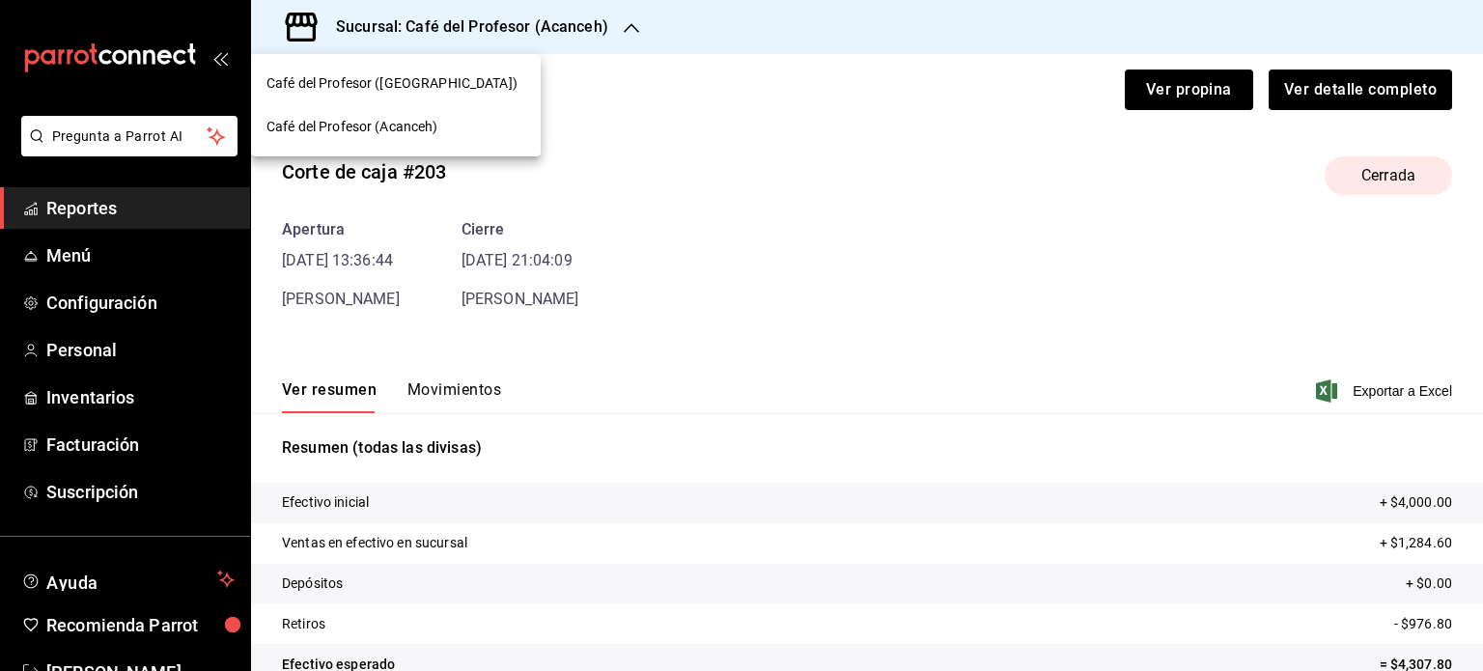
click at [435, 119] on span "Café del Profesor (Acanceh)" at bounding box center [353, 127] width 172 height 20
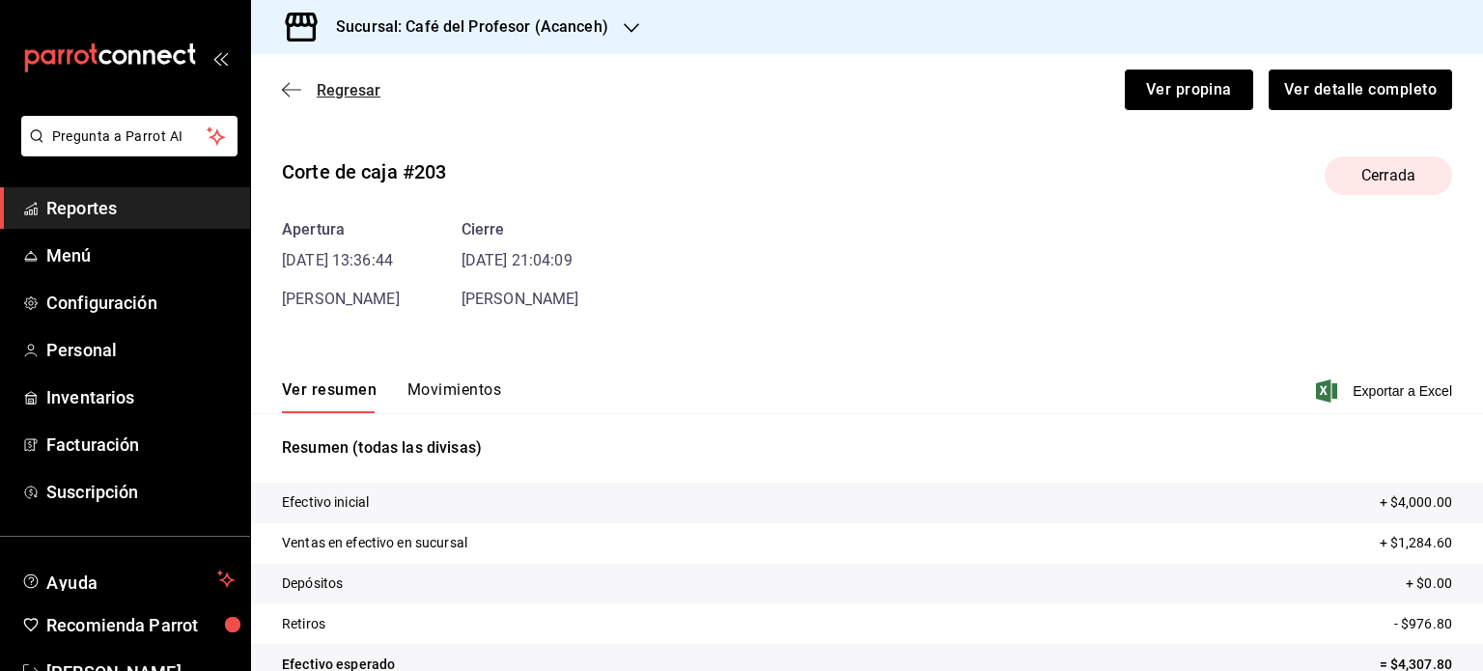
click at [323, 83] on span "Regresar" at bounding box center [349, 90] width 64 height 18
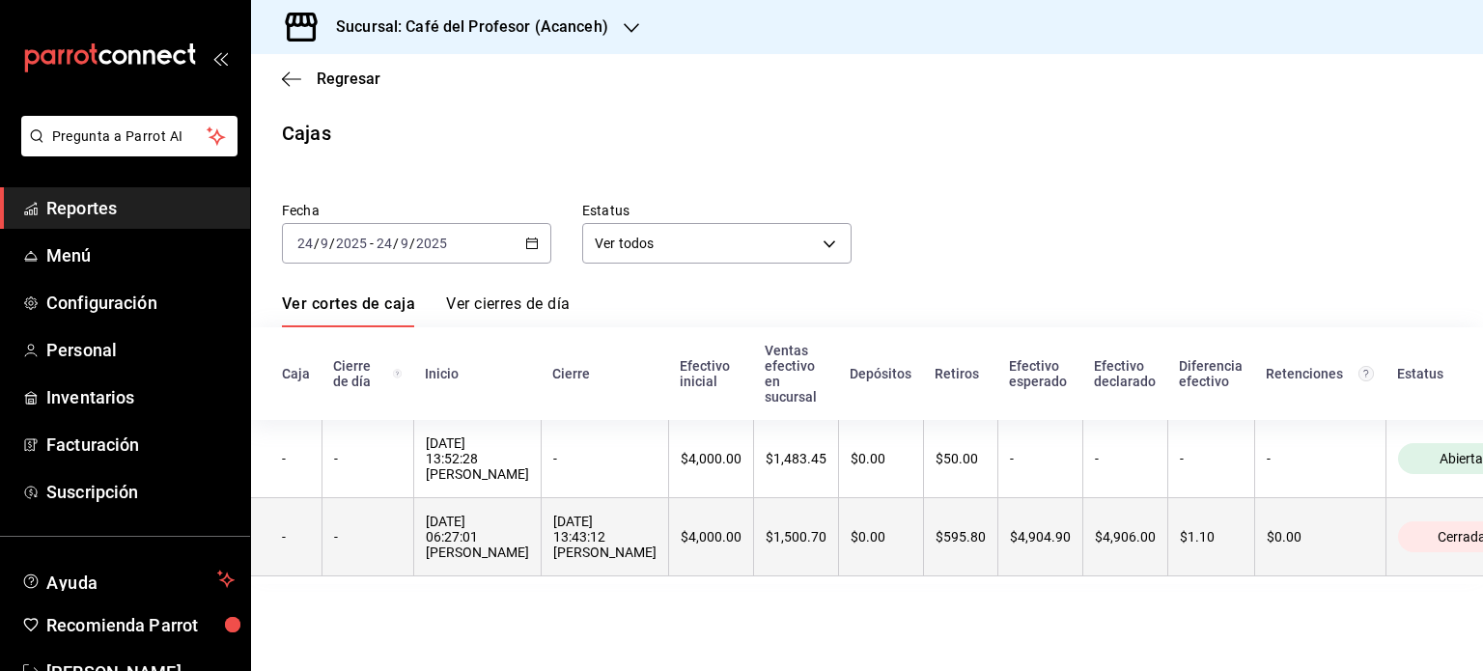
click at [574, 575] on th "24/09/2025 13:43:12 Hugo Lastra" at bounding box center [604, 537] width 127 height 78
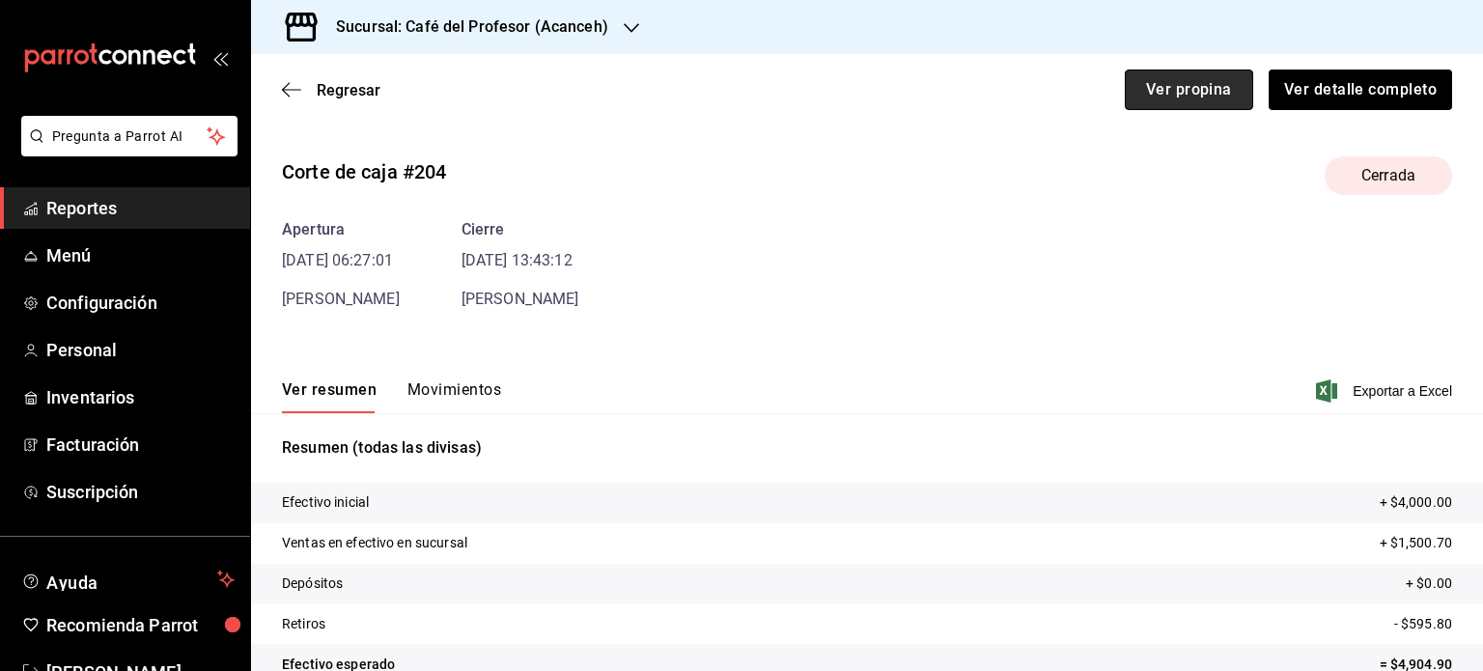
click at [1159, 76] on button "Ver propina" at bounding box center [1189, 90] width 128 height 41
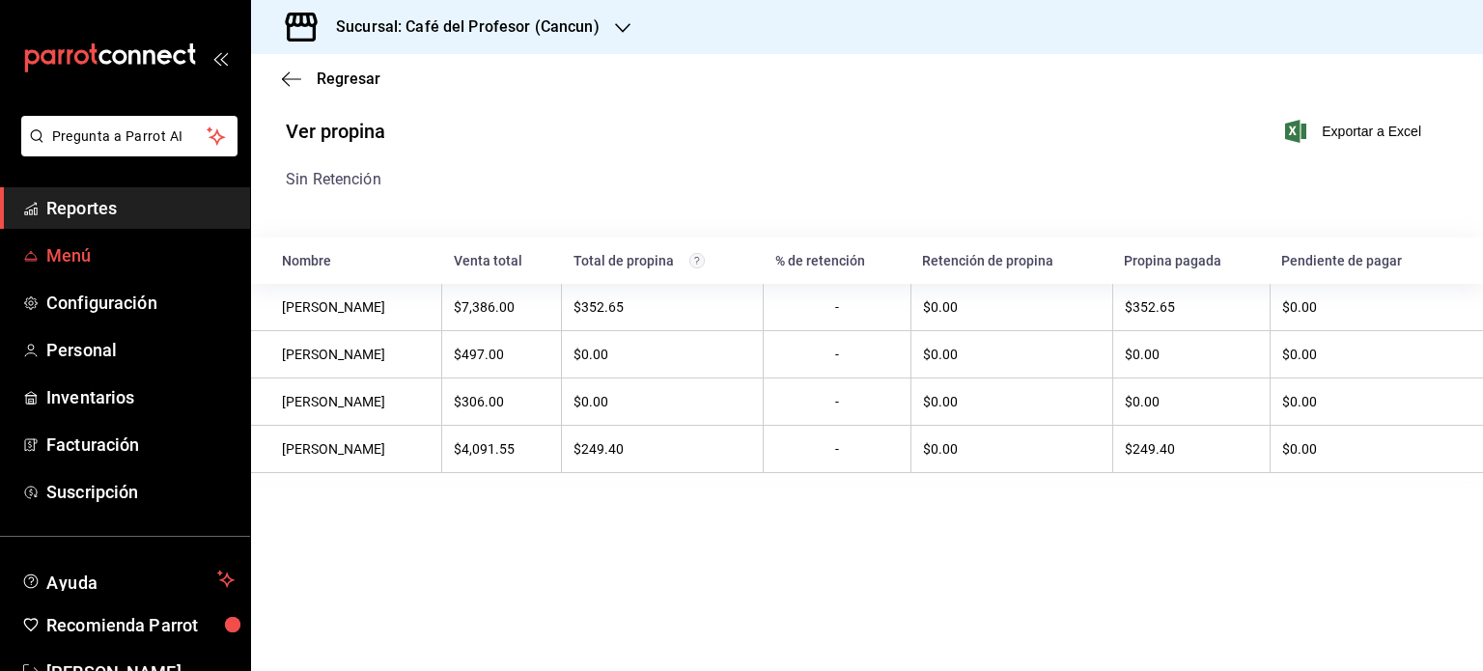
click at [150, 248] on span "Menú" at bounding box center [140, 255] width 188 height 26
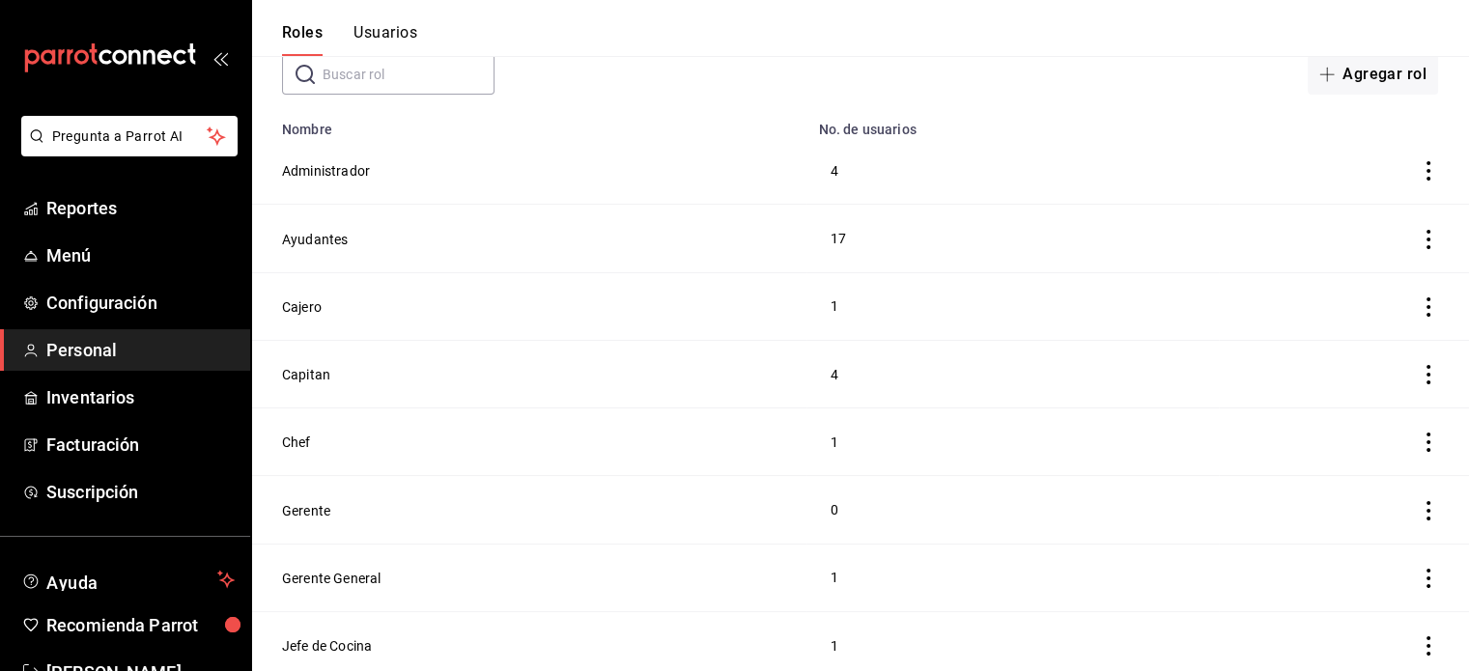
scroll to position [193, 0]
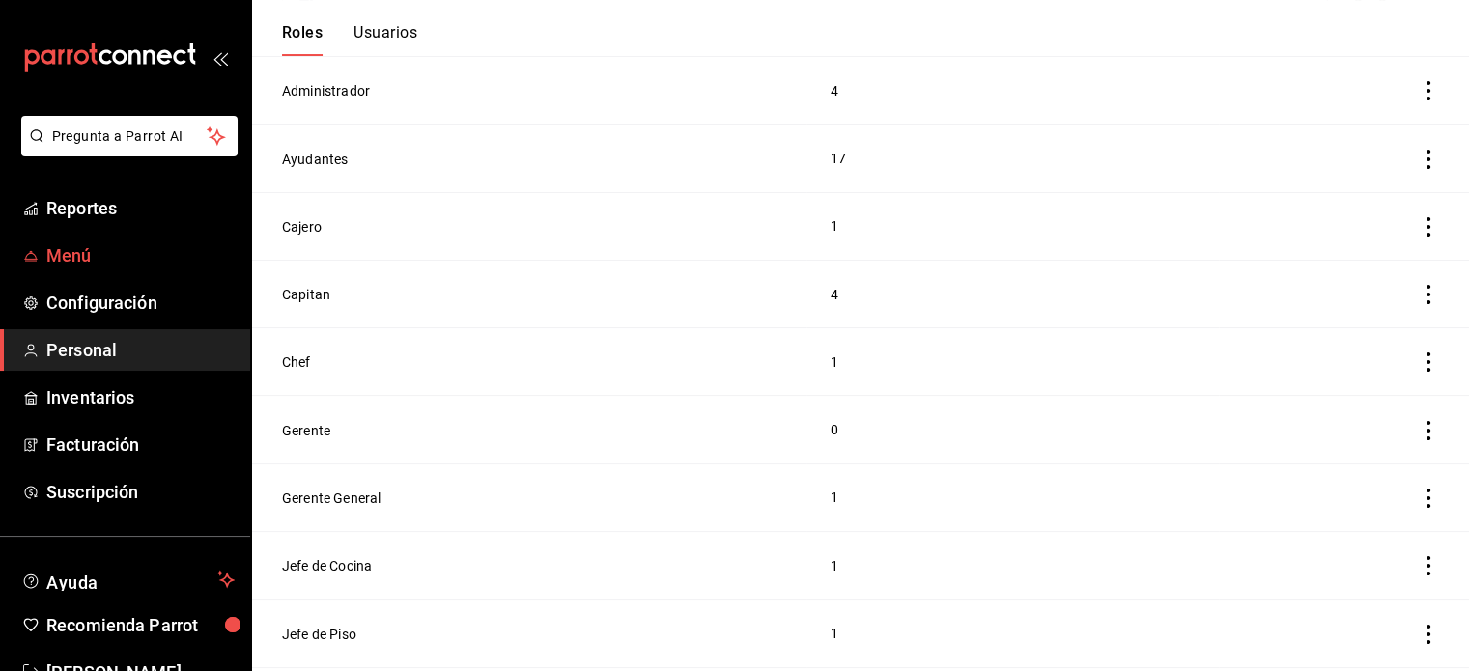
click at [98, 261] on span "Menú" at bounding box center [140, 255] width 188 height 26
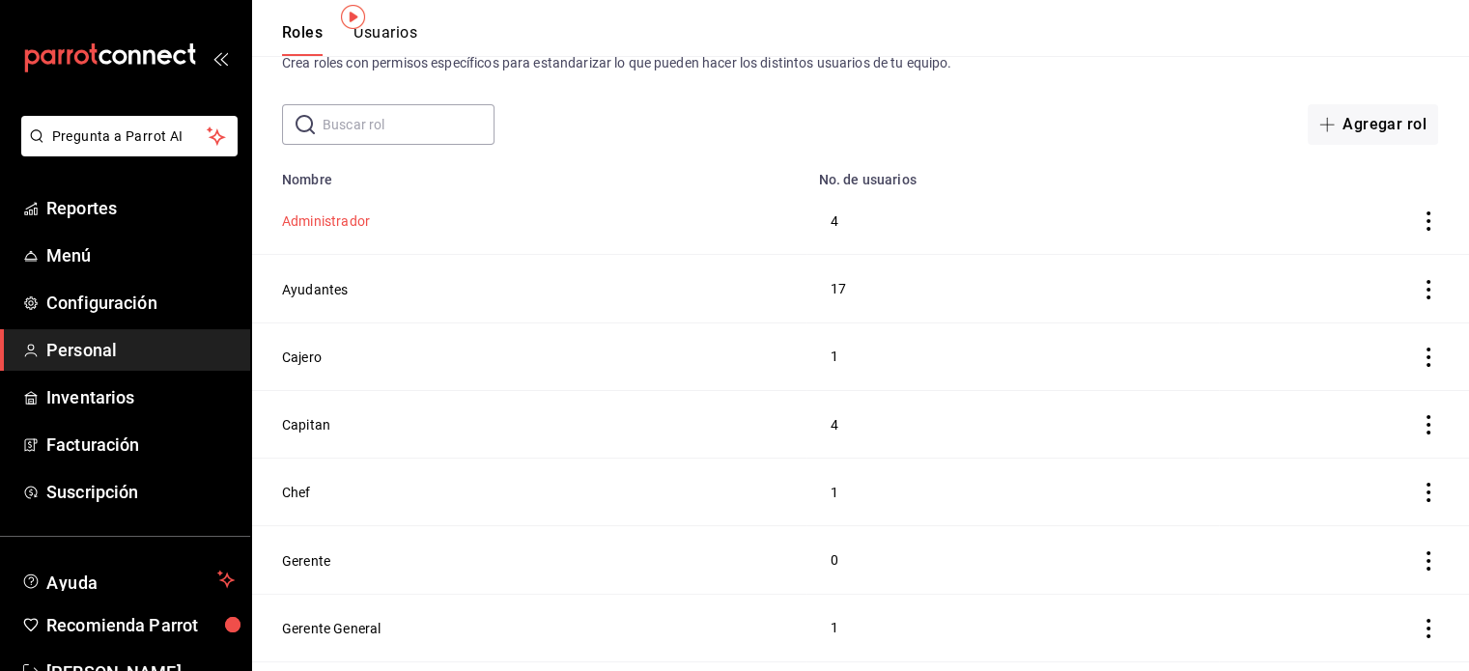
scroll to position [97, 0]
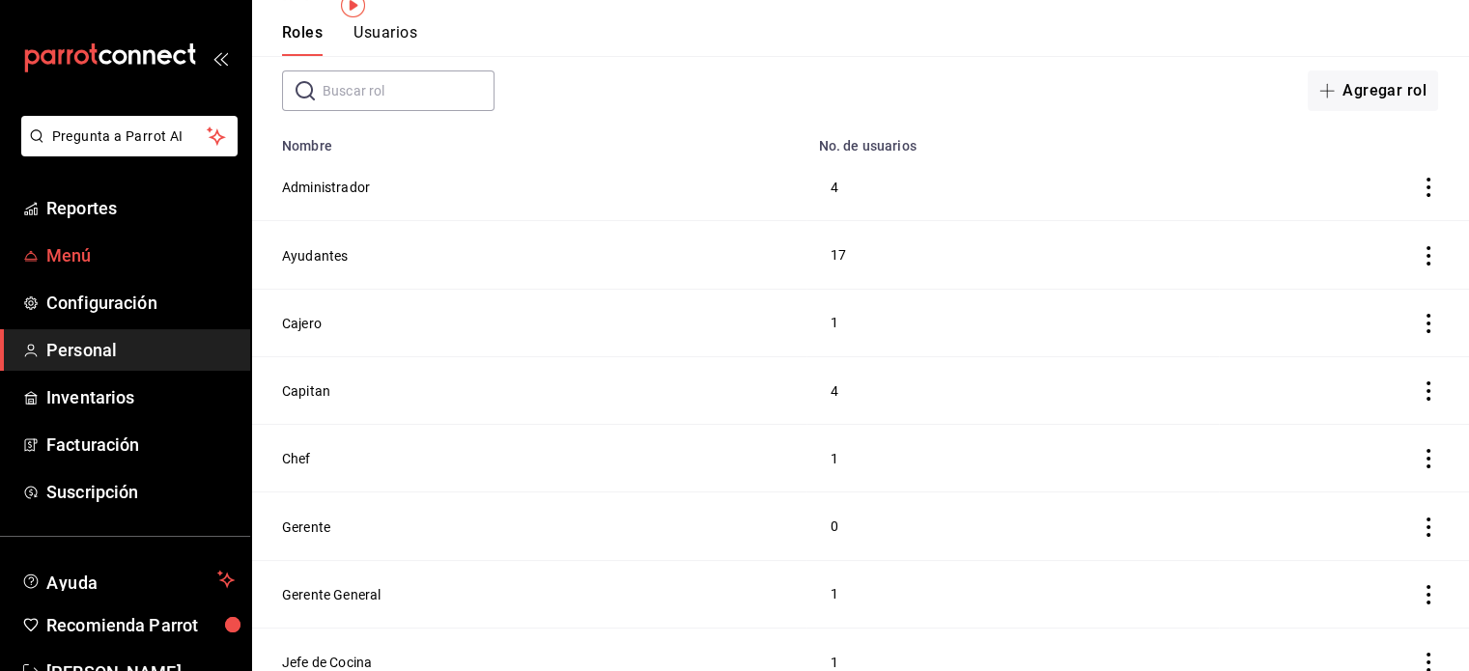
click at [93, 260] on span "Menú" at bounding box center [140, 255] width 188 height 26
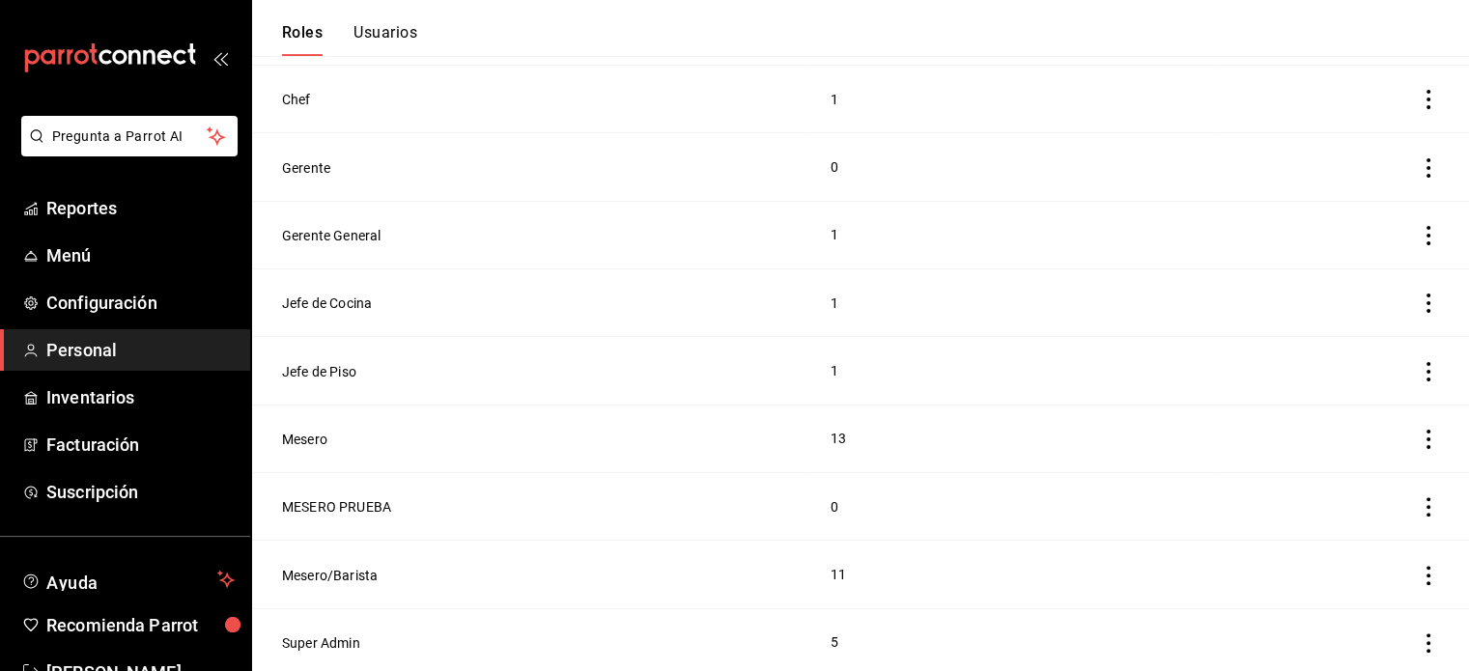
scroll to position [461, 0]
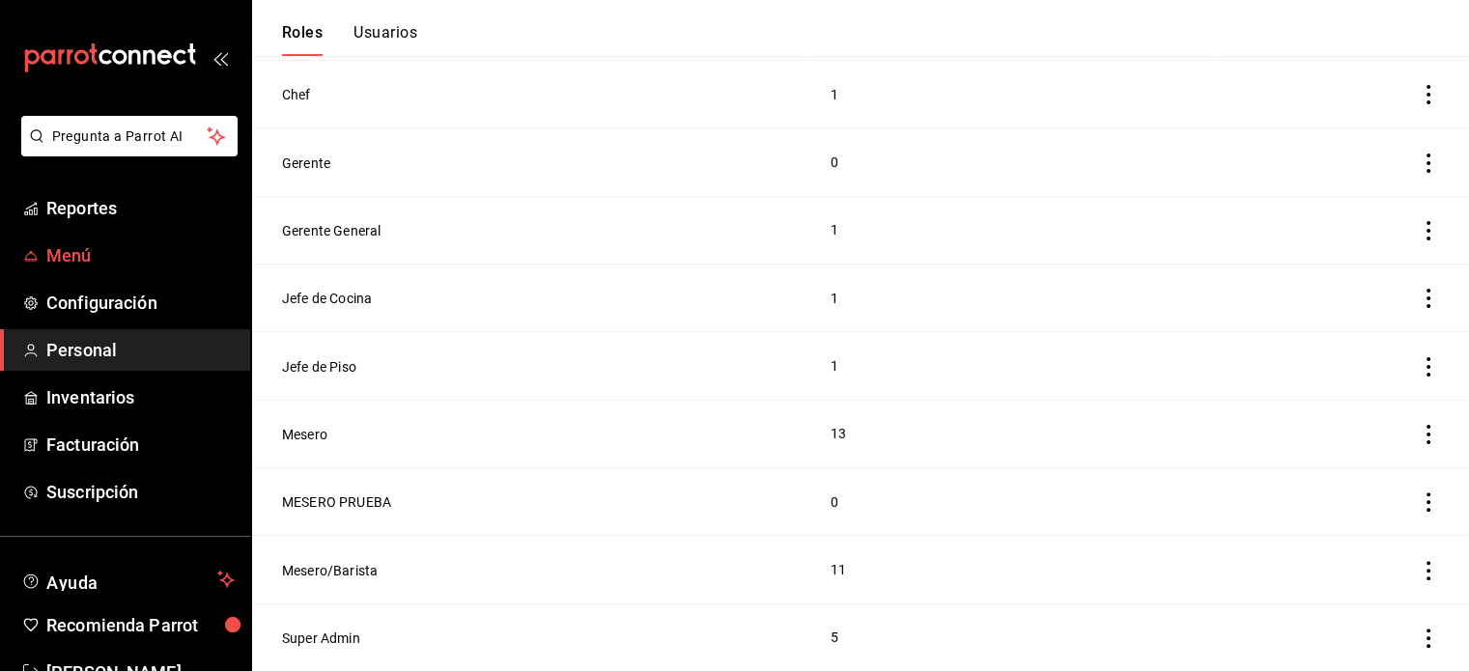
click at [47, 257] on span "Menú" at bounding box center [140, 255] width 188 height 26
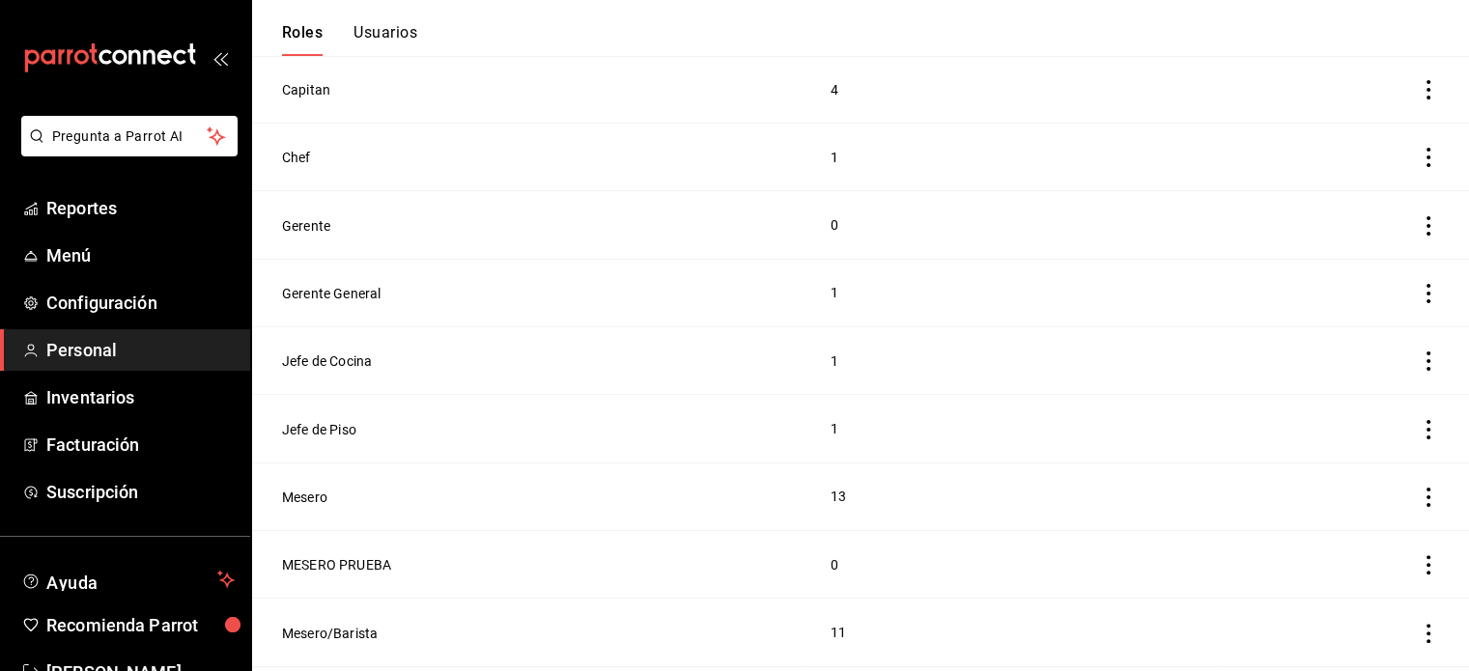
scroll to position [364, 0]
